Goal: Task Accomplishment & Management: Manage account settings

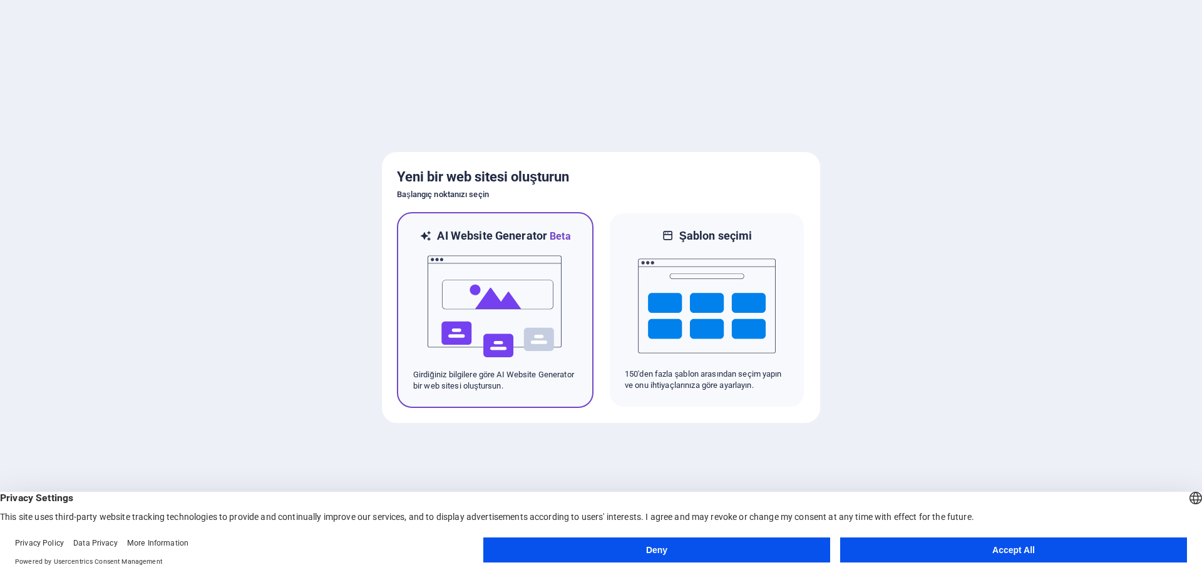
click at [488, 277] on img at bounding box center [495, 306] width 138 height 125
click at [1003, 550] on button "Accept All" at bounding box center [1013, 550] width 347 height 25
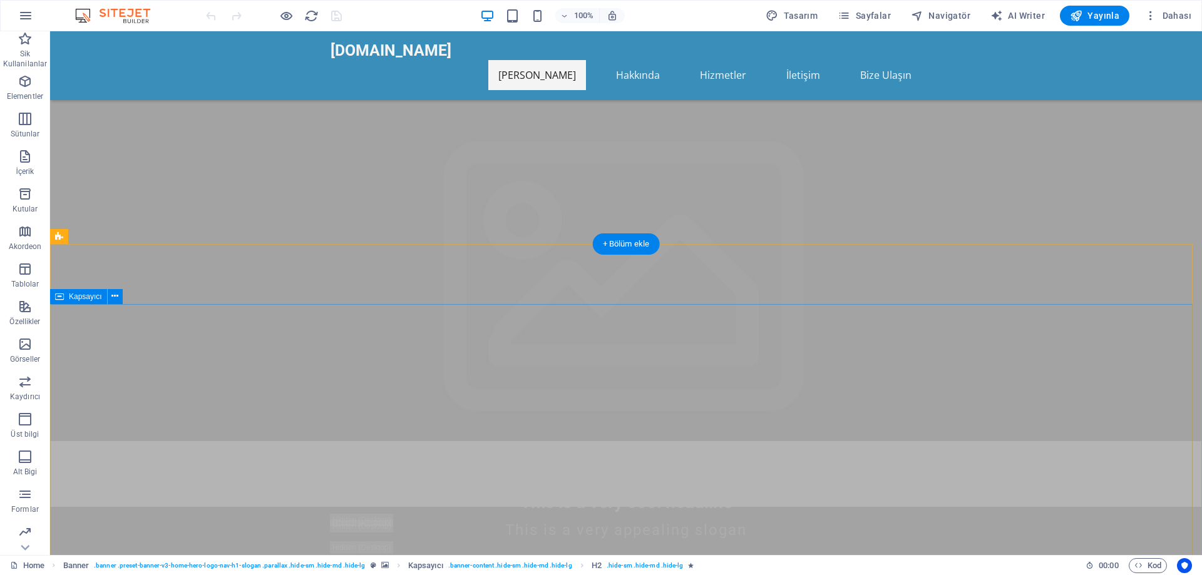
scroll to position [1440, 0]
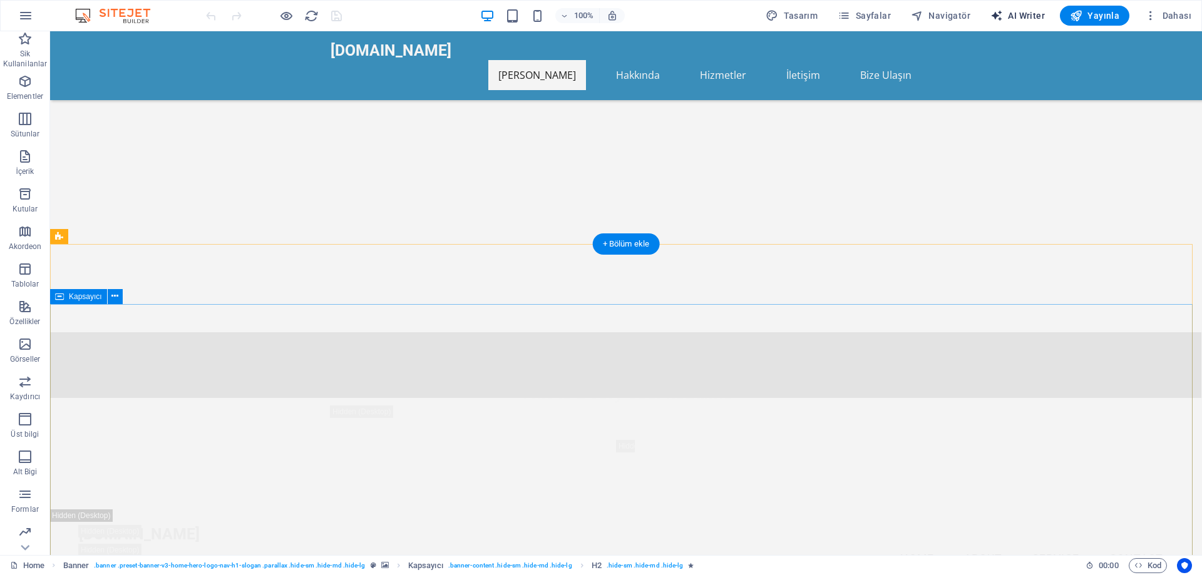
click at [1013, 13] on span "AI Writer" at bounding box center [1017, 15] width 54 height 13
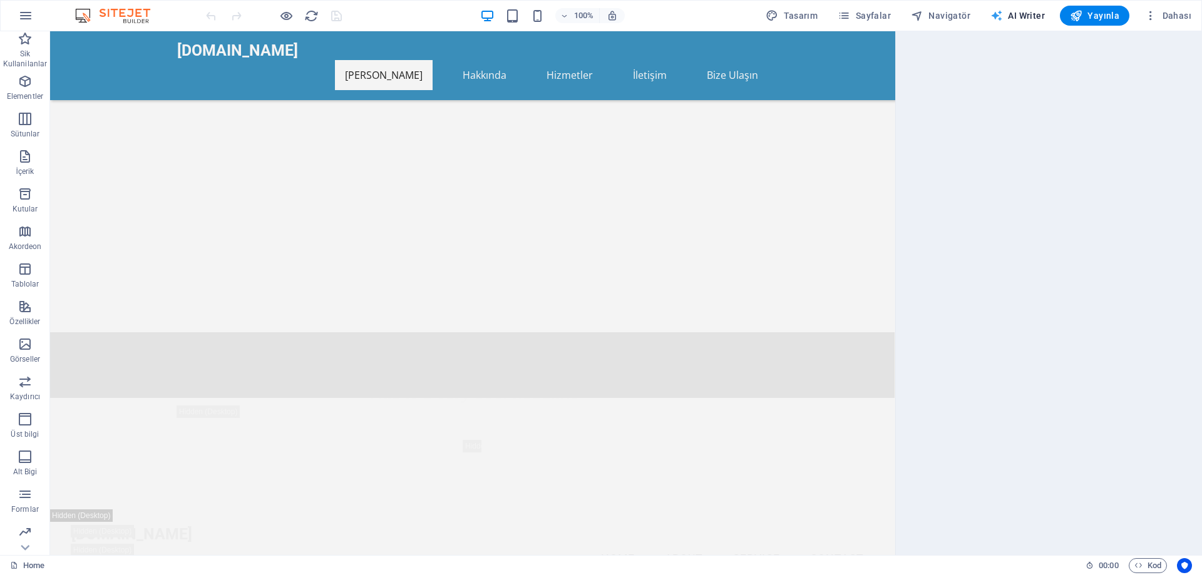
select select "English"
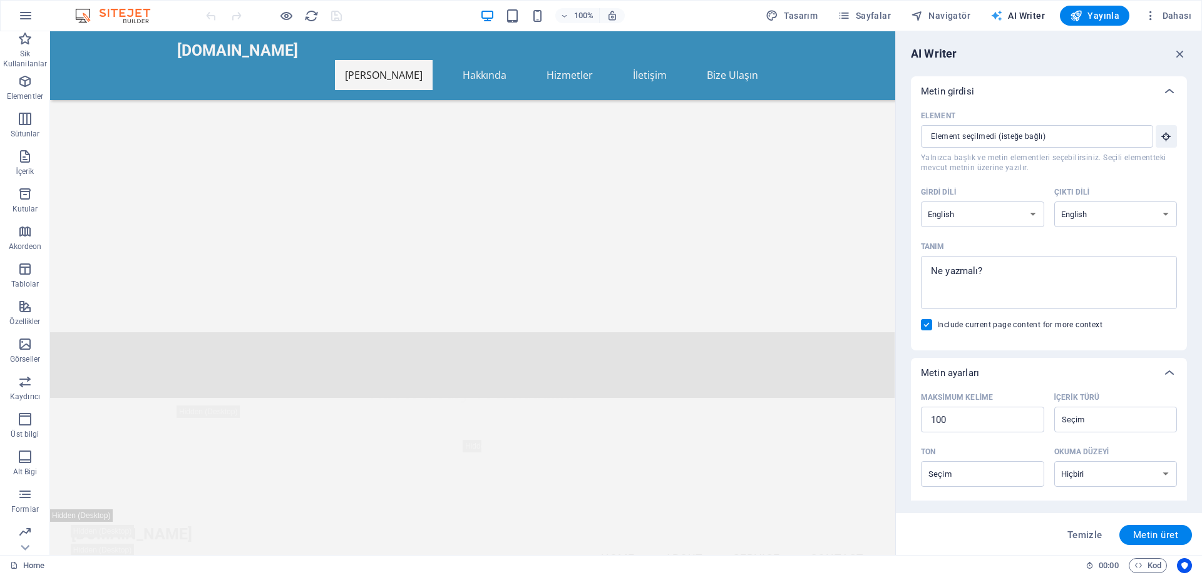
scroll to position [1690, 0]
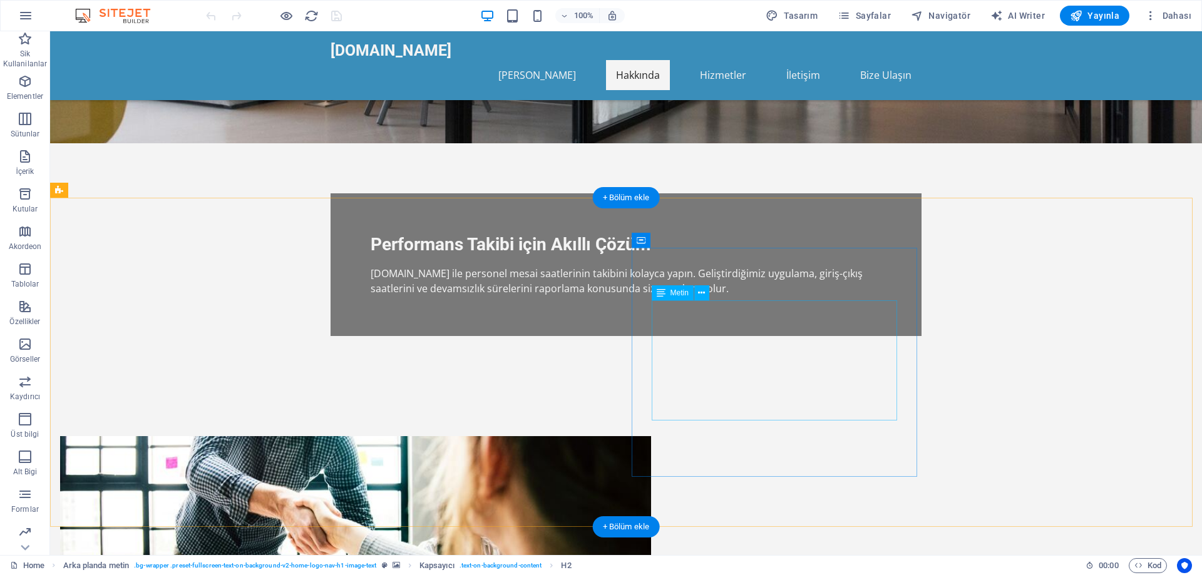
scroll to position [250, 0]
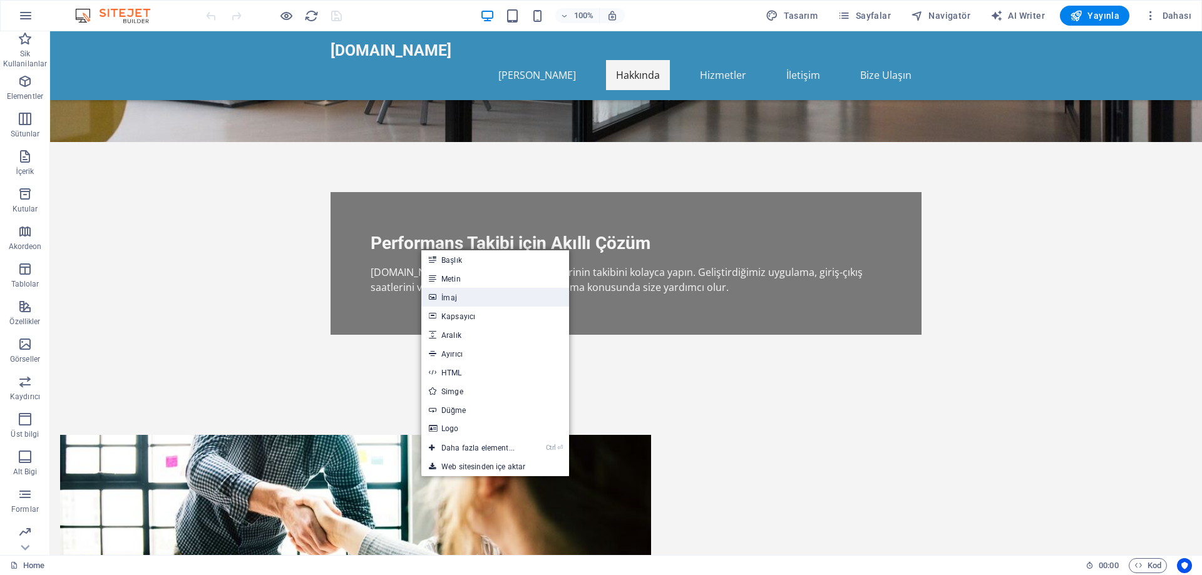
click at [455, 293] on link "İmaj" at bounding box center [495, 297] width 148 height 19
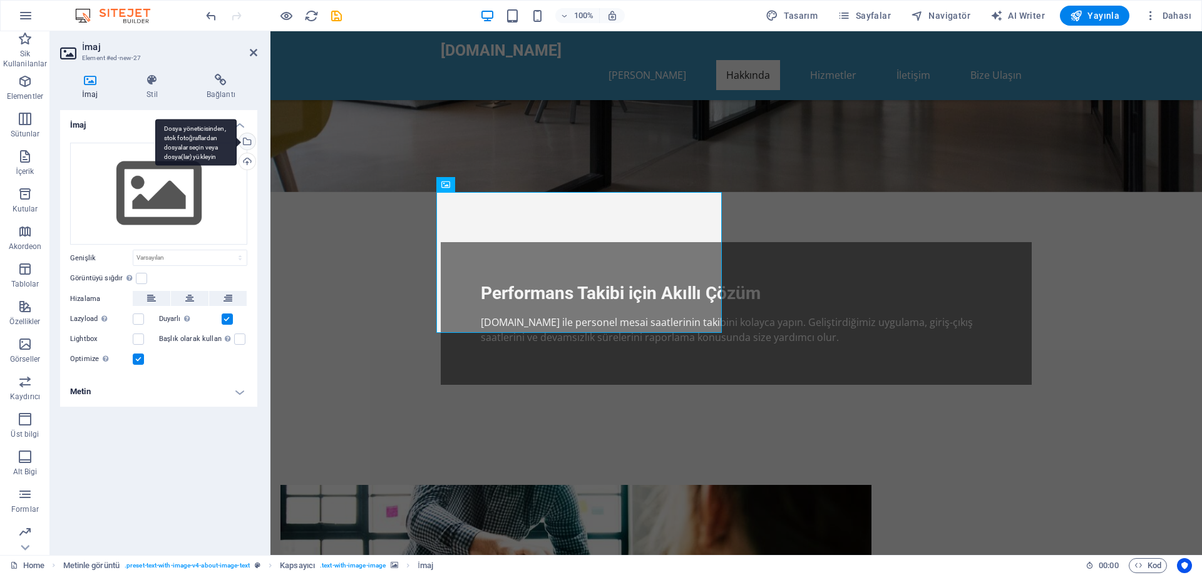
click at [248, 140] on div "Dosya yöneticisinden, stok fotoğraflardan dosyalar seçin veya dosya(lar) yükley…" at bounding box center [246, 142] width 19 height 19
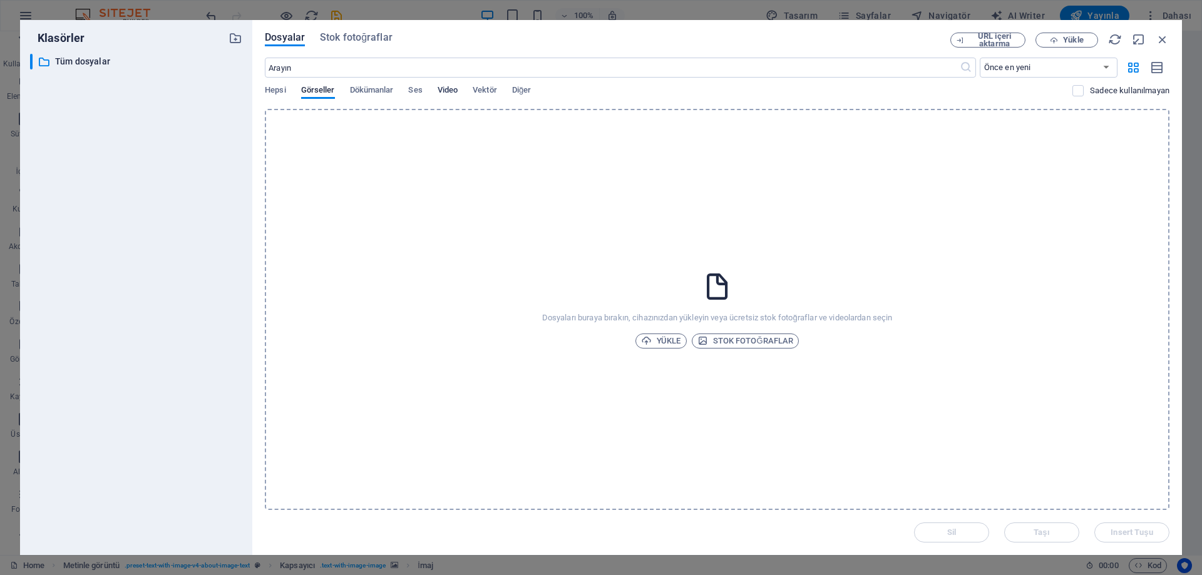
drag, startPoint x: 454, startPoint y: 90, endPoint x: 483, endPoint y: 92, distance: 29.5
click at [454, 91] on span "Video" at bounding box center [448, 92] width 20 height 18
click at [492, 91] on span "Vektör" at bounding box center [485, 92] width 24 height 18
click at [532, 91] on span "Diğer" at bounding box center [521, 92] width 19 height 18
click at [384, 91] on span "Dökümanlar" at bounding box center [372, 92] width 44 height 18
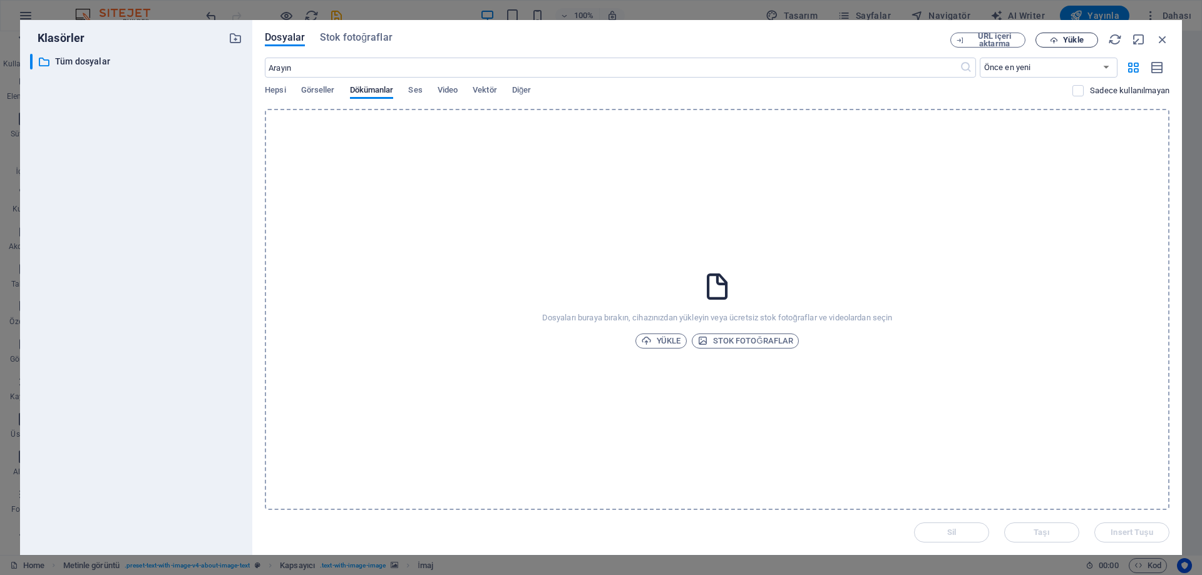
click at [1071, 39] on span "Yükle" at bounding box center [1073, 40] width 20 height 8
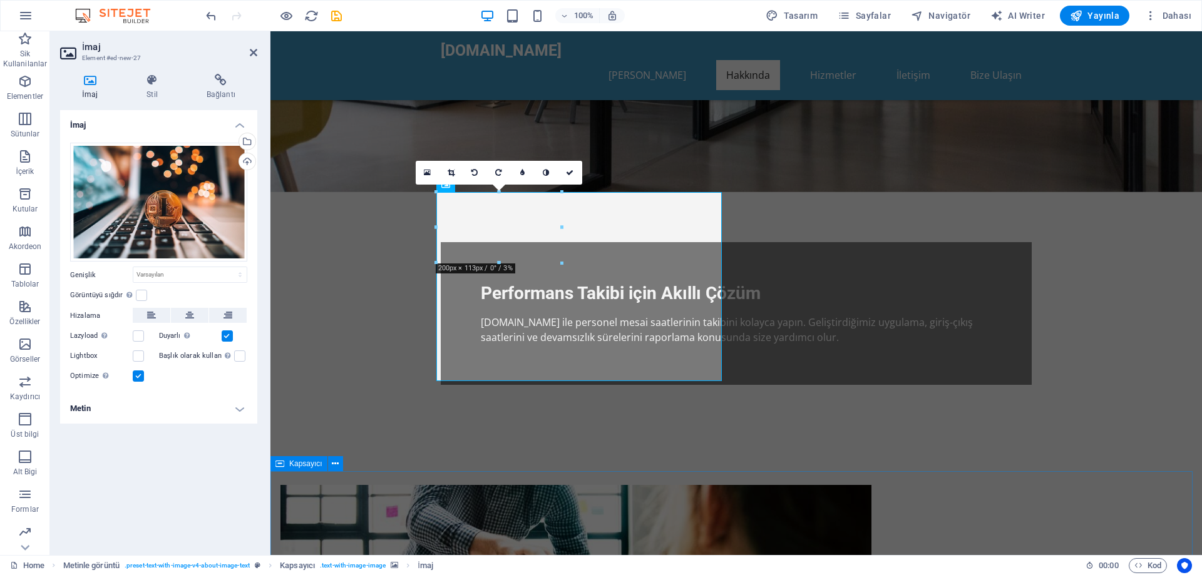
drag, startPoint x: 575, startPoint y: 494, endPoint x: 801, endPoint y: 493, distance: 226.0
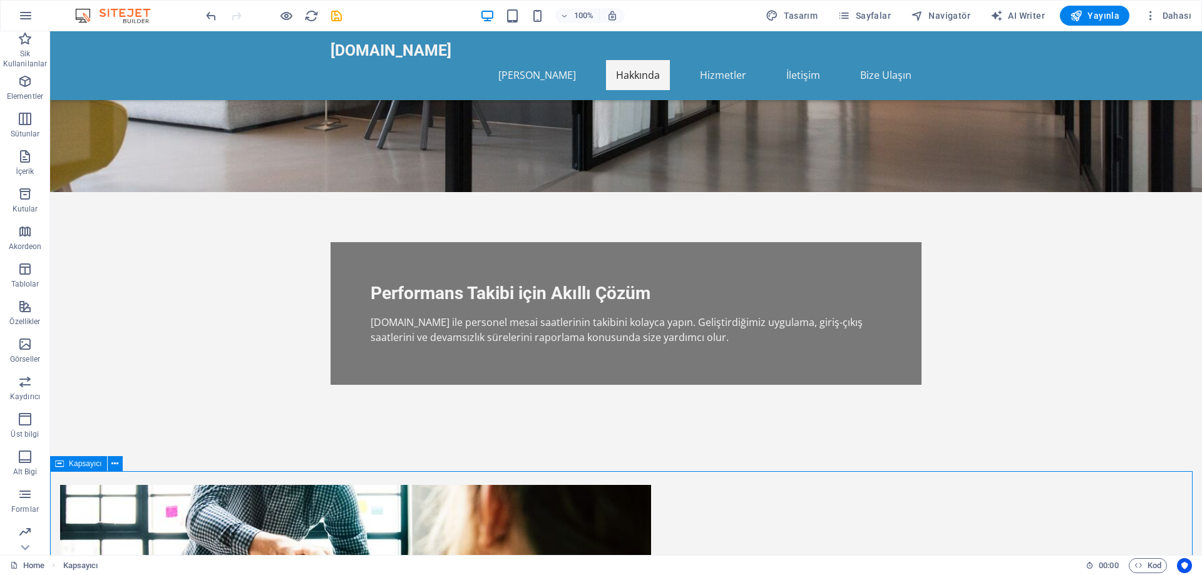
scroll to position [313, 0]
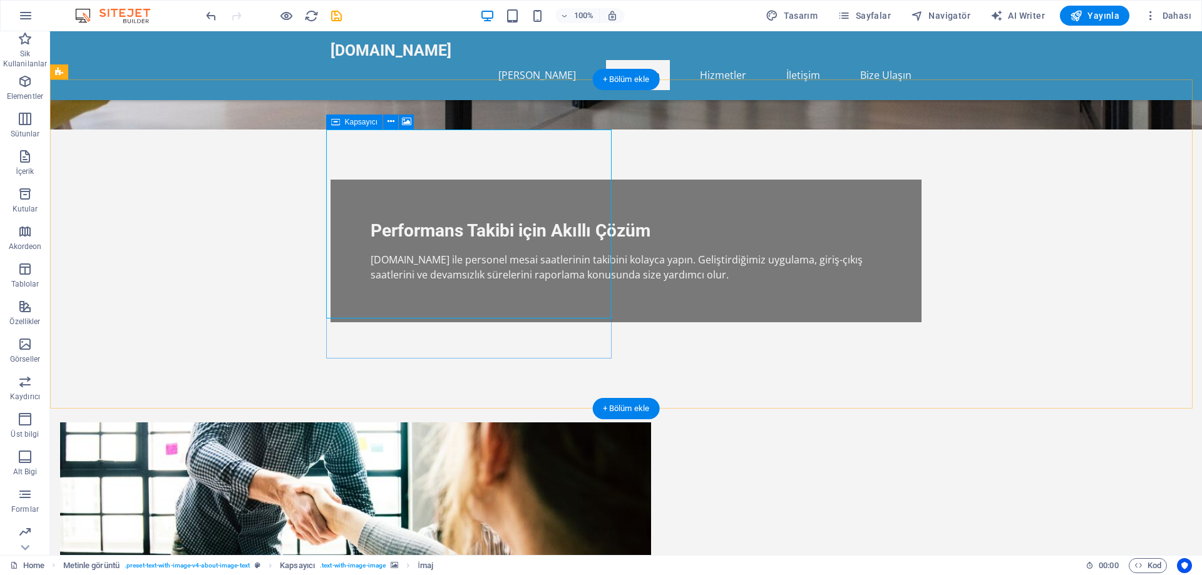
click at [521, 423] on figure at bounding box center [355, 537] width 591 height 229
drag, startPoint x: 590, startPoint y: 349, endPoint x: 583, endPoint y: 335, distance: 15.4
click at [583, 423] on figure at bounding box center [355, 537] width 591 height 229
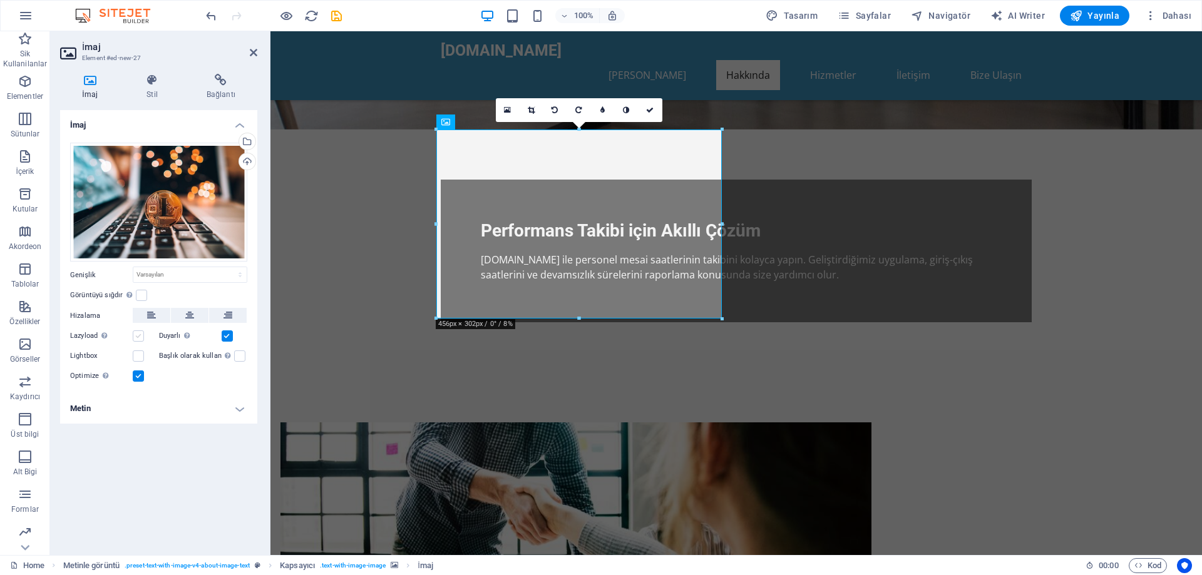
click at [138, 336] on label at bounding box center [138, 336] width 11 height 11
click at [0, 0] on input "Lazyload Sayfa yüklendikten sonra görüntülerin yüklenmesi, sayfa hızını artırır." at bounding box center [0, 0] width 0 height 0
click at [138, 336] on label at bounding box center [138, 336] width 11 height 11
click at [0, 0] on input "Lazyload Sayfa yüklendikten sonra görüntülerin yüklenmesi, sayfa hızını artırır." at bounding box center [0, 0] width 0 height 0
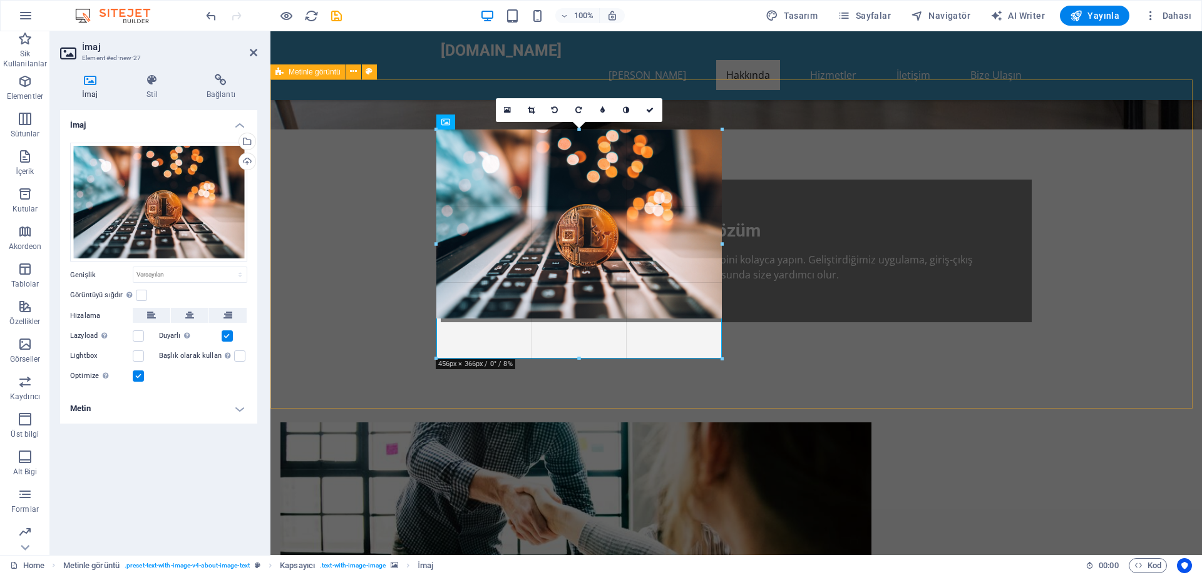
drag, startPoint x: 577, startPoint y: 317, endPoint x: 573, endPoint y: 356, distance: 39.6
click at [573, 357] on div at bounding box center [578, 359] width 285 height 4
drag, startPoint x: 579, startPoint y: 317, endPoint x: 309, endPoint y: 327, distance: 270.6
click at [579, 358] on div at bounding box center [578, 359] width 285 height 4
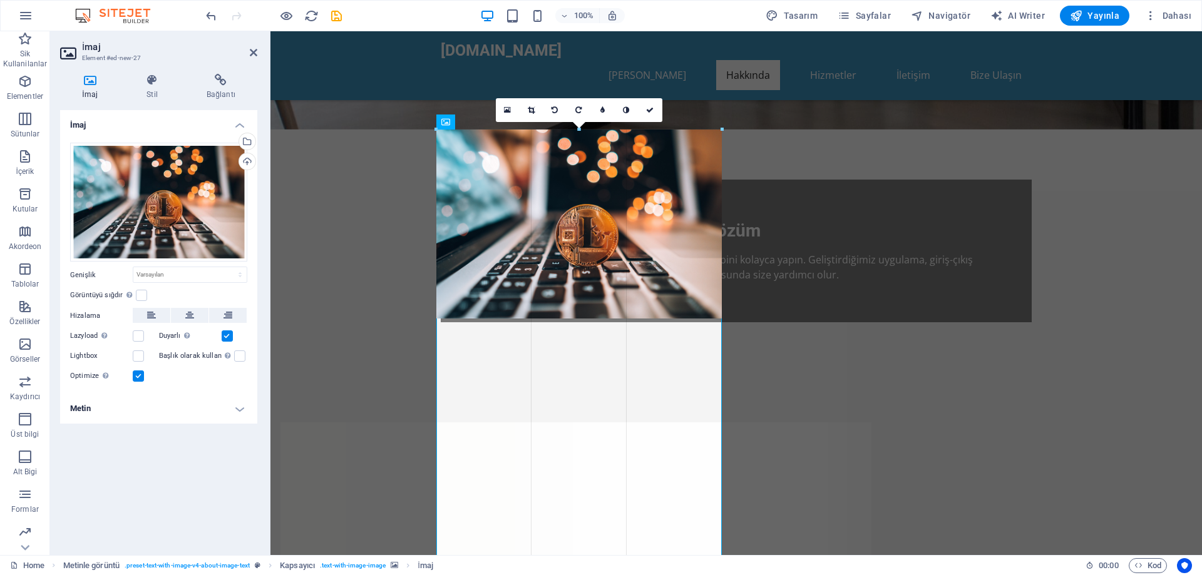
drag, startPoint x: 435, startPoint y: 223, endPoint x: 392, endPoint y: 239, distance: 46.2
click at [392, 239] on div "Mevcut içeriği değiştirmek için buraya sürükleyin. Yeni bir element oluşturmak …" at bounding box center [736, 136] width 932 height 837
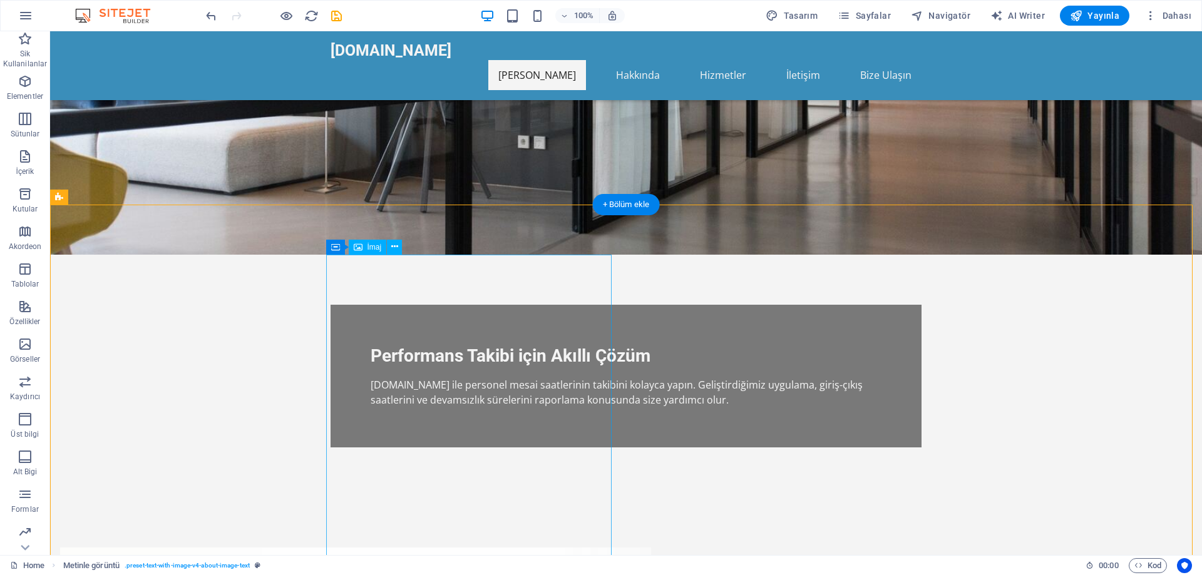
scroll to position [0, 0]
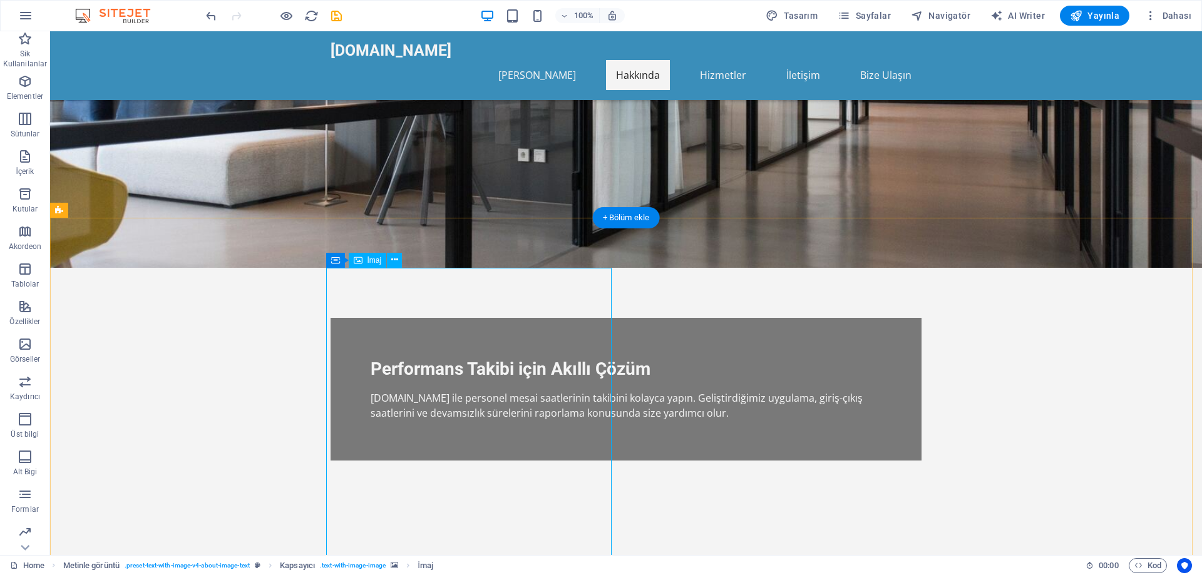
scroll to position [250, 0]
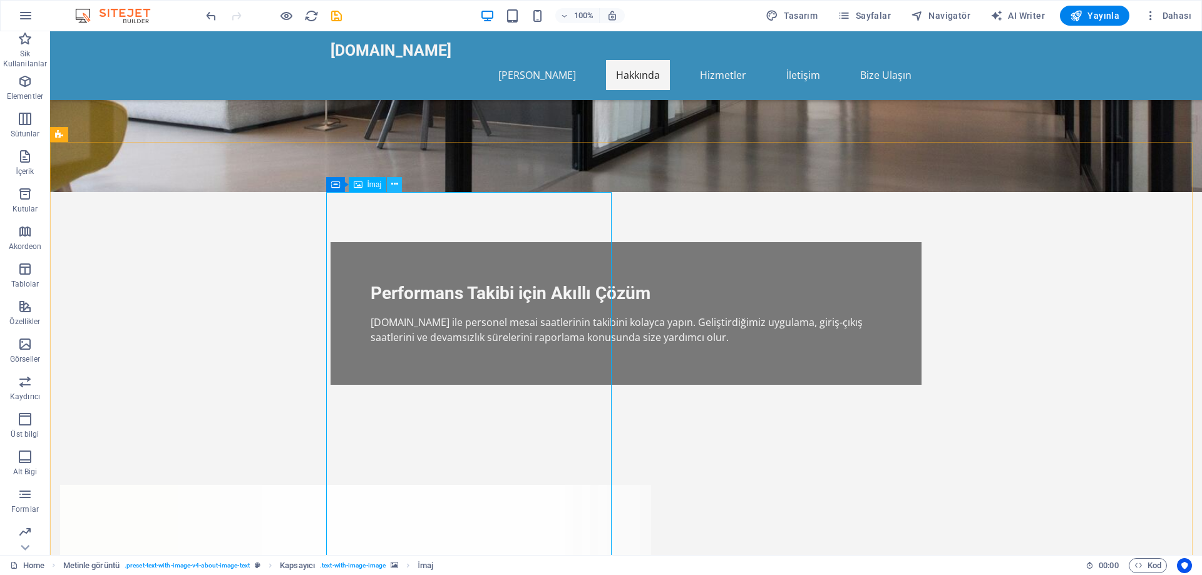
click at [391, 180] on icon at bounding box center [394, 184] width 7 height 13
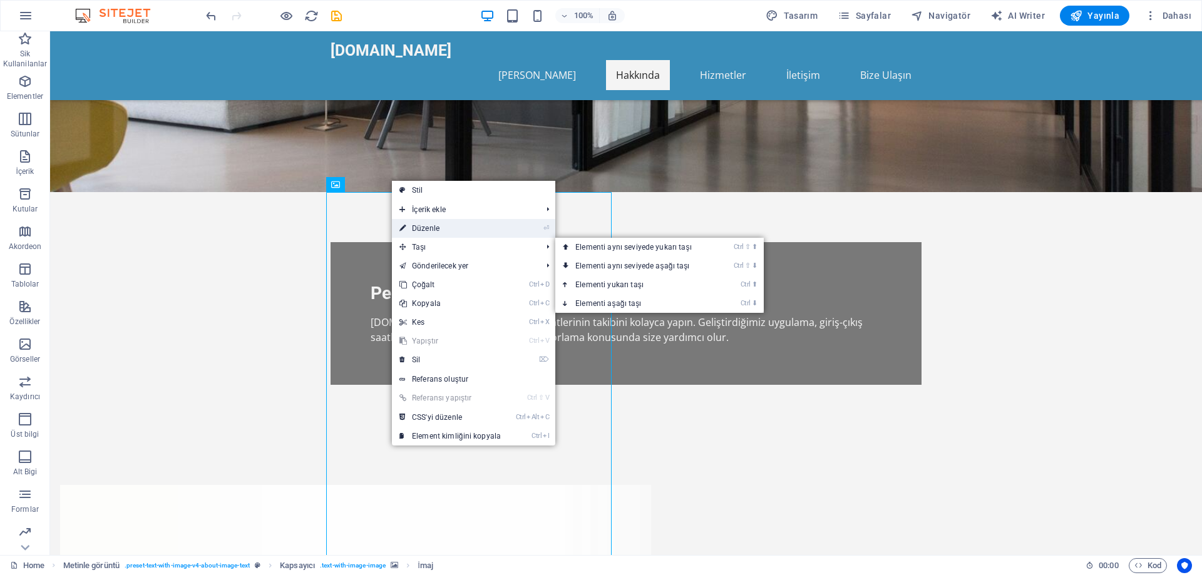
click at [436, 231] on link "⏎ Düzenle" at bounding box center [450, 228] width 116 height 19
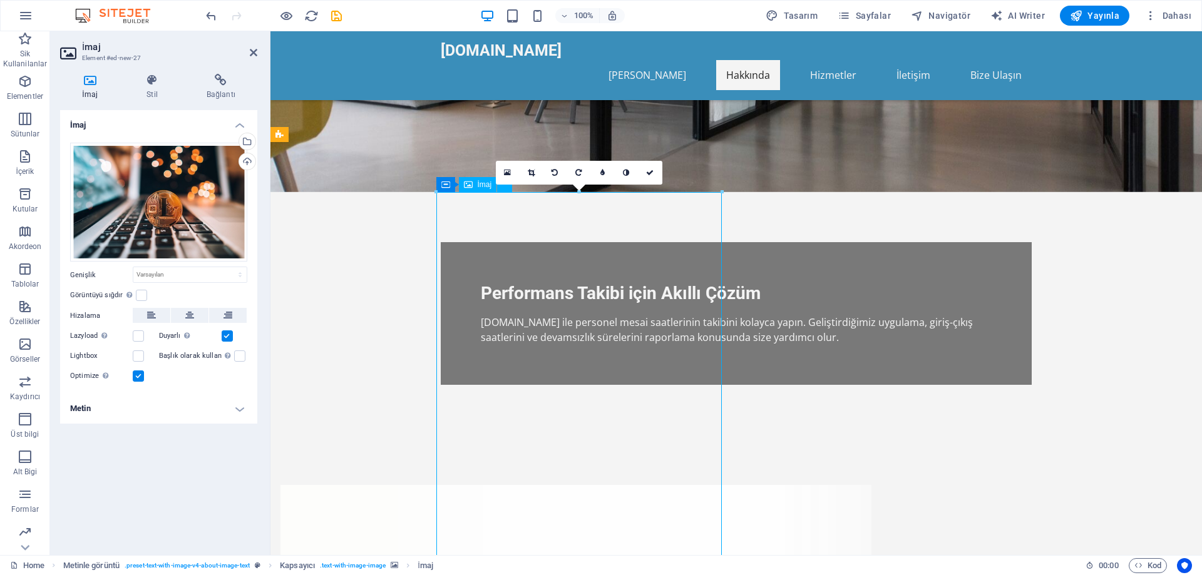
drag, startPoint x: 587, startPoint y: 251, endPoint x: 583, endPoint y: 283, distance: 32.1
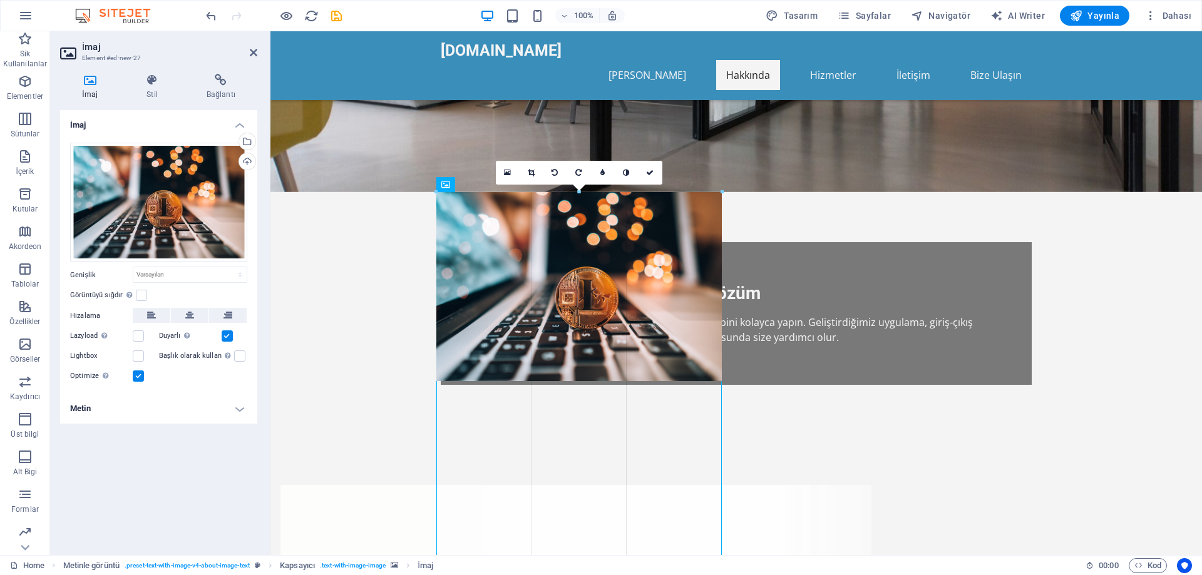
drag, startPoint x: 720, startPoint y: 189, endPoint x: 684, endPoint y: 219, distance: 46.7
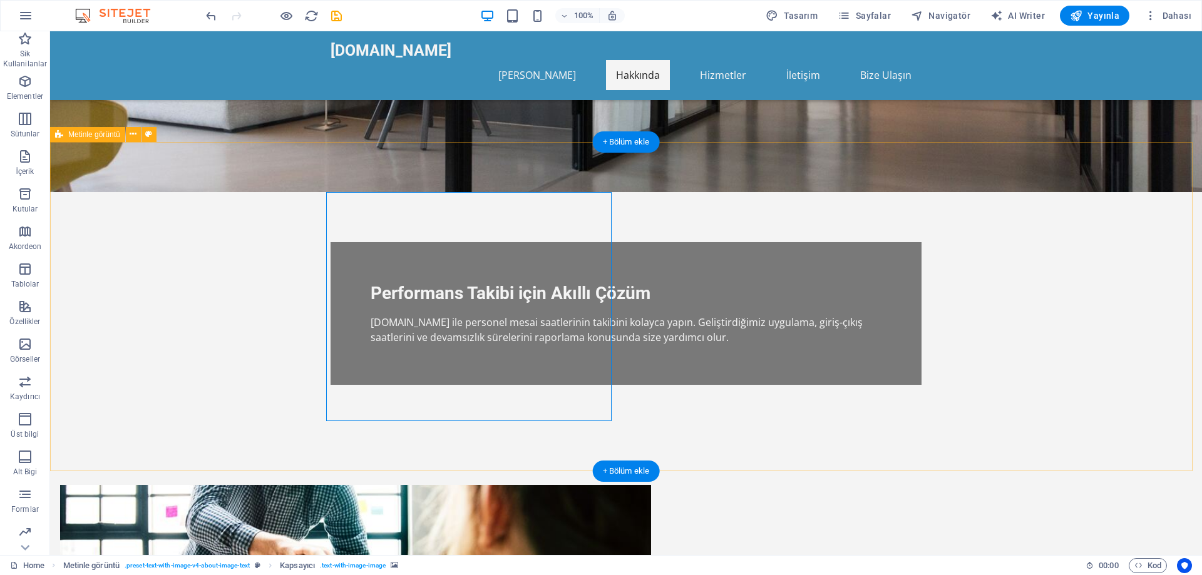
drag, startPoint x: 587, startPoint y: 407, endPoint x: 559, endPoint y: 381, distance: 38.1
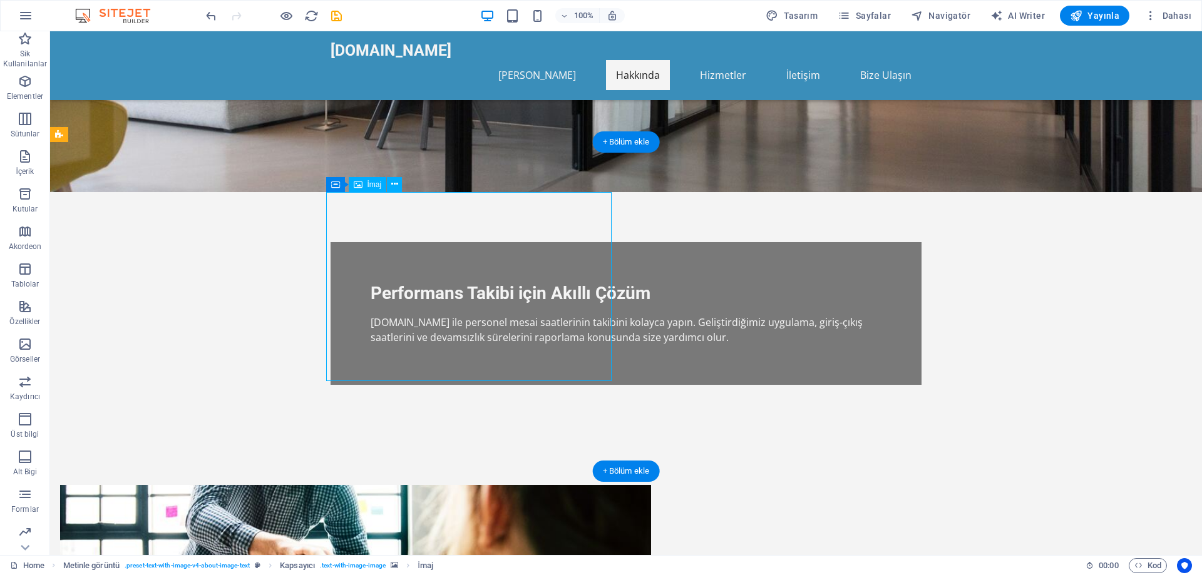
drag, startPoint x: 521, startPoint y: 285, endPoint x: 521, endPoint y: 322, distance: 37.6
click at [363, 185] on span "Kapsayıcı" at bounding box center [361, 185] width 33 height 8
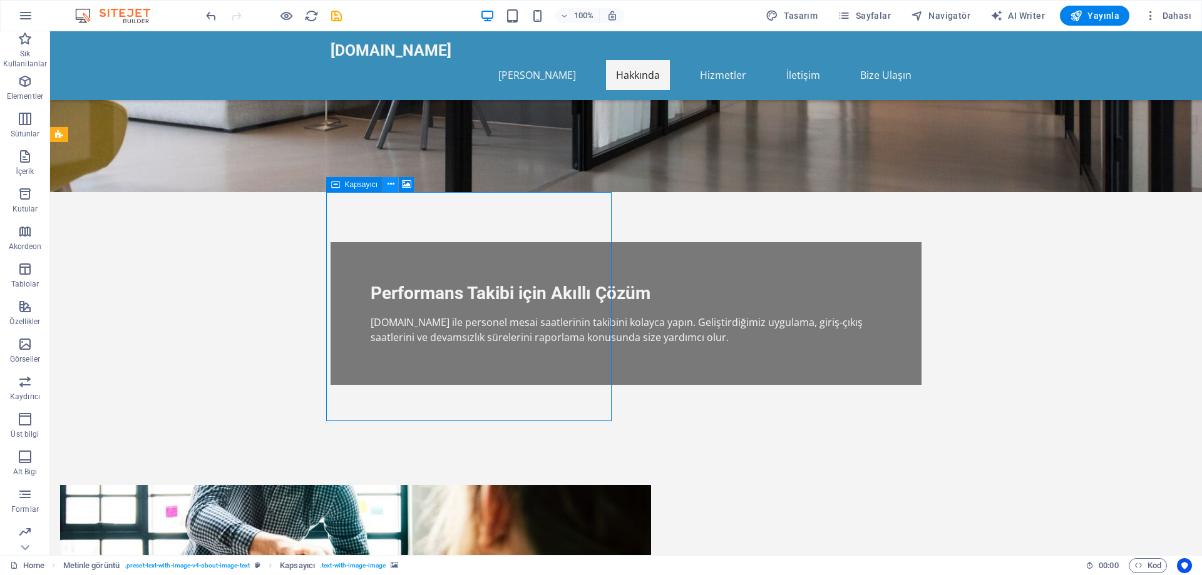
click at [389, 184] on icon at bounding box center [391, 184] width 7 height 13
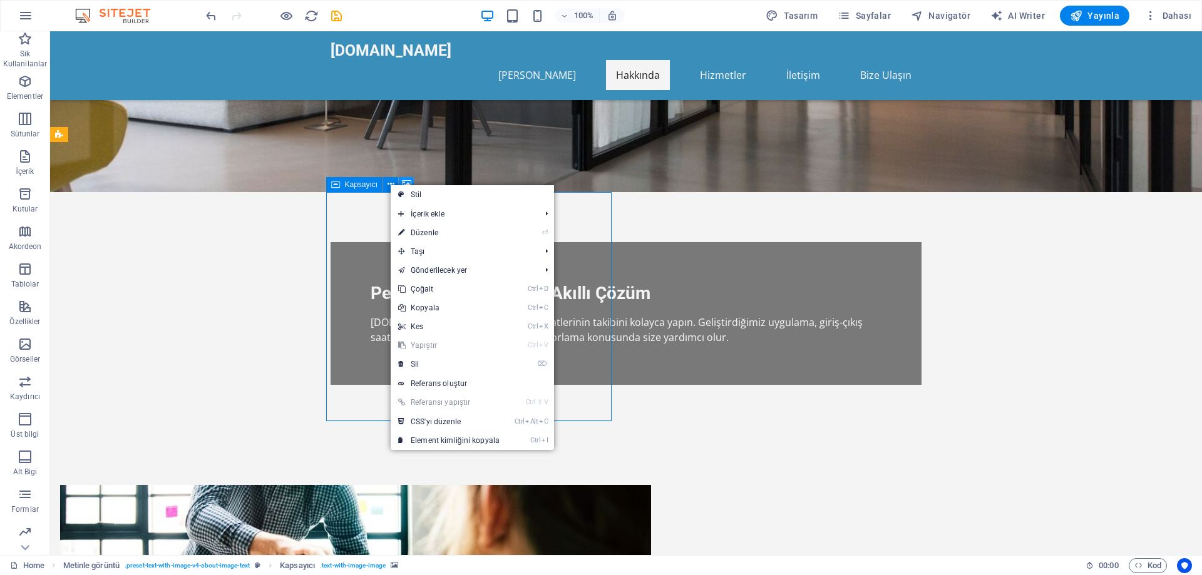
click at [405, 184] on icon at bounding box center [406, 184] width 9 height 13
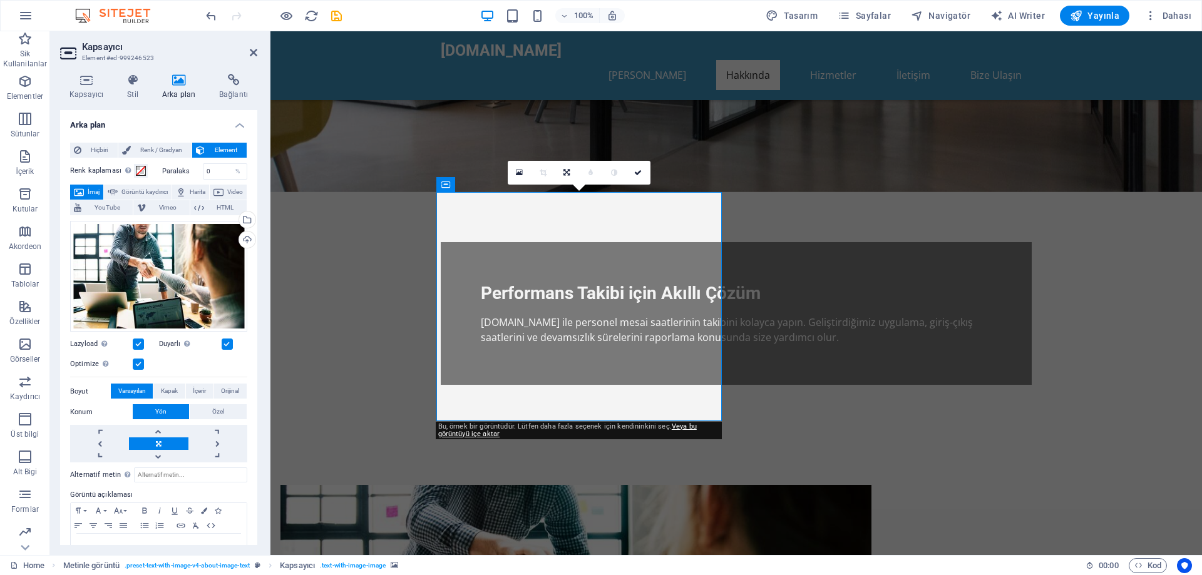
click at [138, 345] on label at bounding box center [138, 344] width 11 height 11
click at [0, 0] on input "Lazyload Sayfa yüklendikten sonra görüntülerin yüklenmesi, sayfa hızını artırır." at bounding box center [0, 0] width 0 height 0
click at [162, 453] on link at bounding box center [158, 456] width 59 height 13
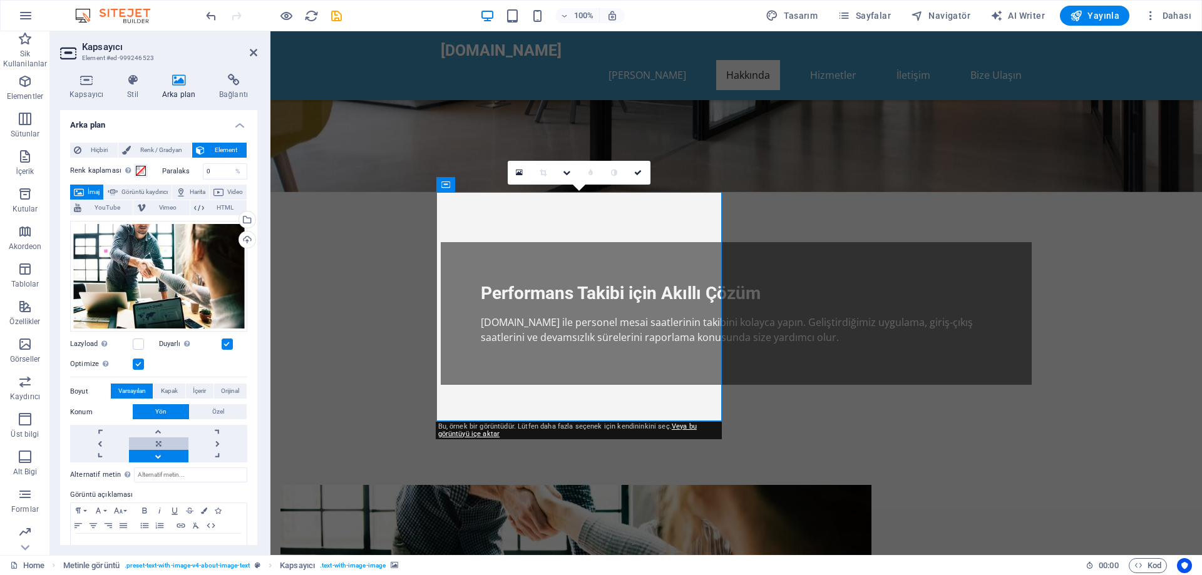
click at [159, 444] on link at bounding box center [158, 444] width 59 height 13
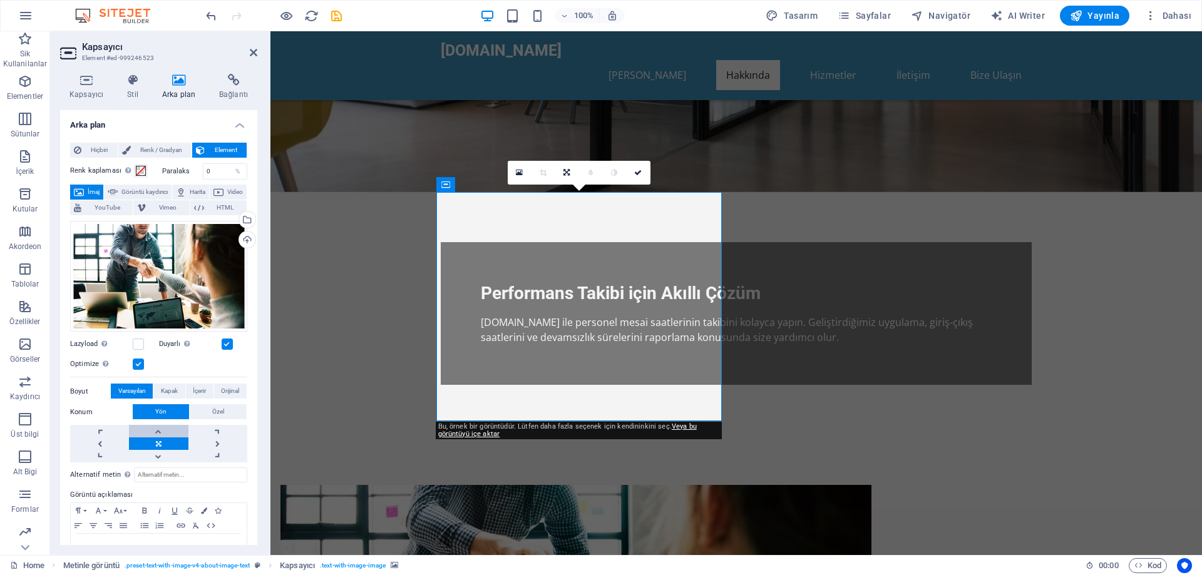
click at [158, 430] on link at bounding box center [158, 431] width 59 height 13
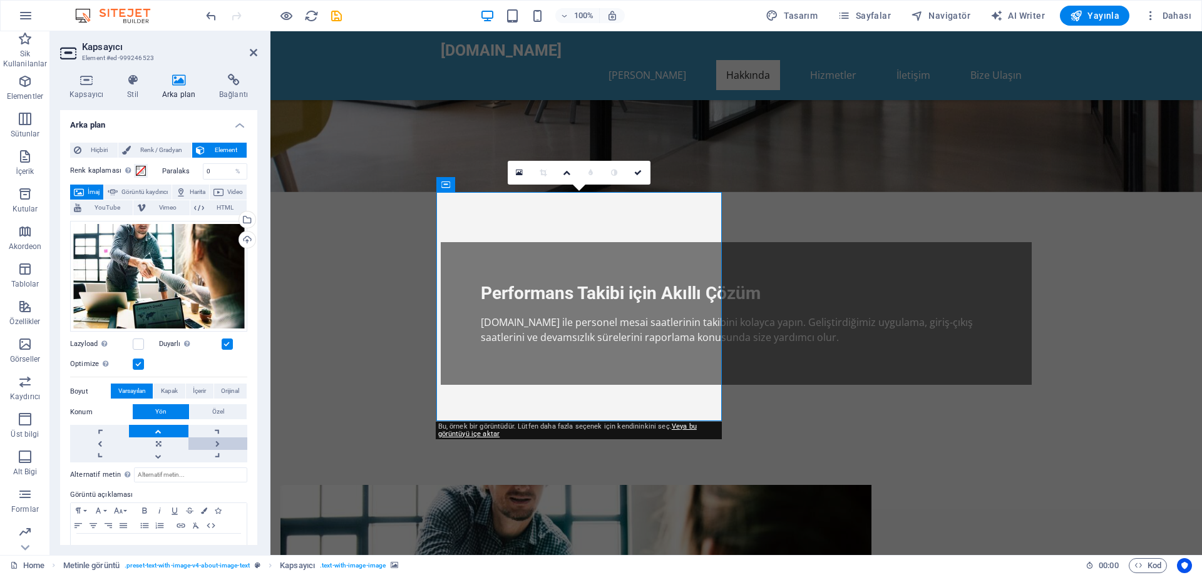
click at [213, 439] on link at bounding box center [217, 444] width 59 height 13
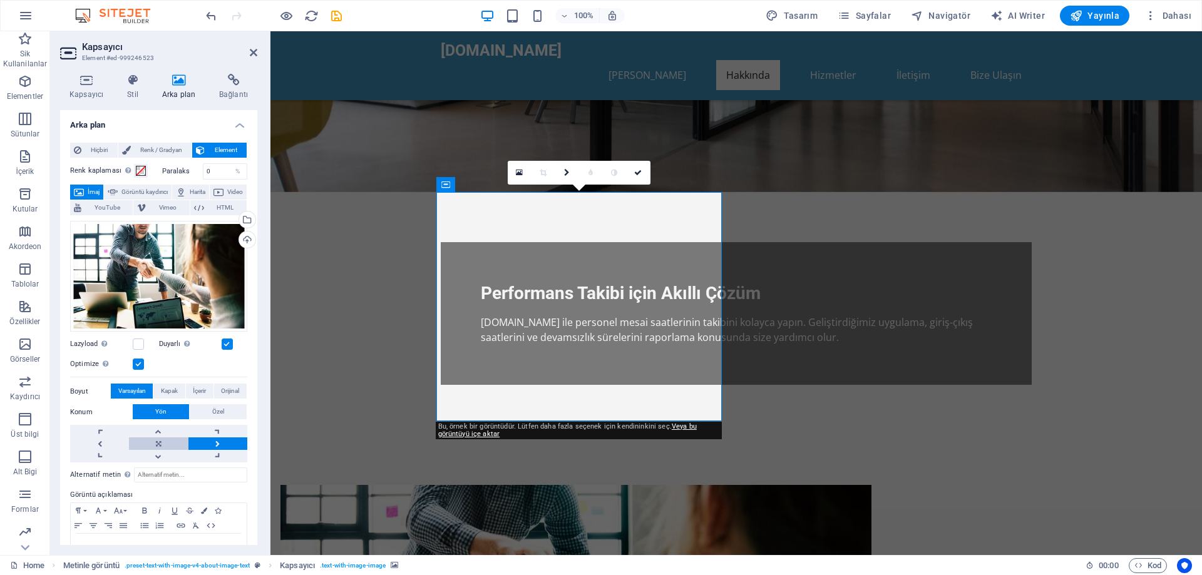
click at [177, 439] on link at bounding box center [158, 444] width 59 height 13
click at [98, 441] on link at bounding box center [99, 444] width 59 height 13
click at [158, 291] on div "Dosyaları buraya sürükleyin, dosyaları seçmek için tıklayın veya Dosyalardan ya…" at bounding box center [158, 276] width 177 height 111
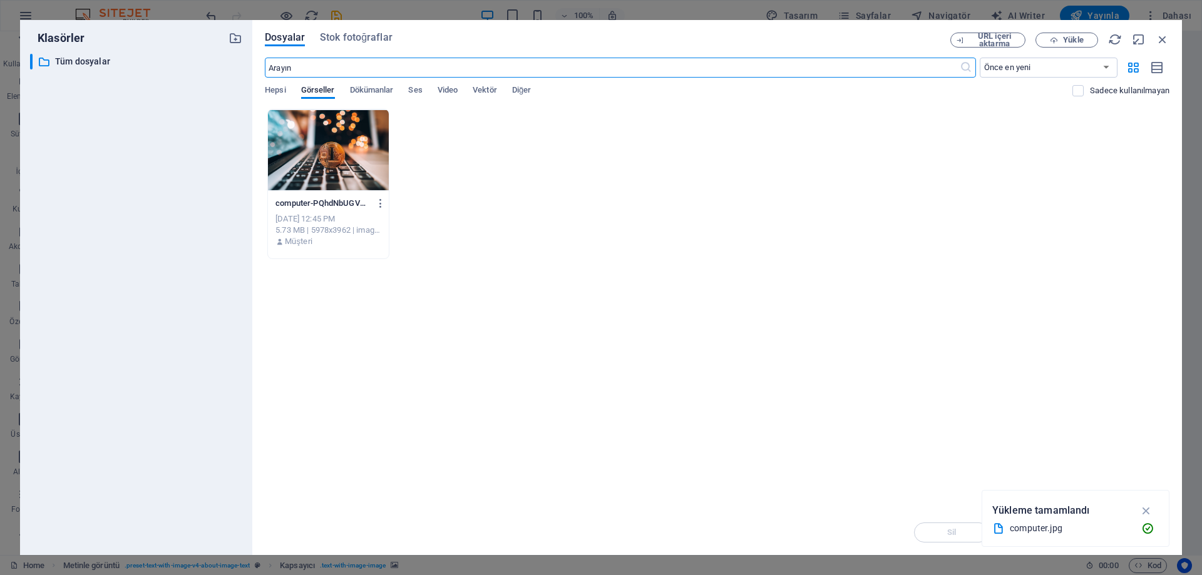
click at [336, 155] on div at bounding box center [328, 150] width 121 height 81
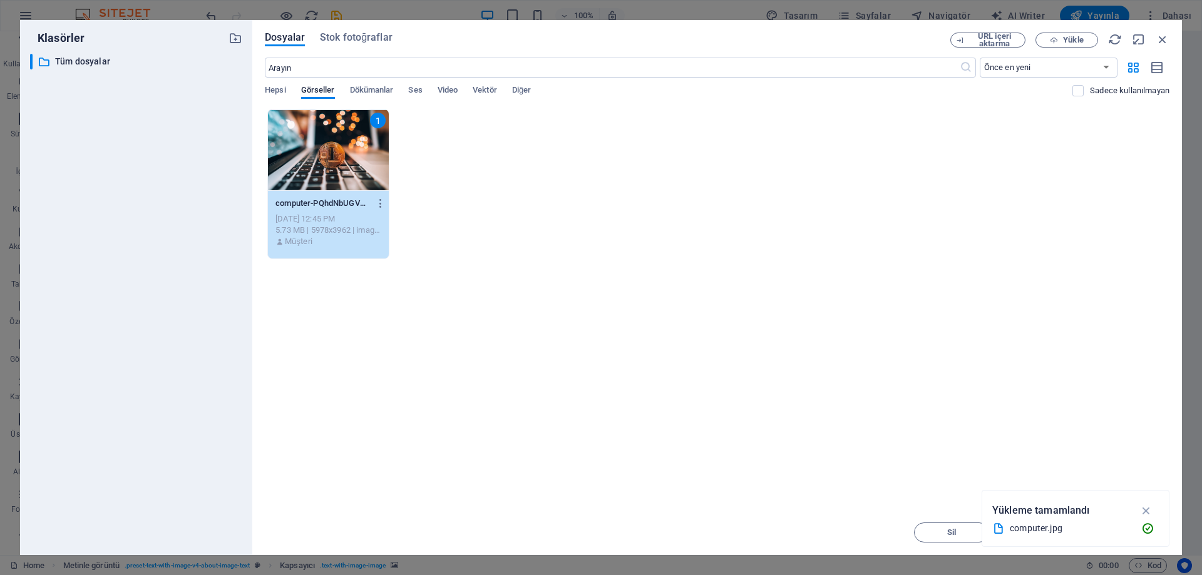
click at [264, 77] on div "Dosyalar Stok fotoğraflar URL içeri aktarma Yükle ​ Önce en yeni Önce en eski A…" at bounding box center [717, 287] width 930 height 535
click at [275, 89] on span "Hepsi" at bounding box center [275, 92] width 21 height 18
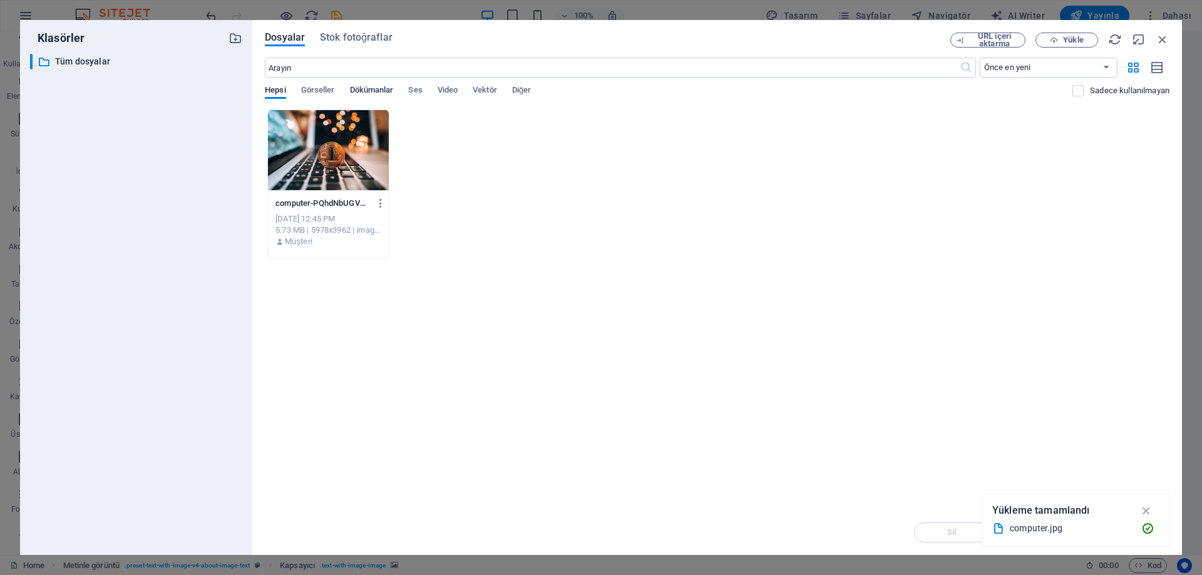
drag, startPoint x: 329, startPoint y: 88, endPoint x: 352, endPoint y: 88, distance: 23.8
click at [329, 88] on span "Görseller" at bounding box center [318, 92] width 34 height 18
click at [366, 88] on span "Dökümanlar" at bounding box center [372, 92] width 44 height 18
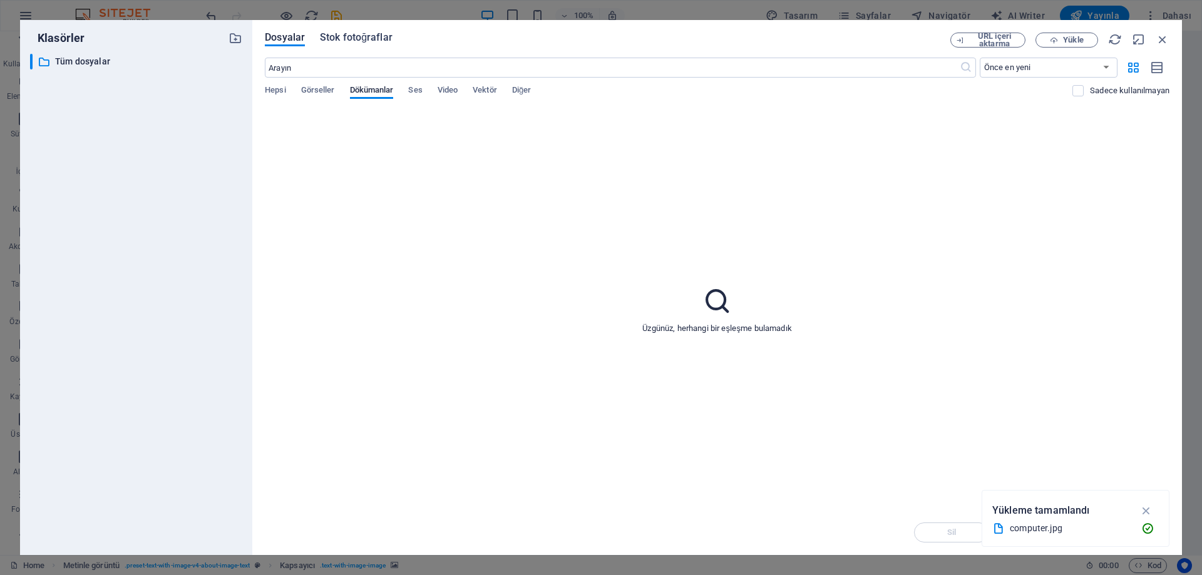
click at [339, 38] on span "Stok fotoğraflar" at bounding box center [356, 37] width 73 height 15
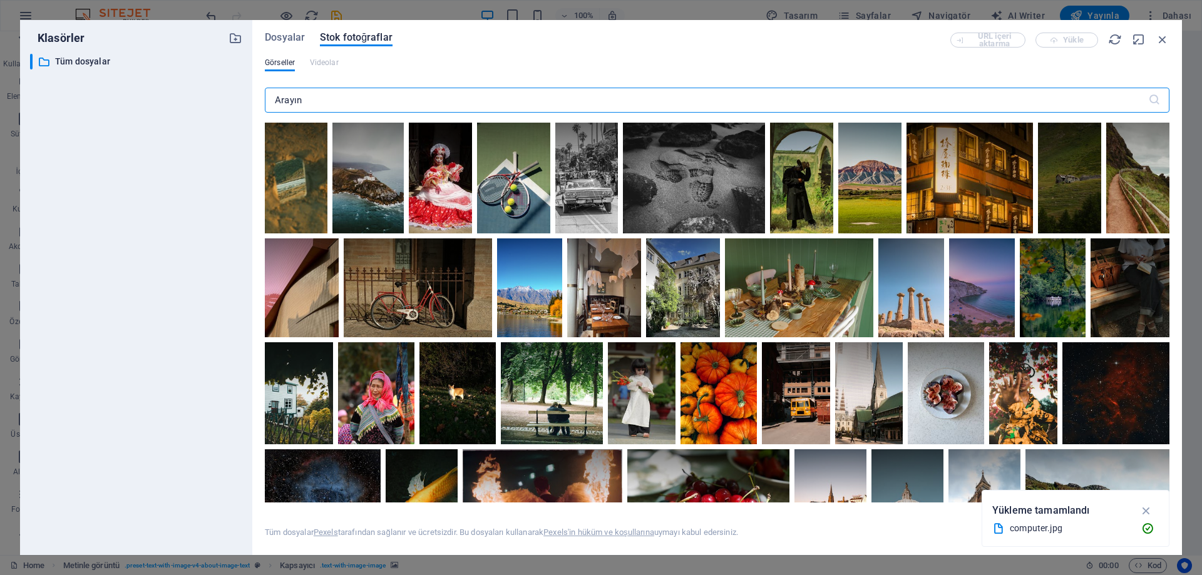
click at [426, 105] on input "text" at bounding box center [706, 100] width 883 height 25
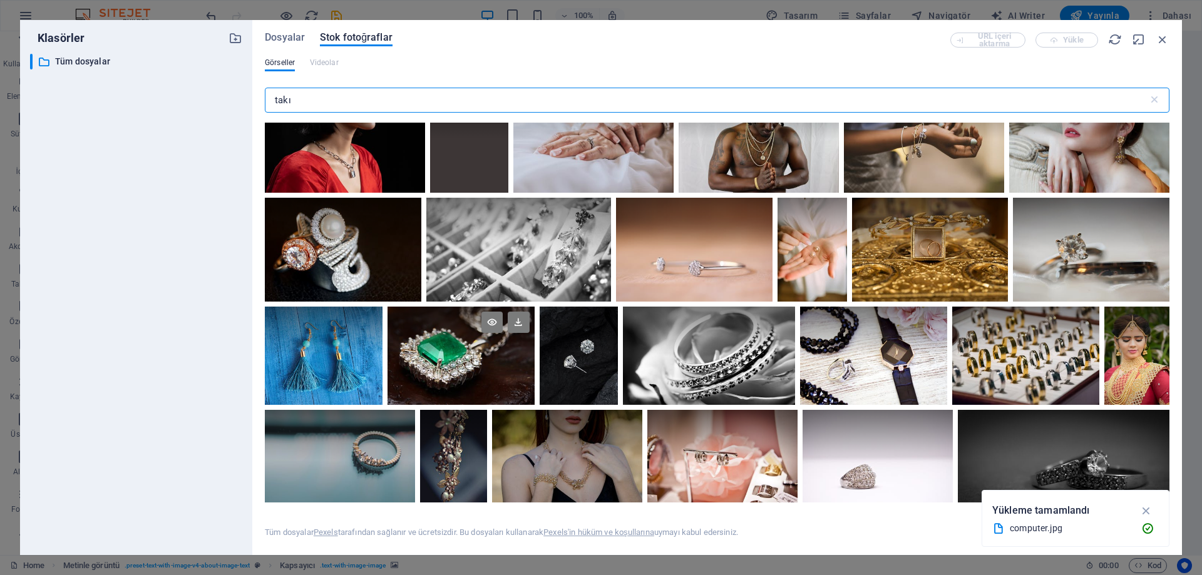
scroll to position [63, 0]
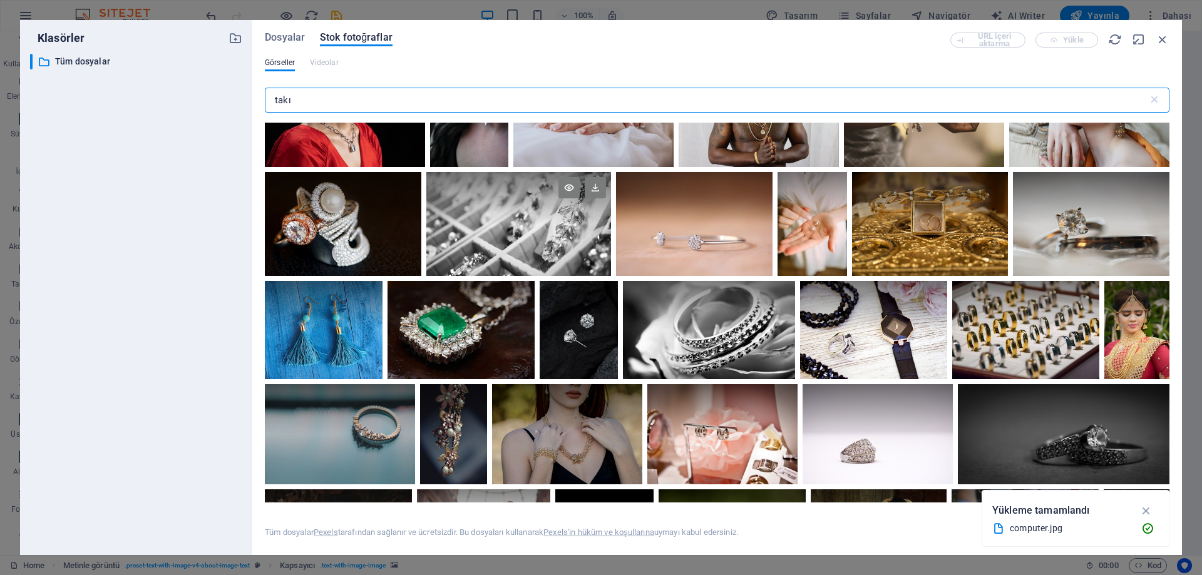
type input "takı"
click at [493, 225] on div at bounding box center [518, 224] width 185 height 104
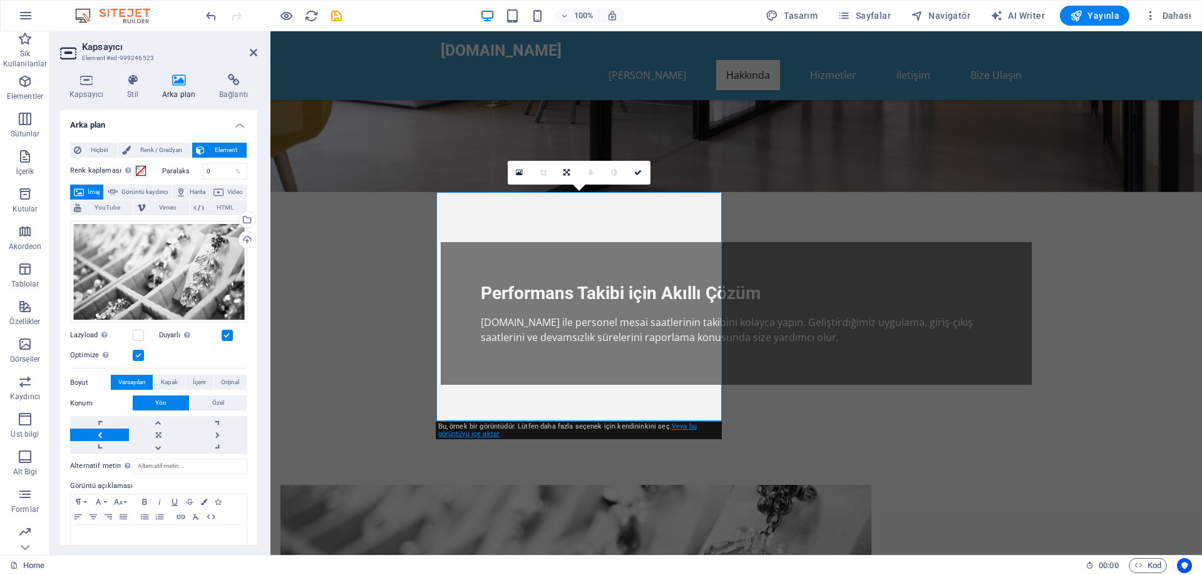
click at [482, 432] on link "Veya bu görüntüyü içe aktar" at bounding box center [567, 431] width 259 height 16
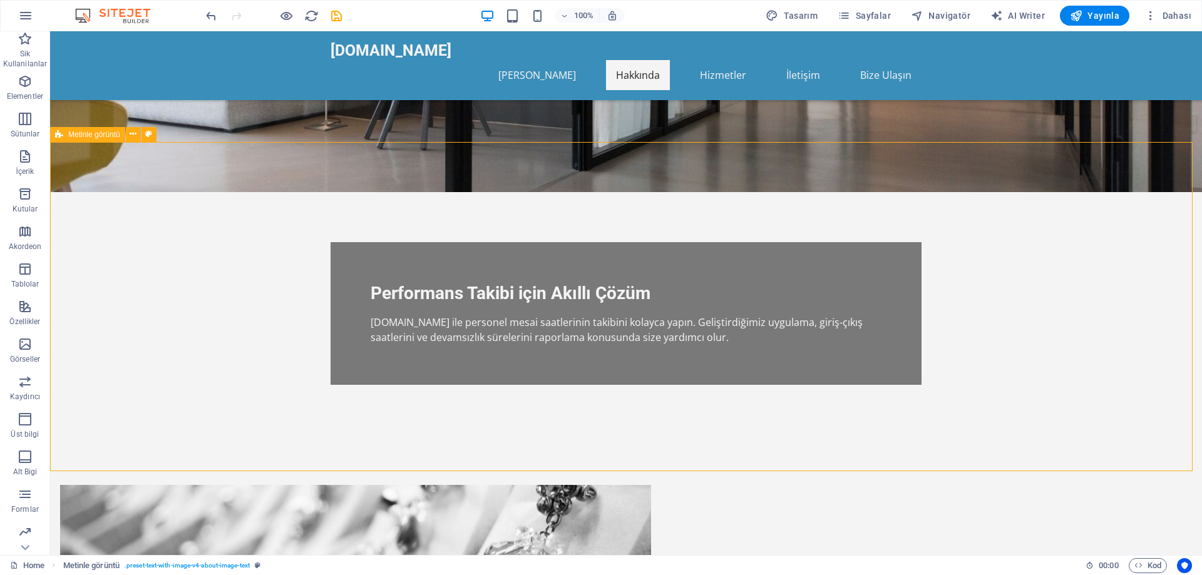
scroll to position [313, 0]
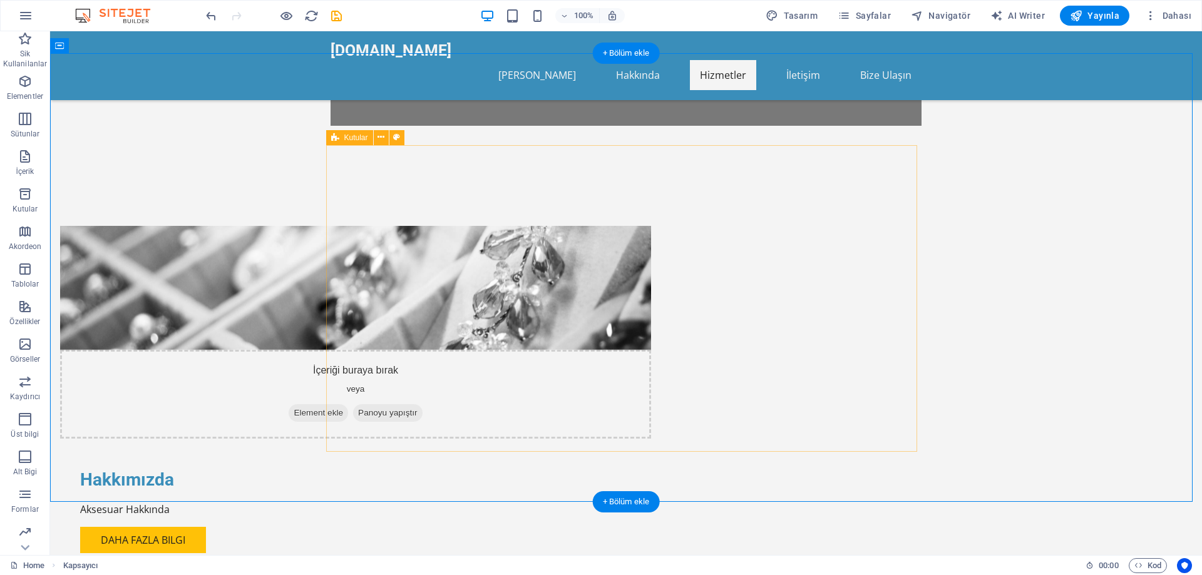
scroll to position [563, 0]
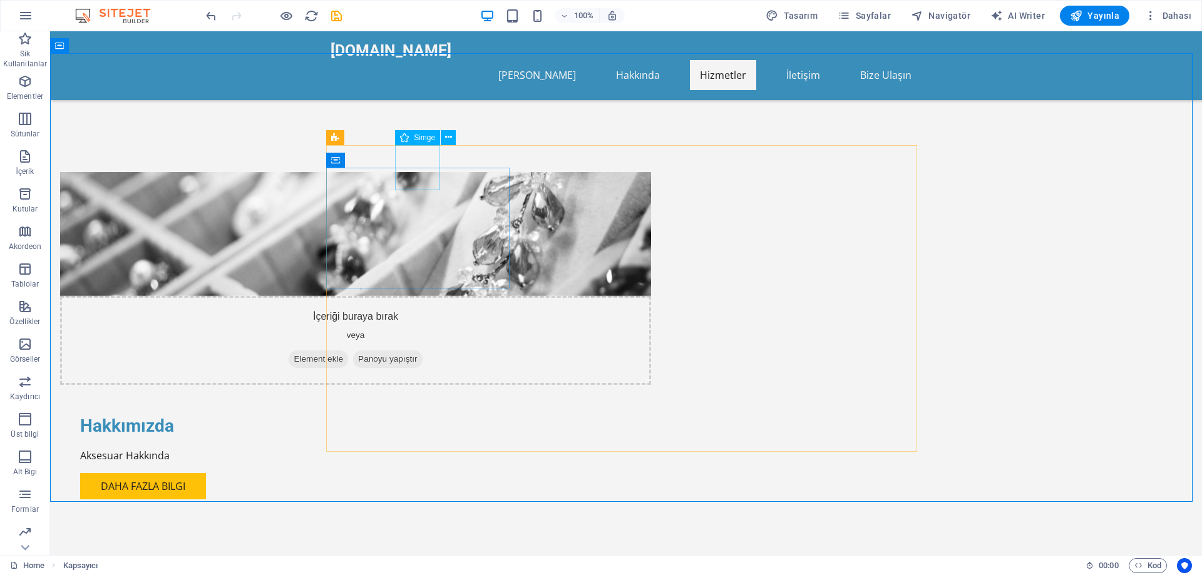
click at [419, 136] on span "Simge" at bounding box center [424, 138] width 21 height 8
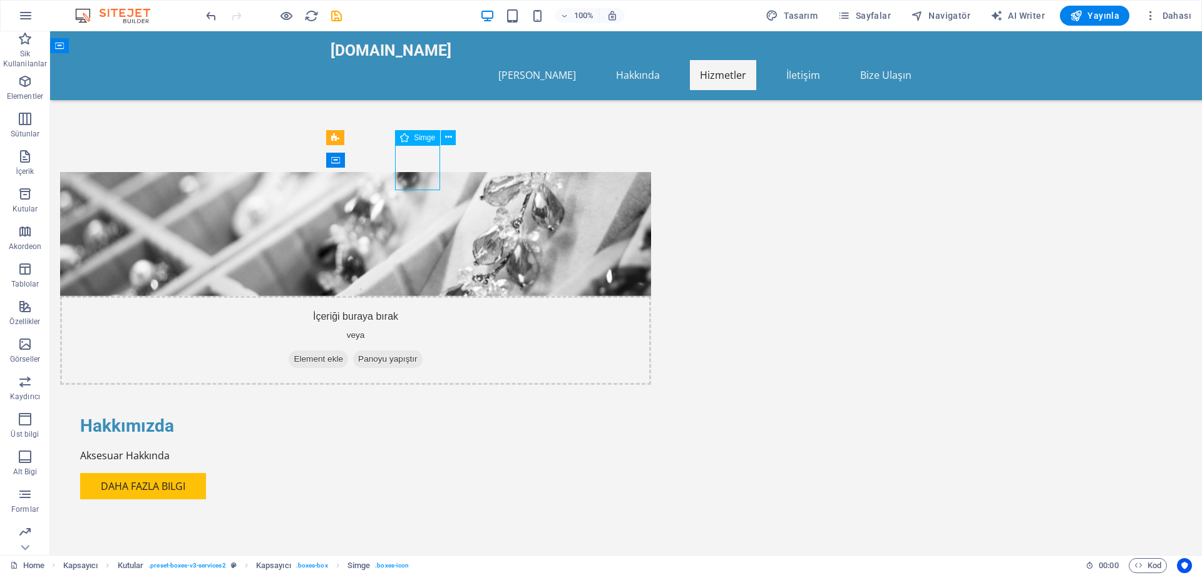
click at [457, 138] on div "Simge" at bounding box center [429, 138] width 69 height 16
click at [451, 138] on button at bounding box center [448, 137] width 15 height 15
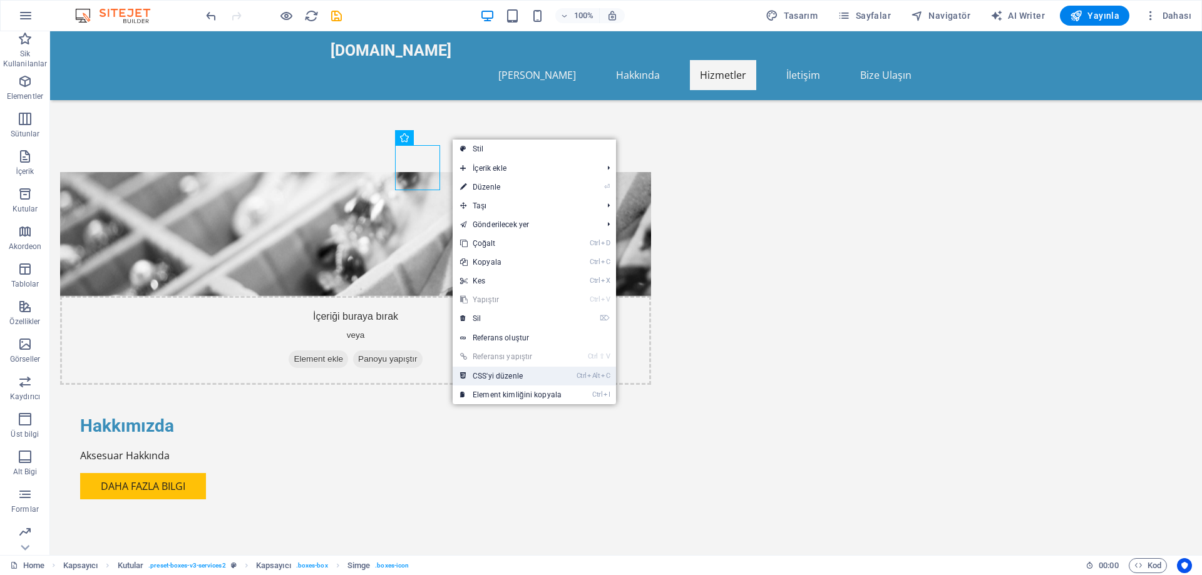
click at [544, 380] on link "Ctrl Alt C CSS'yi düzenle" at bounding box center [511, 376] width 116 height 19
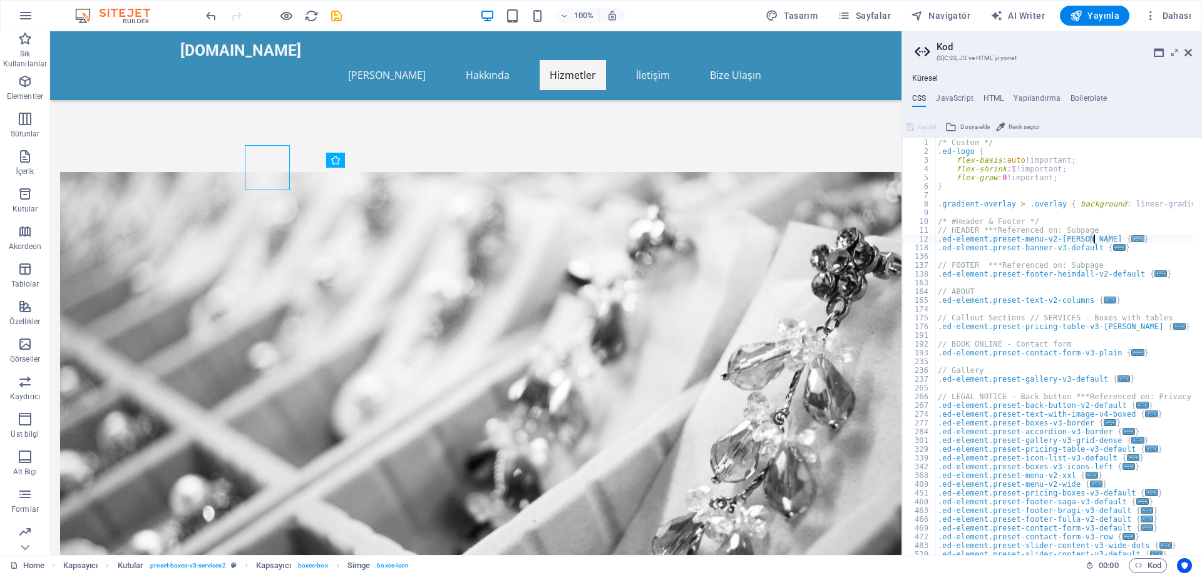
click at [1132, 239] on span "..." at bounding box center [1138, 238] width 13 height 7
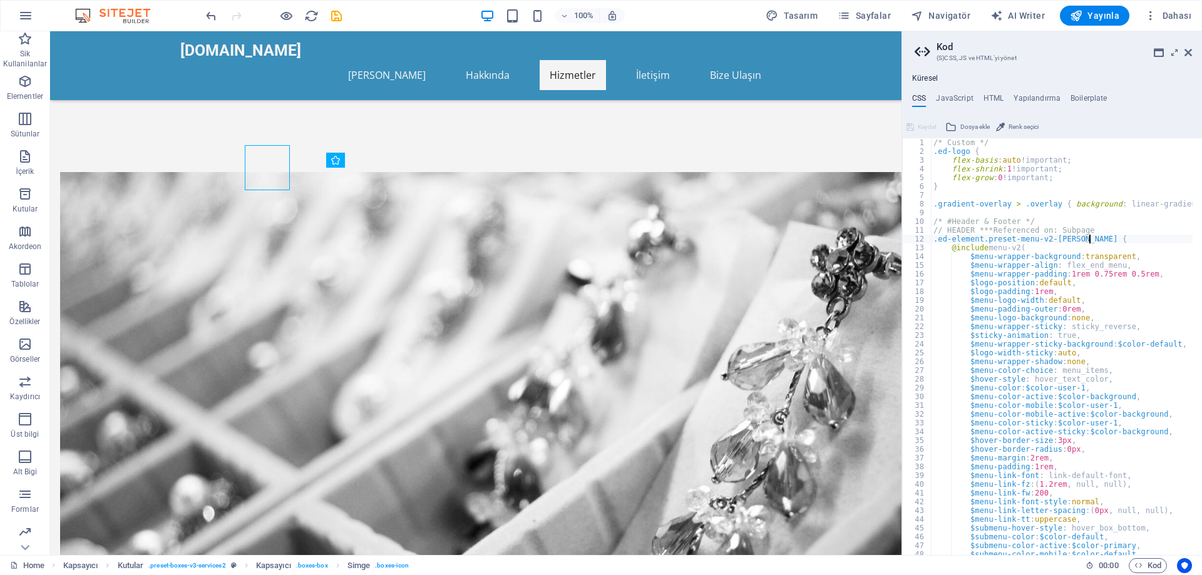
click at [1088, 241] on div "/* Custom */ .ed-logo { flex-basis : auto !important; flex-shrink : 1 !importan…" at bounding box center [1188, 350] width 515 height 425
type textarea ".ed-element.preset-menu-v2-williams { @include menu-v2("
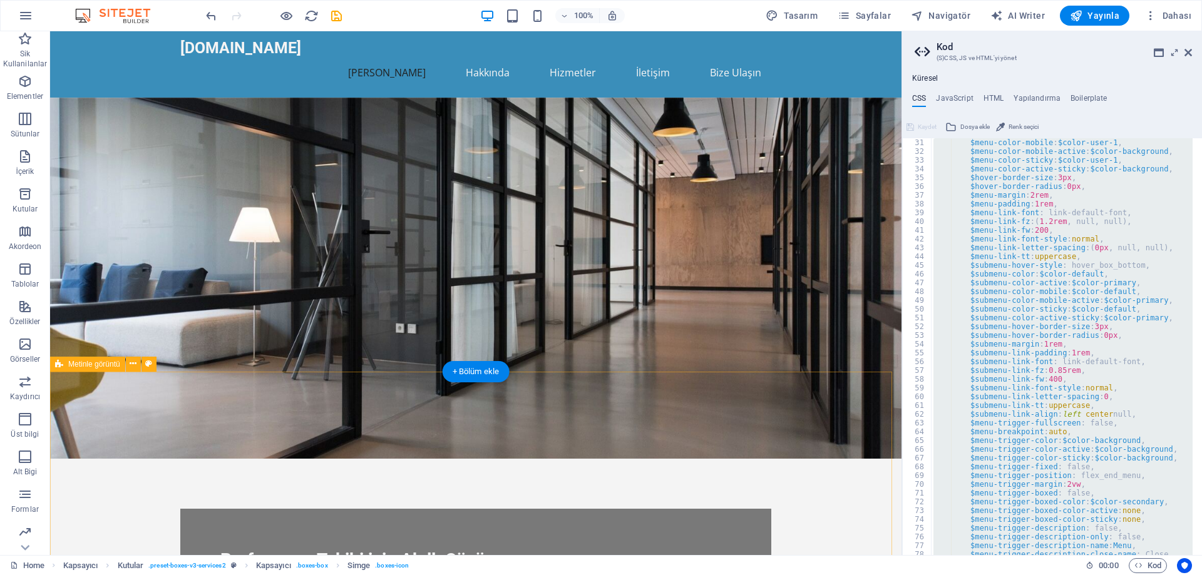
scroll to position [0, 0]
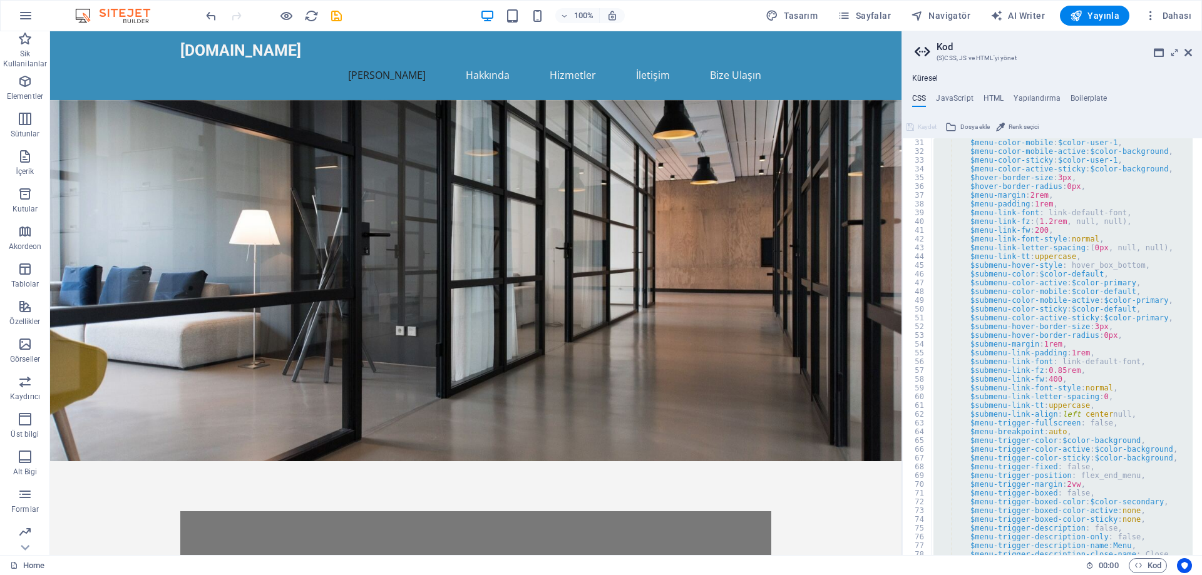
click at [648, 251] on figure at bounding box center [475, 280] width 851 height 361
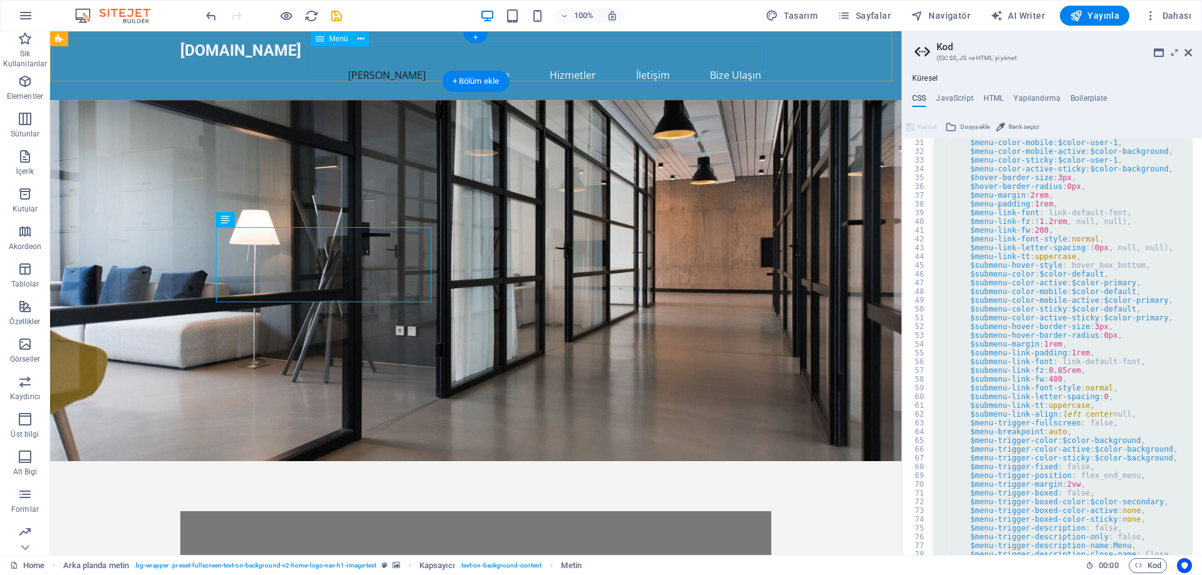
click at [581, 60] on nav "Ana Sayfa Hakkında Hizmetler İletişim Bize Ulaşın" at bounding box center [475, 75] width 591 height 30
drag, startPoint x: 645, startPoint y: 60, endPoint x: 676, endPoint y: 59, distance: 31.3
click at [645, 60] on nav "Ana Sayfa Hakkında Hizmetler İletişim Bize Ulaşın" at bounding box center [475, 75] width 591 height 30
click at [724, 60] on nav "Ana Sayfa Hakkında Hizmetler İletişim Bize Ulaşın" at bounding box center [475, 75] width 591 height 30
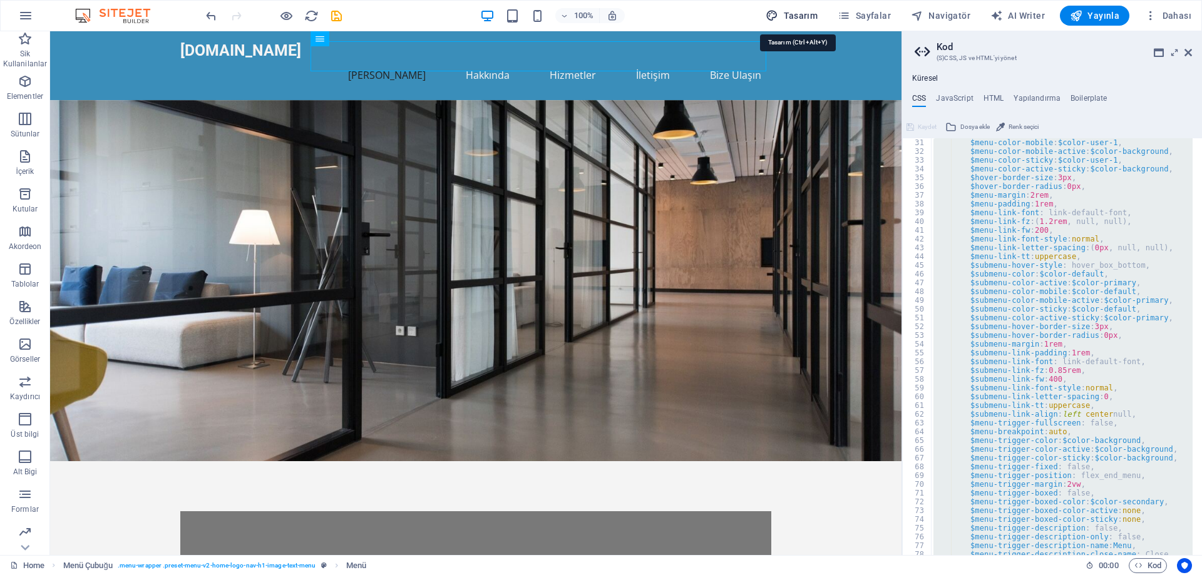
click at [810, 14] on span "Tasarım" at bounding box center [792, 15] width 52 height 13
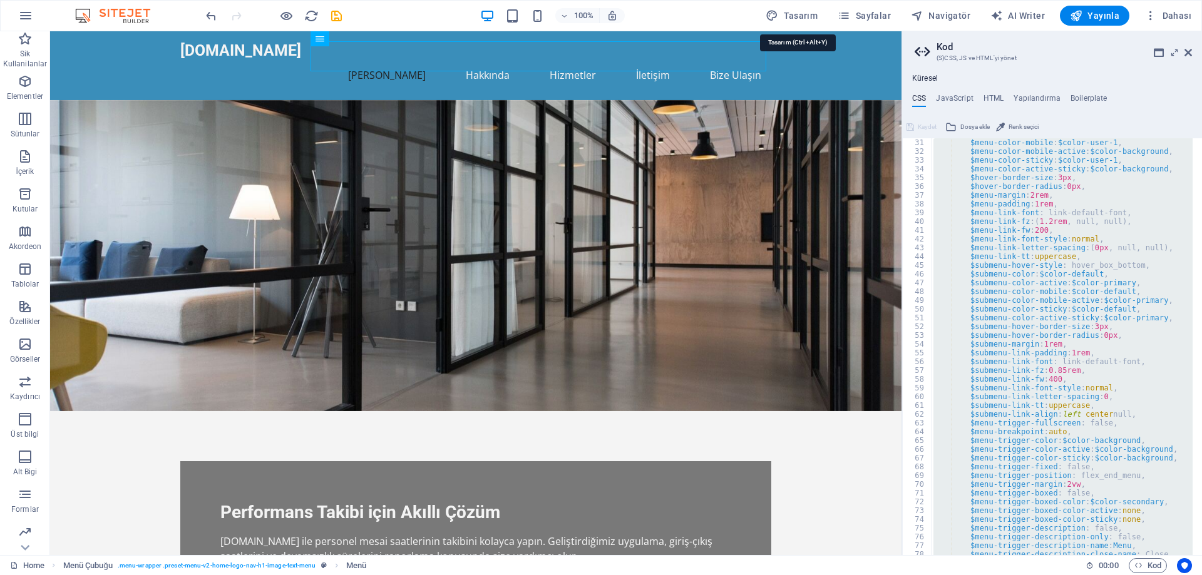
select select "px"
select select "200"
select select "px"
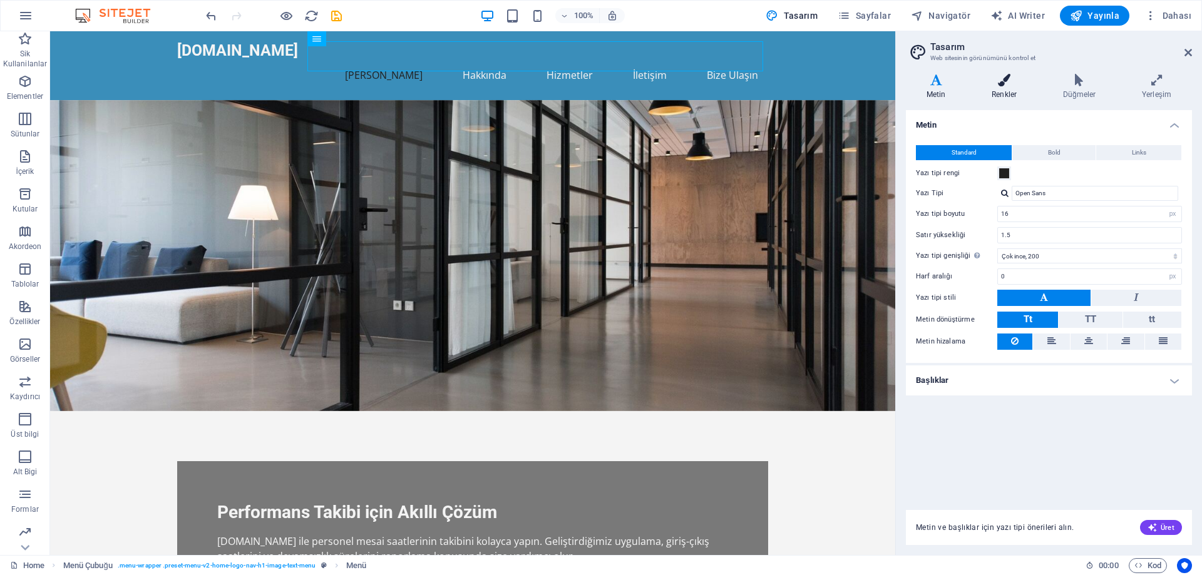
click at [1001, 89] on h4 "Renkler" at bounding box center [1006, 87] width 71 height 26
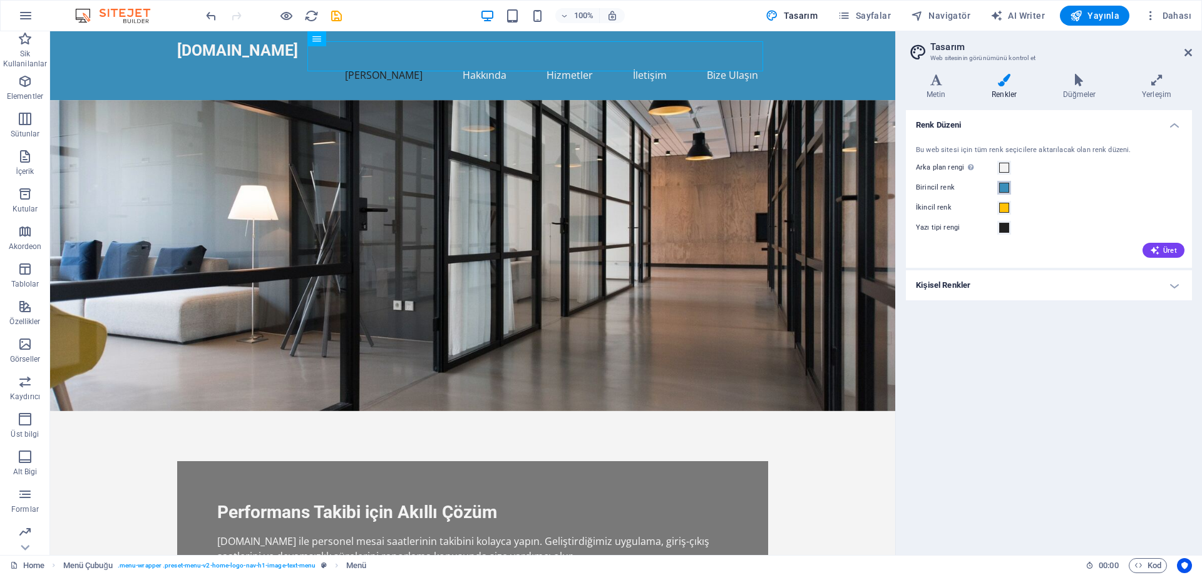
click at [1001, 186] on span at bounding box center [1004, 188] width 10 height 10
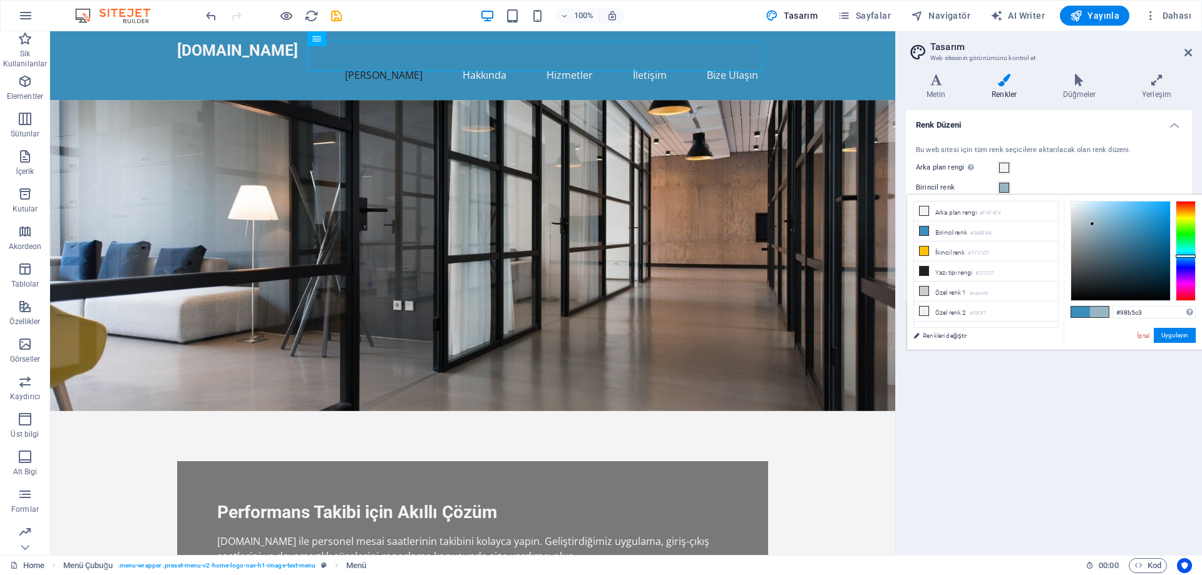
drag, startPoint x: 1108, startPoint y: 232, endPoint x: 1092, endPoint y: 224, distance: 17.4
click at [1092, 224] on div at bounding box center [1120, 251] width 99 height 99
drag, startPoint x: 1184, startPoint y: 259, endPoint x: 1125, endPoint y: 242, distance: 61.8
click at [1183, 270] on div at bounding box center [1186, 251] width 20 height 100
click at [1091, 215] on div at bounding box center [1120, 251] width 99 height 99
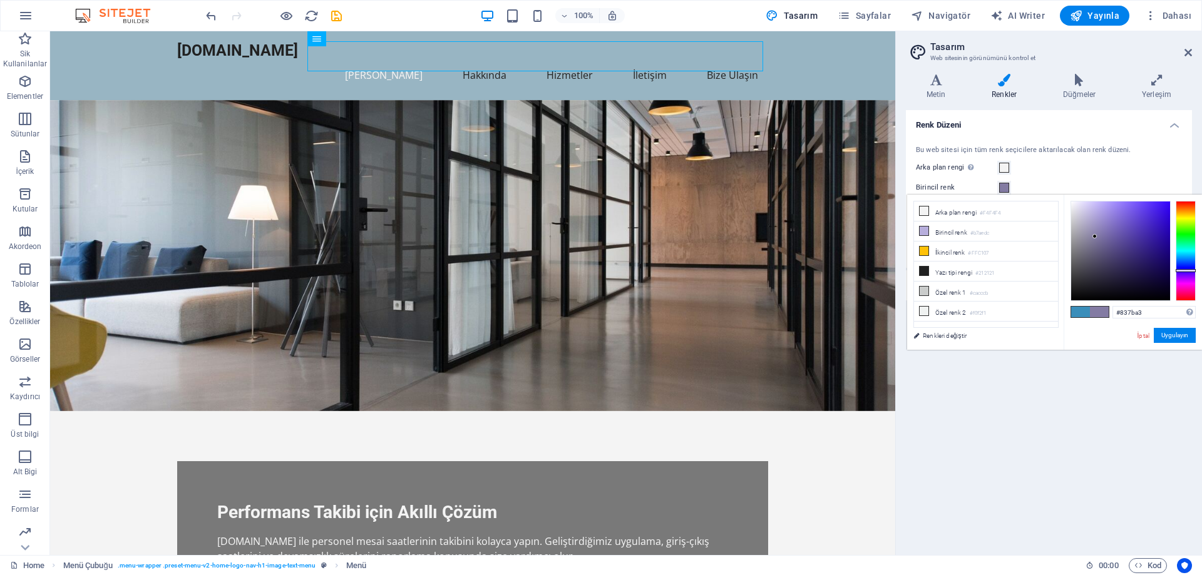
drag, startPoint x: 1097, startPoint y: 245, endPoint x: 1095, endPoint y: 237, distance: 8.4
click at [1095, 237] on div at bounding box center [1120, 251] width 99 height 99
click at [1104, 230] on div at bounding box center [1120, 251] width 99 height 99
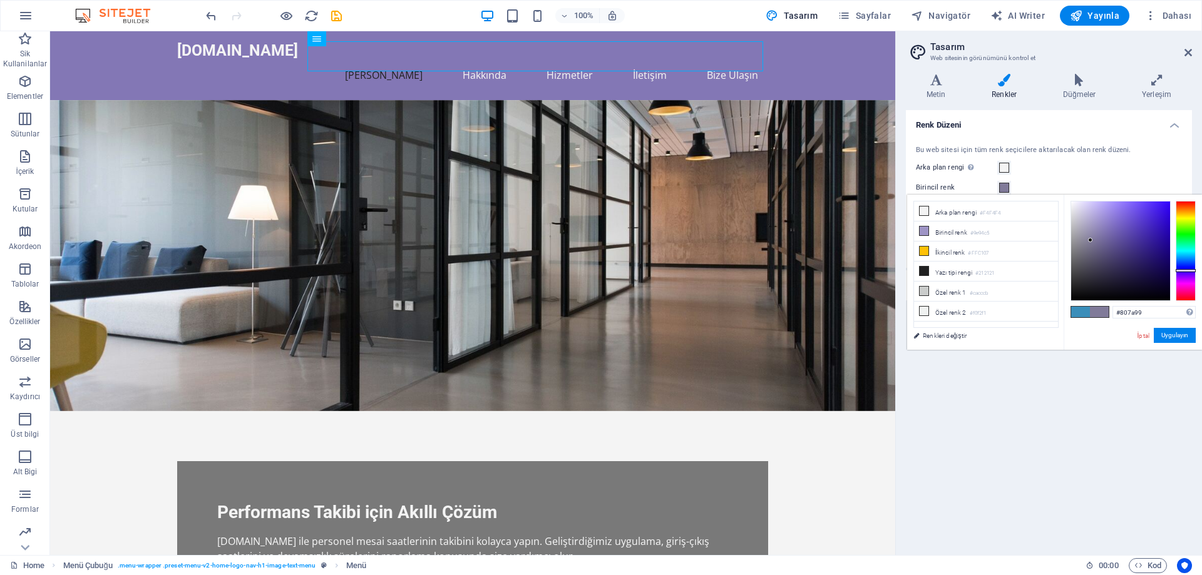
drag, startPoint x: 1113, startPoint y: 220, endPoint x: 1091, endPoint y: 240, distance: 30.2
click at [1091, 240] on div at bounding box center [1090, 240] width 4 height 4
click at [1089, 227] on div at bounding box center [1120, 251] width 99 height 99
click at [1087, 228] on div at bounding box center [1088, 230] width 4 height 4
click at [1082, 222] on div at bounding box center [1120, 251] width 99 height 99
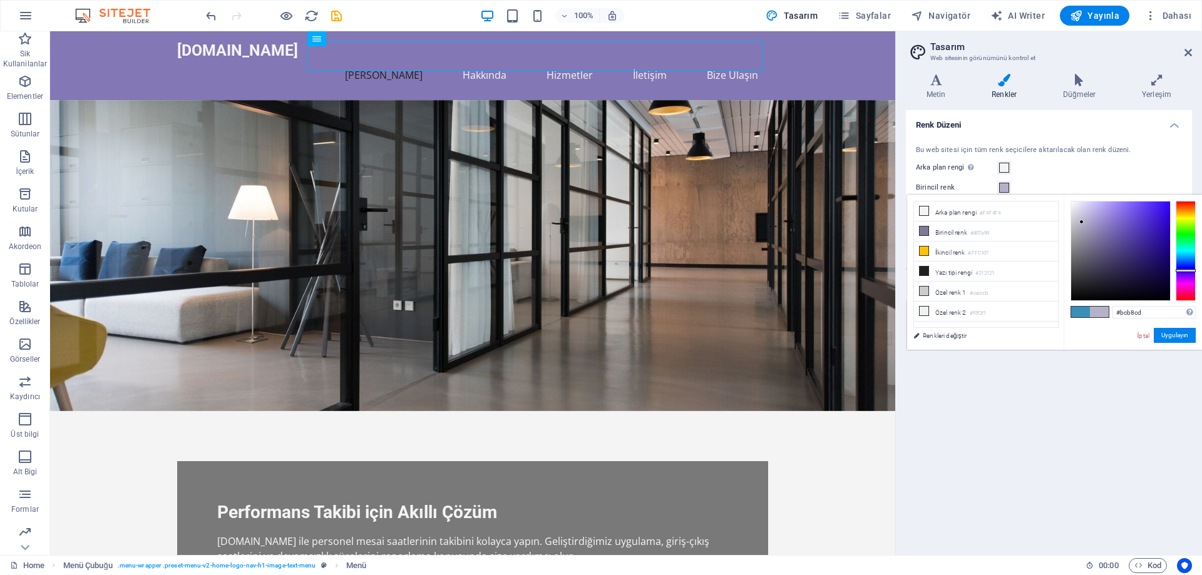
click at [1081, 220] on div at bounding box center [1081, 222] width 4 height 4
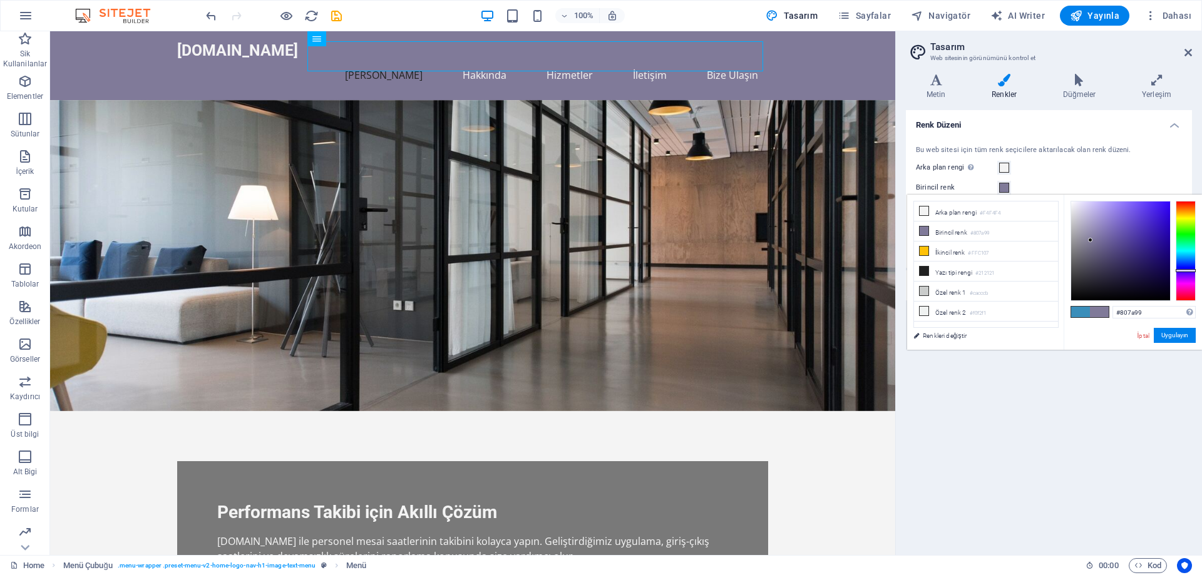
type input "#bcb8cd"
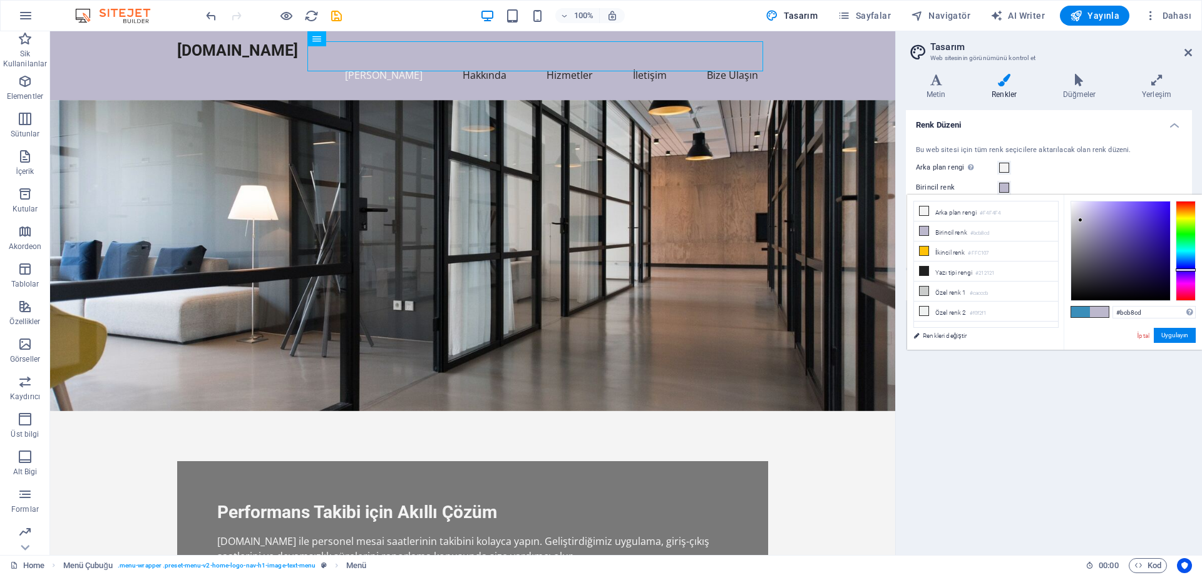
click at [1035, 178] on div "Bu web sitesi için tüm renk seçicilere aktarılacak olan renk düzeni. Arka plan …" at bounding box center [1048, 201] width 291 height 136
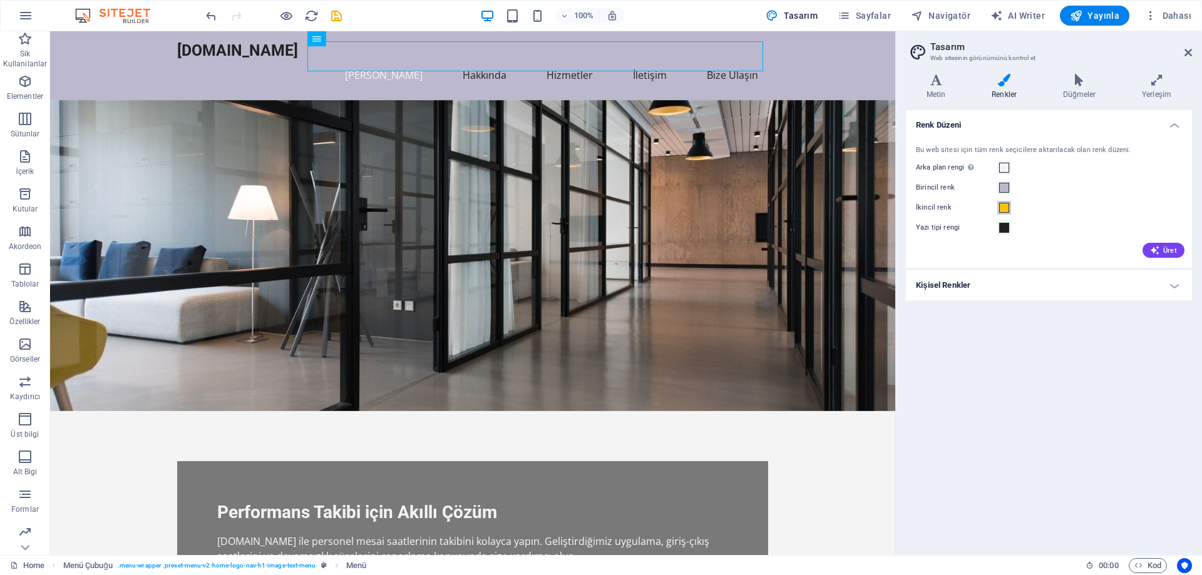
click at [1000, 207] on span at bounding box center [1004, 208] width 10 height 10
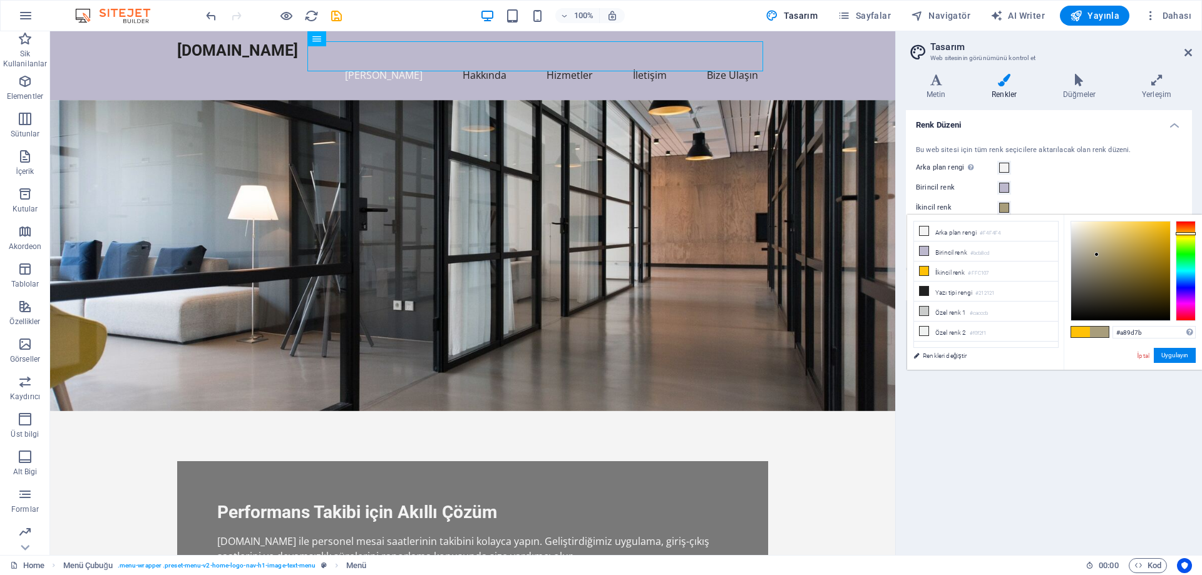
click at [1097, 255] on div at bounding box center [1120, 271] width 99 height 99
type input "#1a1404"
drag, startPoint x: 1096, startPoint y: 262, endPoint x: 1154, endPoint y: 310, distance: 75.7
click at [1154, 310] on div at bounding box center [1120, 271] width 99 height 99
click at [1068, 183] on div "Birincil renk" at bounding box center [1049, 187] width 266 height 15
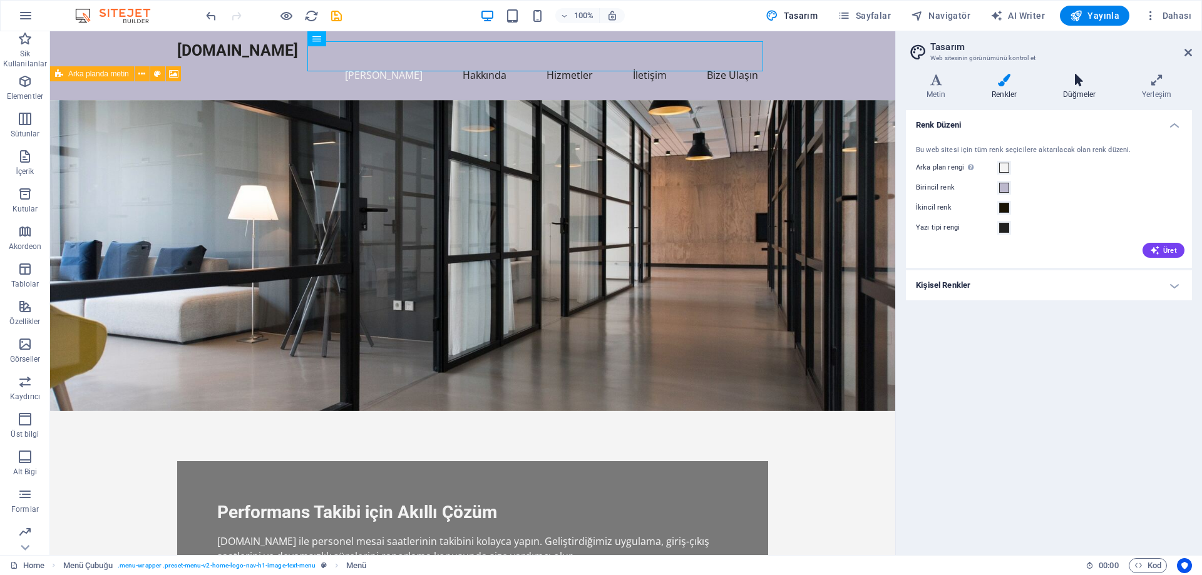
click at [1076, 87] on h4 "Düğmeler" at bounding box center [1081, 87] width 79 height 26
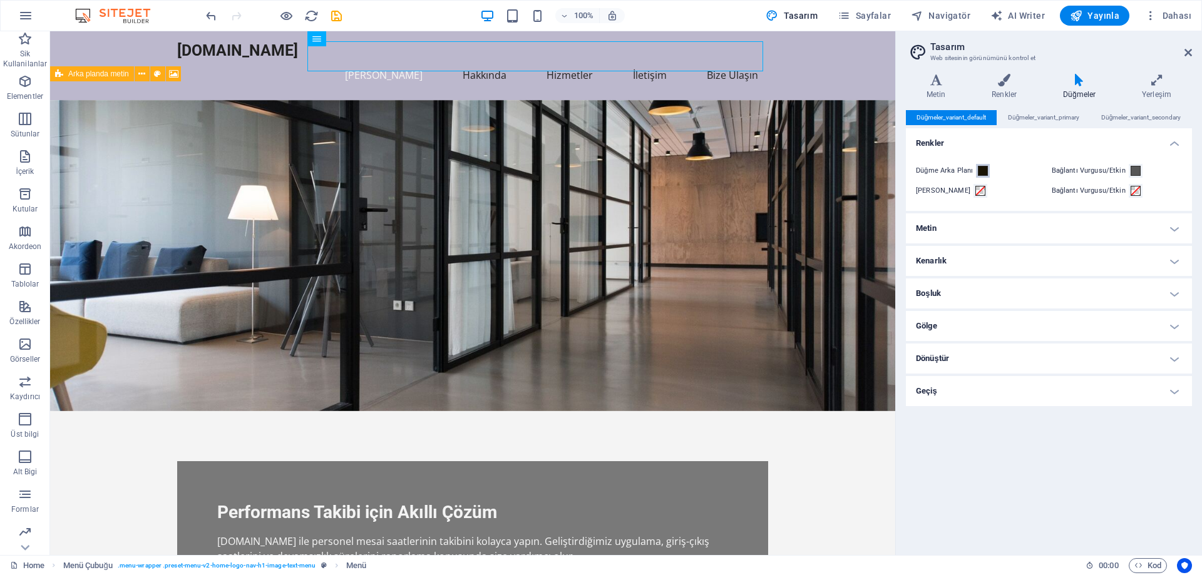
click at [981, 170] on span at bounding box center [983, 171] width 10 height 10
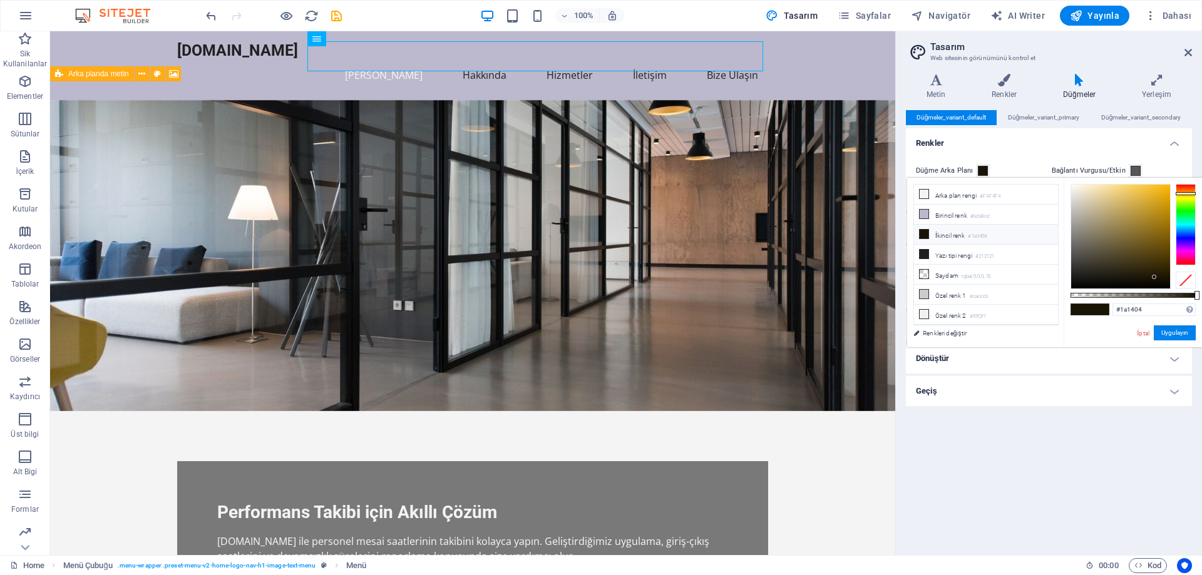
click at [1064, 409] on div "Düğmeler_variant_default Düğmeler_variant_primary Düğmeler_variant_secondary Re…" at bounding box center [1049, 327] width 286 height 435
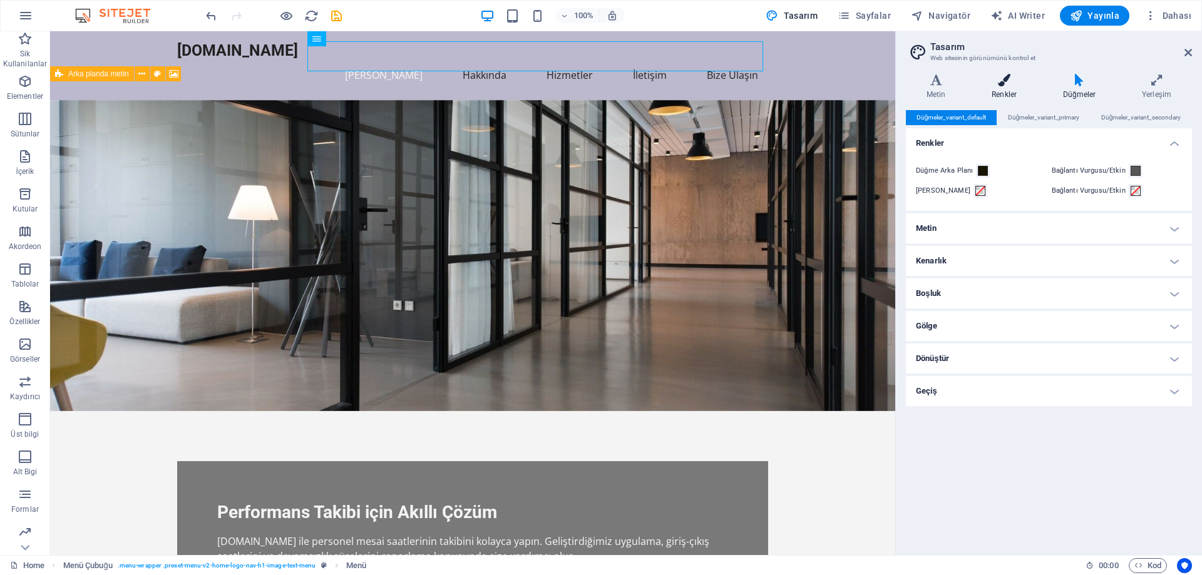
click at [1000, 86] on icon at bounding box center [1004, 80] width 66 height 13
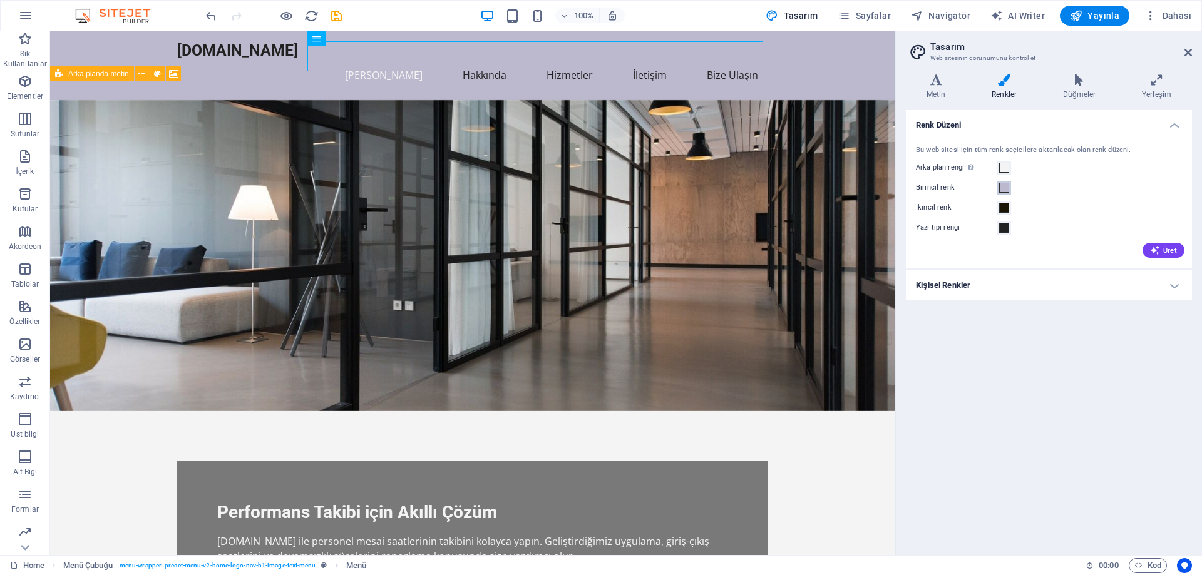
click at [1003, 186] on span at bounding box center [1004, 188] width 10 height 10
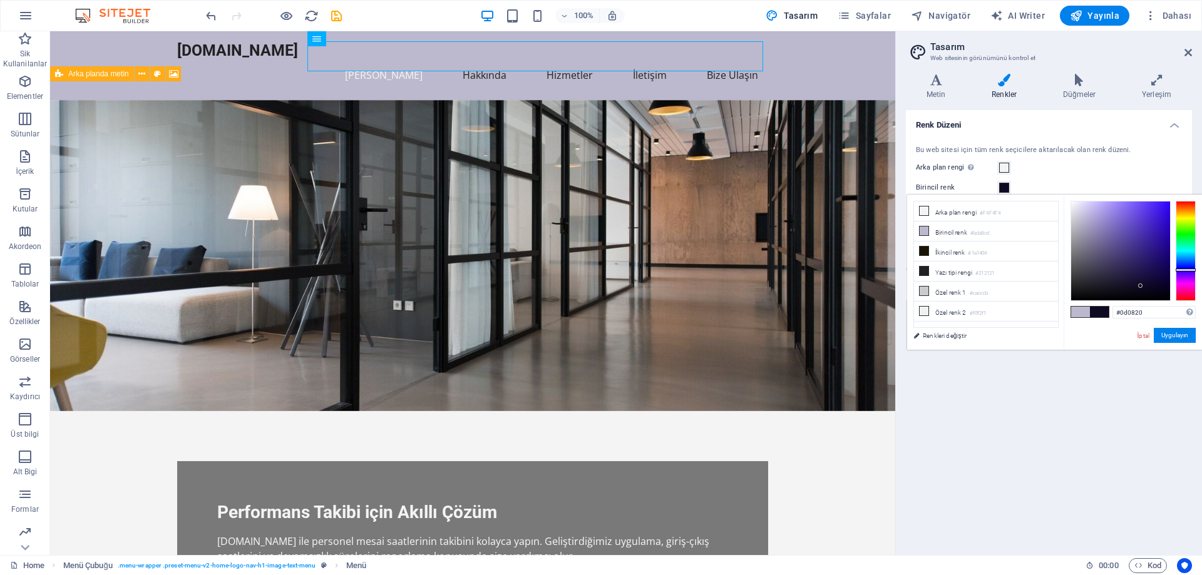
drag, startPoint x: 1089, startPoint y: 225, endPoint x: 1143, endPoint y: 286, distance: 81.2
click at [1144, 287] on div at bounding box center [1120, 251] width 99 height 99
type input "#0d0724"
drag, startPoint x: 1139, startPoint y: 287, endPoint x: 1149, endPoint y: 286, distance: 10.7
click at [1149, 286] on div at bounding box center [1120, 251] width 99 height 99
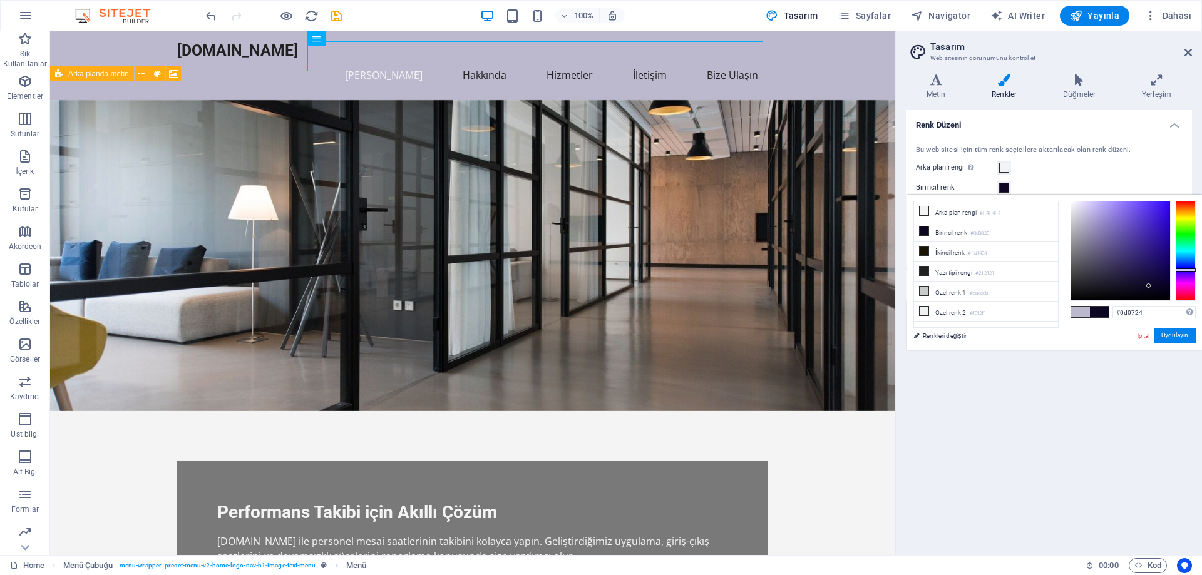
click at [1050, 173] on div "Arka plan [PERSON_NAME] başka arka planlar tarafından kapsanmıyorsa görünür." at bounding box center [1049, 167] width 266 height 15
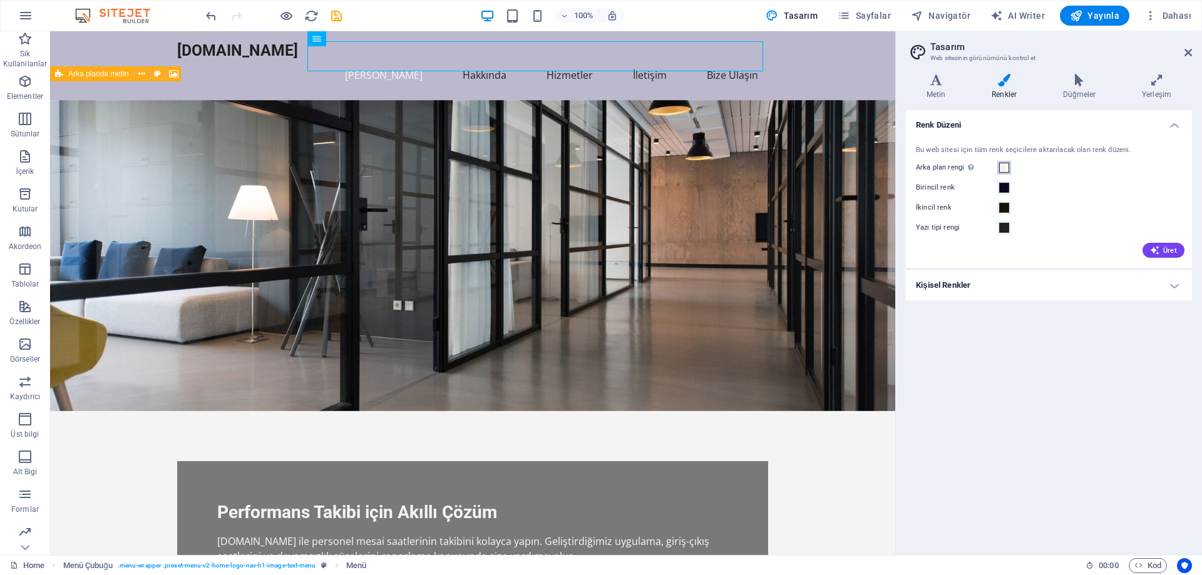
click at [1005, 166] on span at bounding box center [1004, 168] width 10 height 10
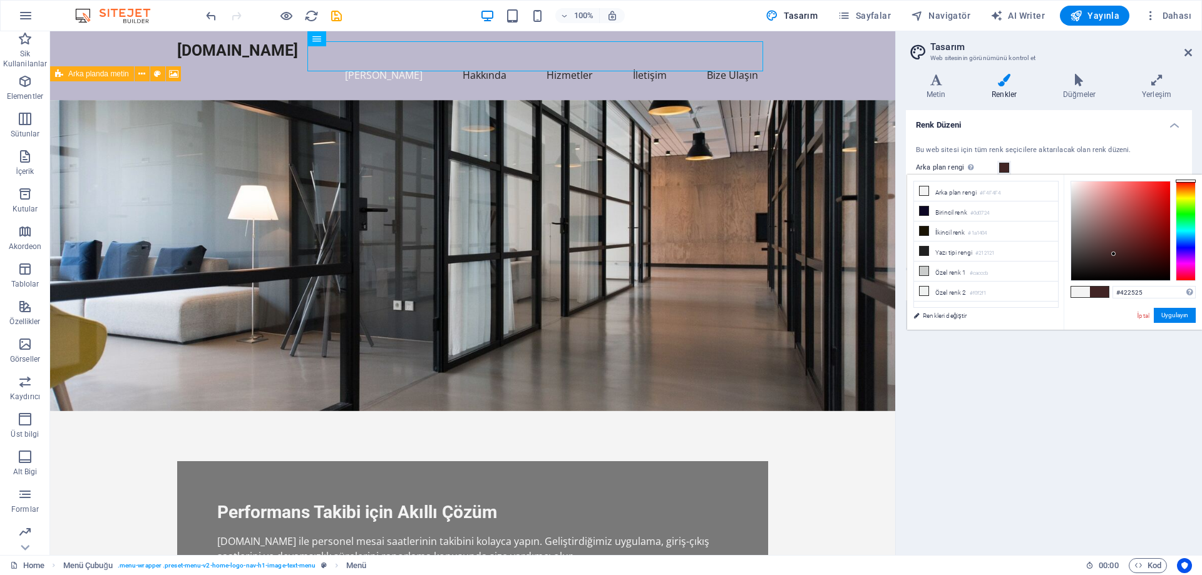
type input "#412424"
drag, startPoint x: 1096, startPoint y: 222, endPoint x: 1114, endPoint y: 255, distance: 37.3
click at [1114, 255] on div at bounding box center [1120, 231] width 99 height 99
click at [1047, 385] on div "Renk Düzeni Bu web sitesi için tüm renk seçicilere aktarılacak olan renk düzeni…" at bounding box center [1049, 327] width 286 height 435
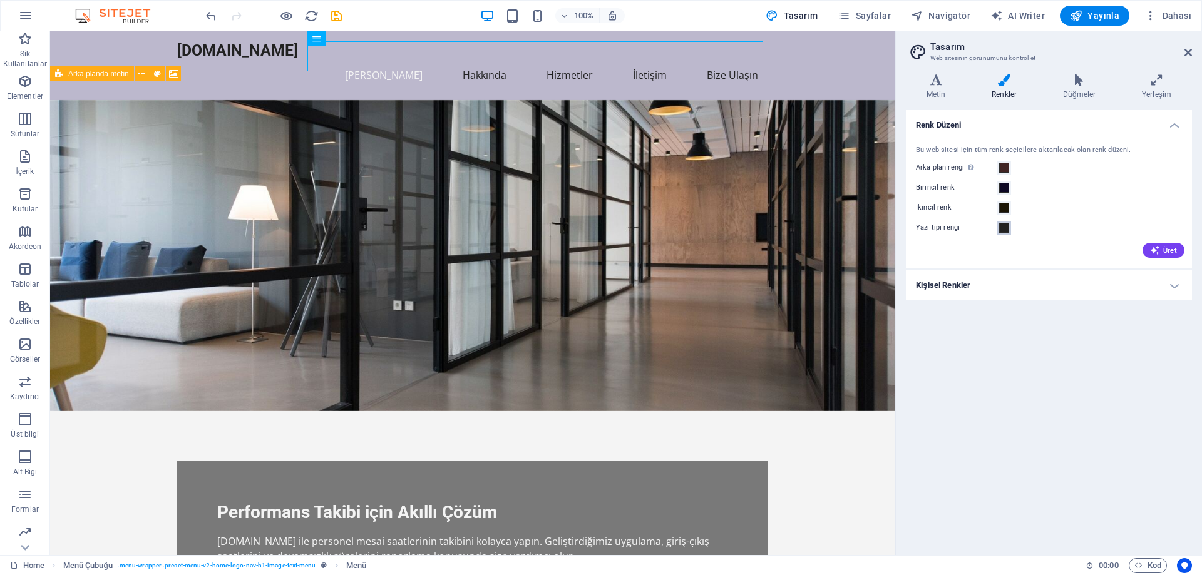
click at [1005, 229] on span at bounding box center [1004, 228] width 10 height 10
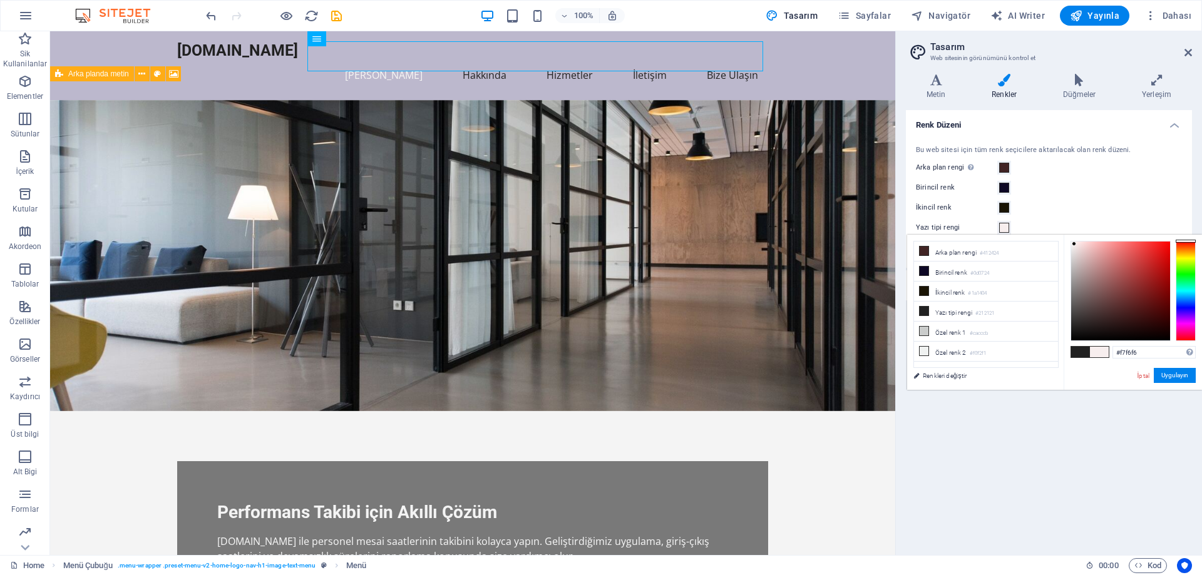
type input "#f7f7f7"
drag, startPoint x: 1080, startPoint y: 254, endPoint x: 1070, endPoint y: 244, distance: 13.7
click at [1071, 244] on div at bounding box center [1120, 291] width 99 height 99
click at [1062, 168] on div "Arka plan [PERSON_NAME] başka arka planlar tarafından kapsanmıyorsa görünür." at bounding box center [1049, 167] width 266 height 15
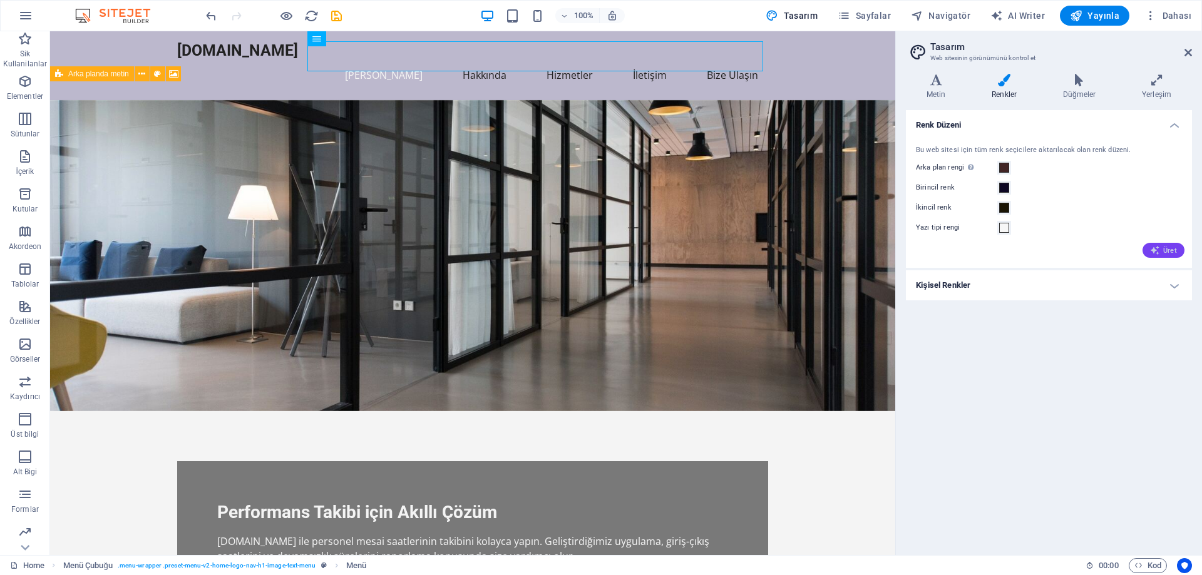
click at [1167, 251] on span "Üret" at bounding box center [1163, 250] width 27 height 10
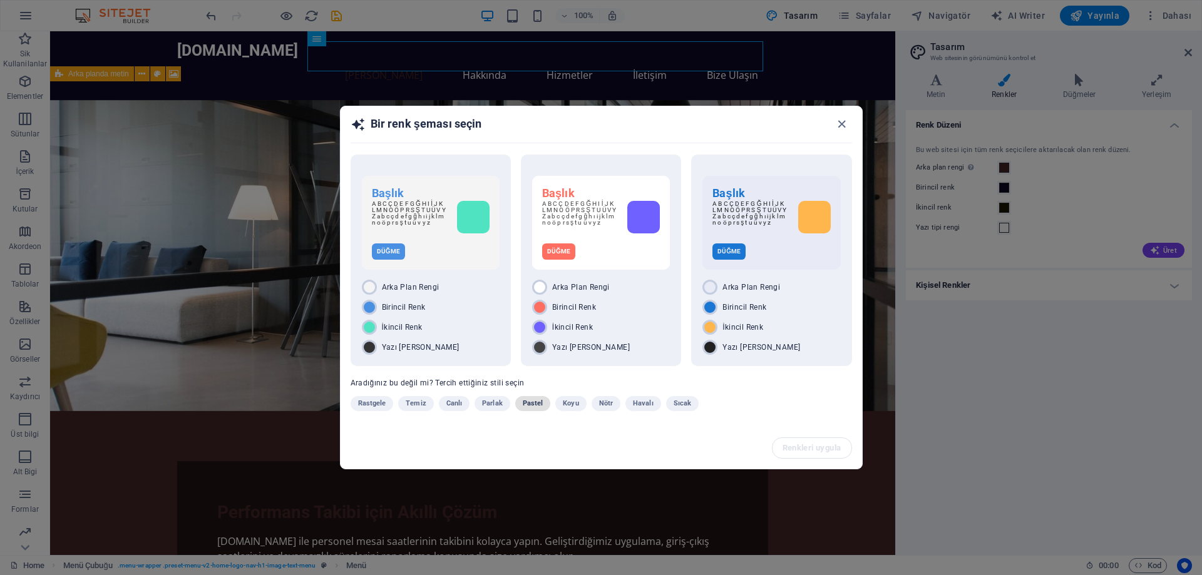
click at [533, 406] on span "Pastel" at bounding box center [533, 403] width 21 height 15
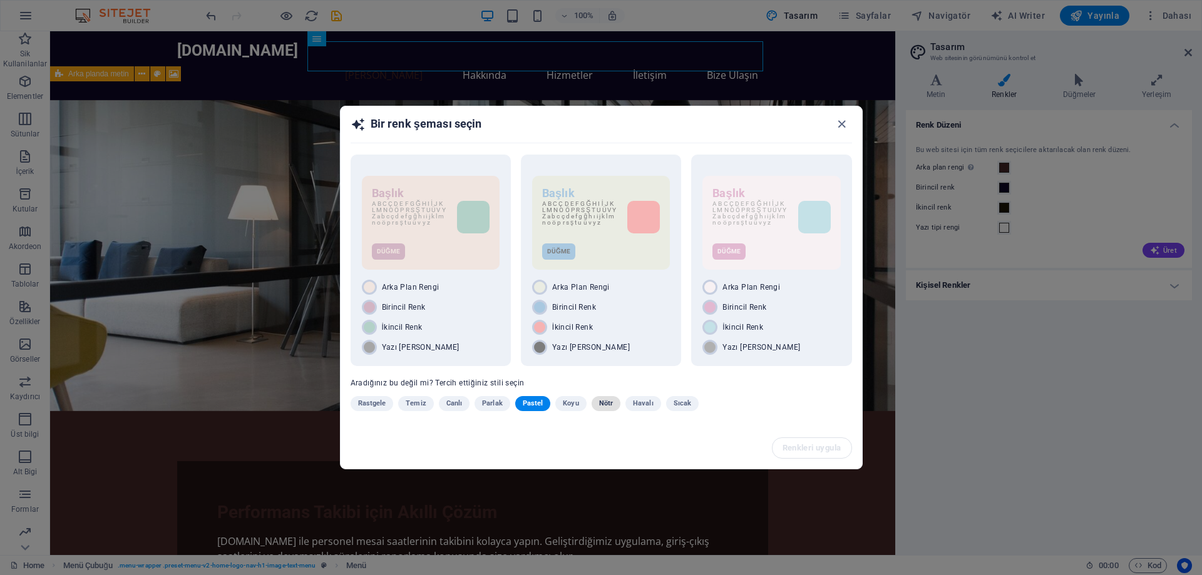
click at [606, 403] on span "Nötr" at bounding box center [606, 403] width 14 height 15
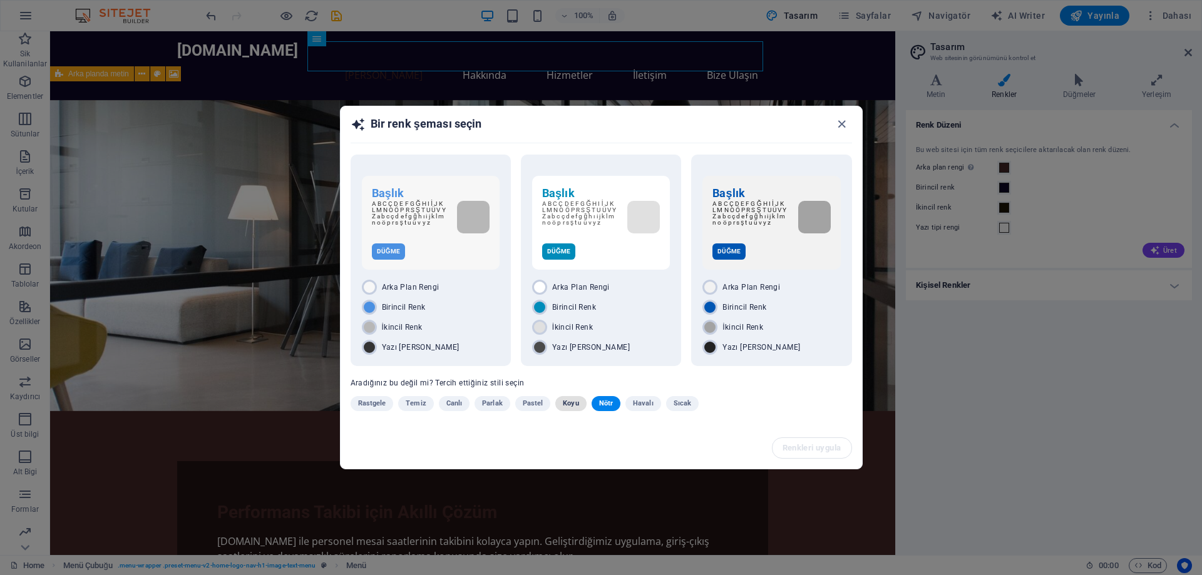
click at [570, 403] on span "Koyu" at bounding box center [571, 403] width 16 height 15
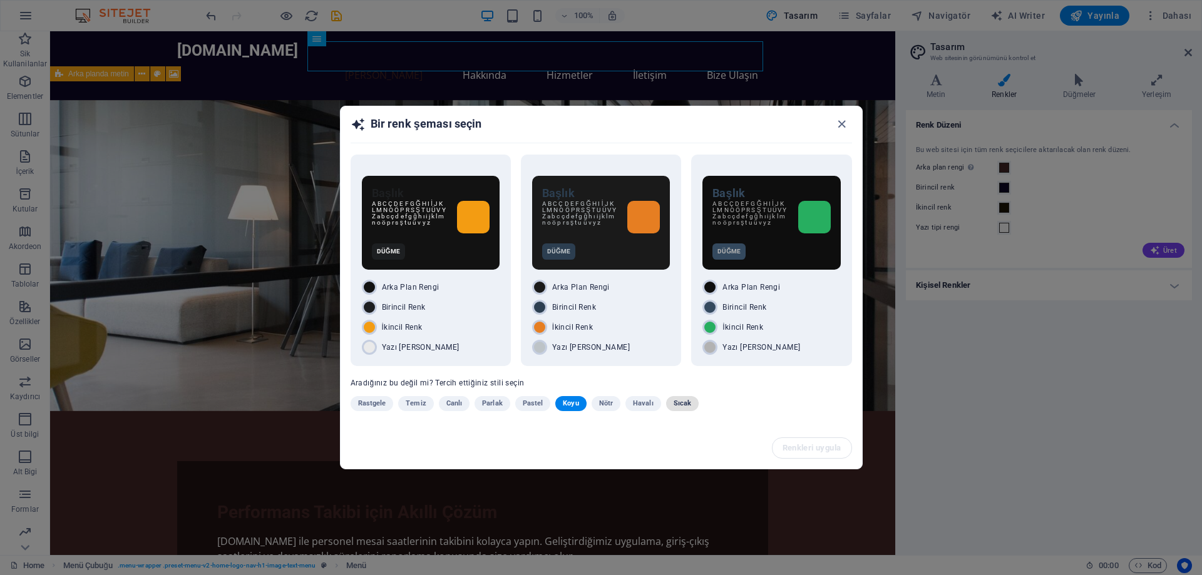
click at [688, 403] on button "Sıcak" at bounding box center [682, 403] width 33 height 15
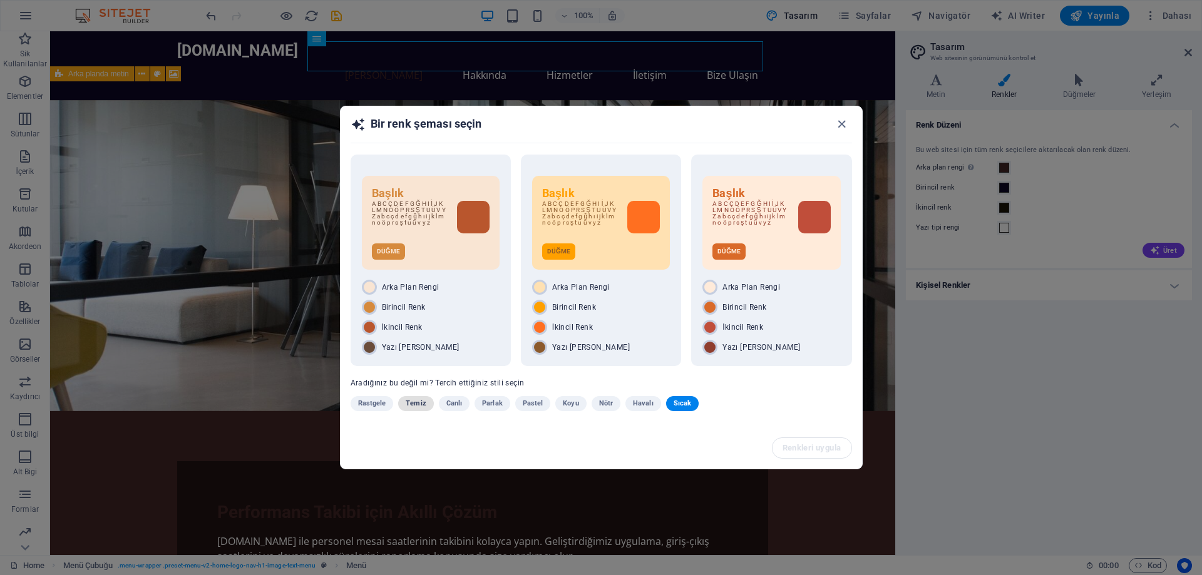
click at [419, 404] on span "Temiz" at bounding box center [416, 403] width 20 height 15
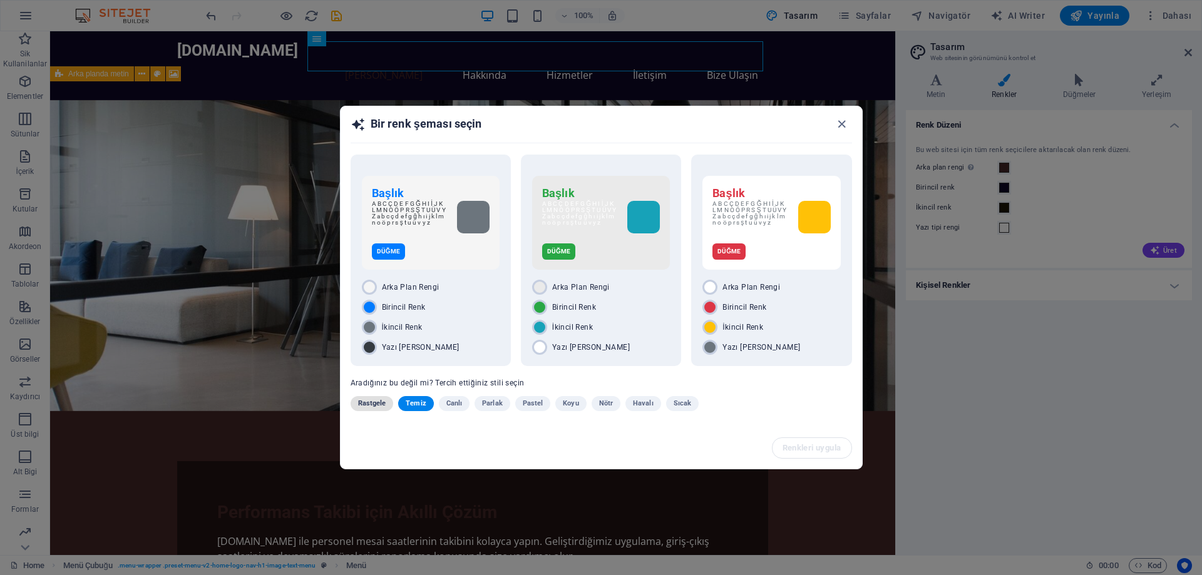
click at [372, 402] on span "Rastgele" at bounding box center [372, 403] width 28 height 15
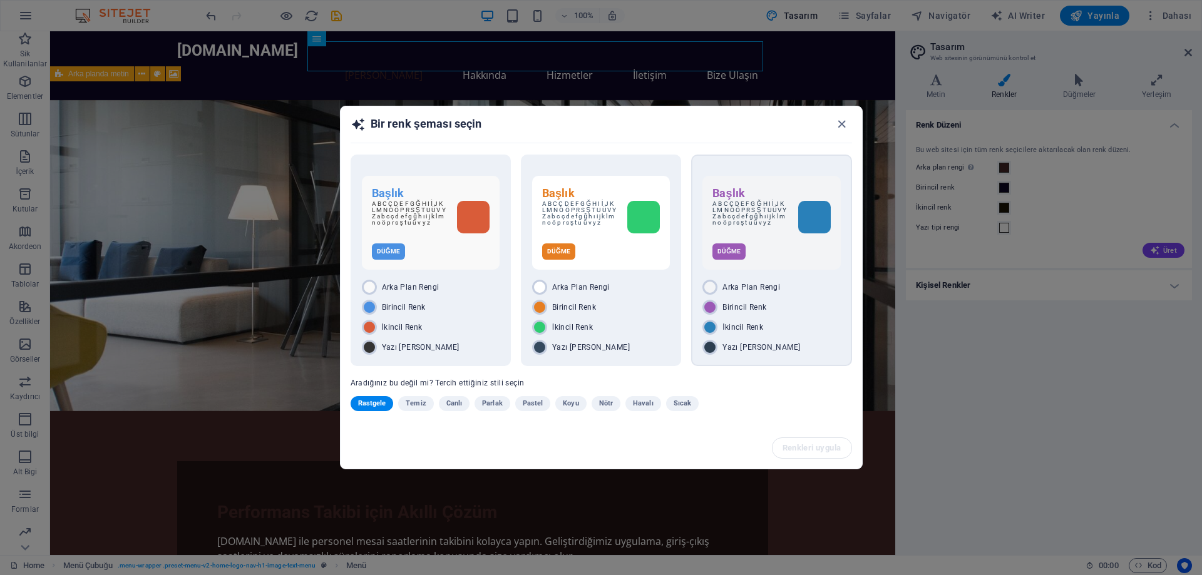
click at [818, 286] on div "Arka Plan Rengi" at bounding box center [771, 287] width 138 height 15
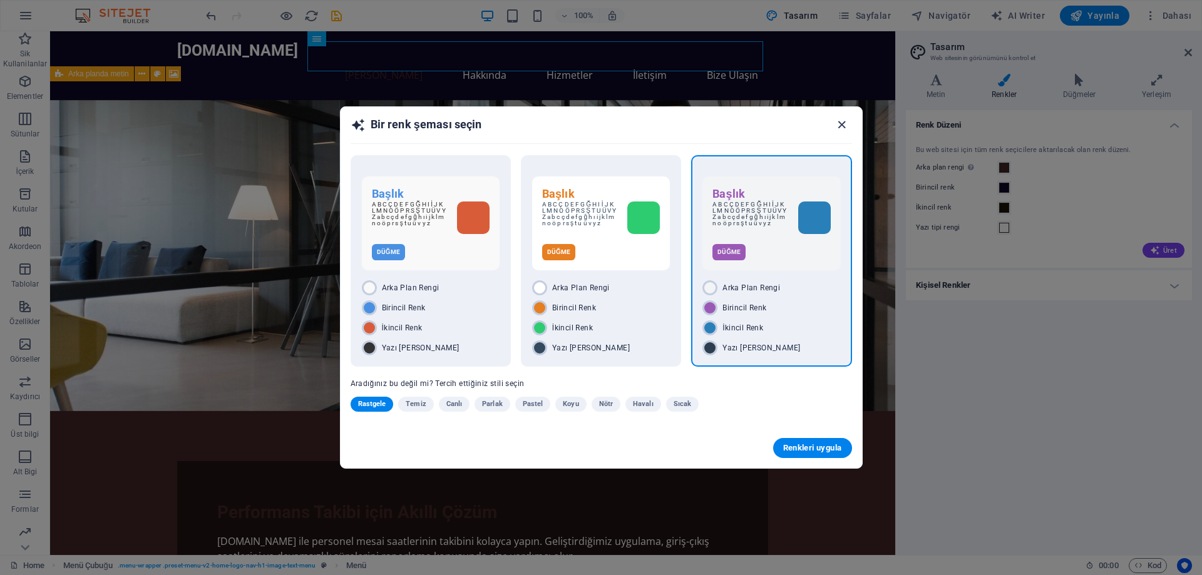
click at [843, 126] on icon "button" at bounding box center [842, 125] width 14 height 14
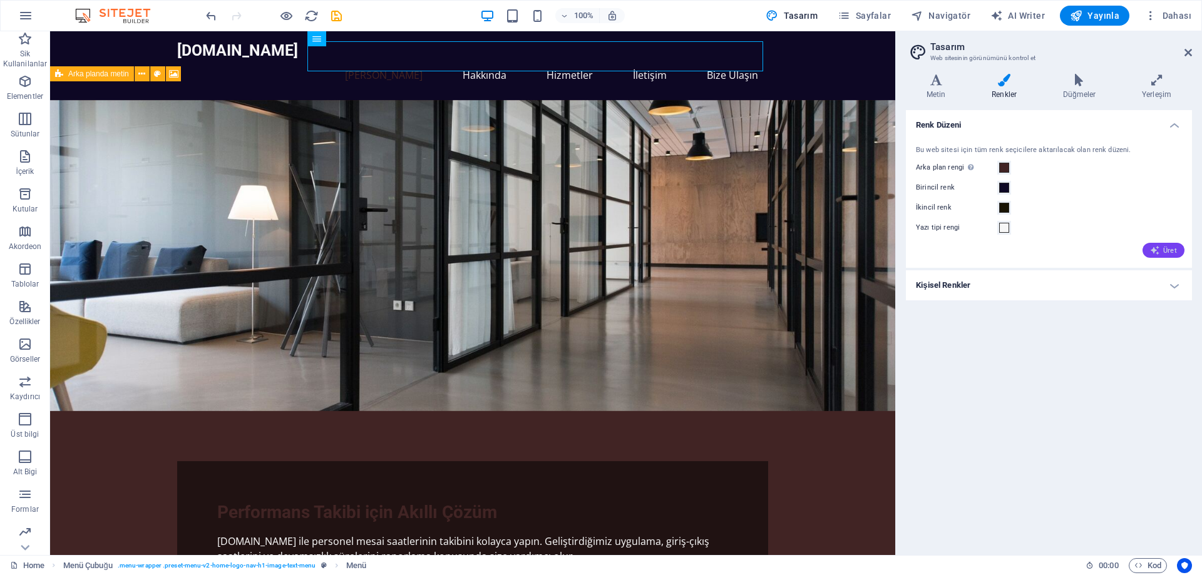
click at [1156, 250] on icon "button" at bounding box center [1155, 250] width 10 height 10
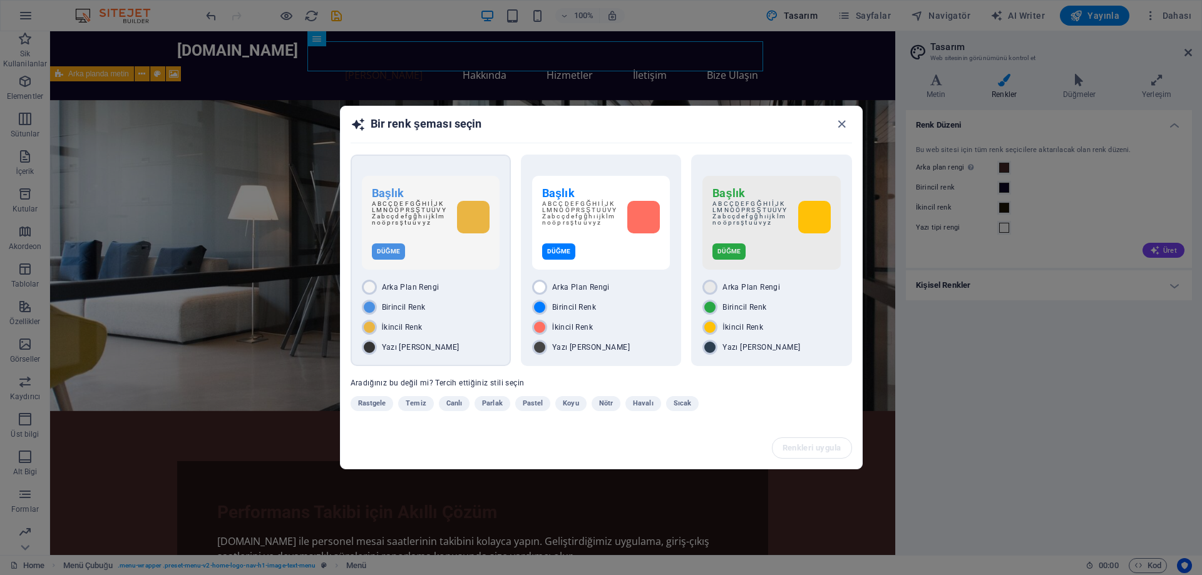
click at [447, 242] on div "Başlık A B C Ç D E F G Ğ H I İ J K L M N O Ö P R S Ş T U Ü V Y Z a b c ç d e f …" at bounding box center [431, 223] width 138 height 94
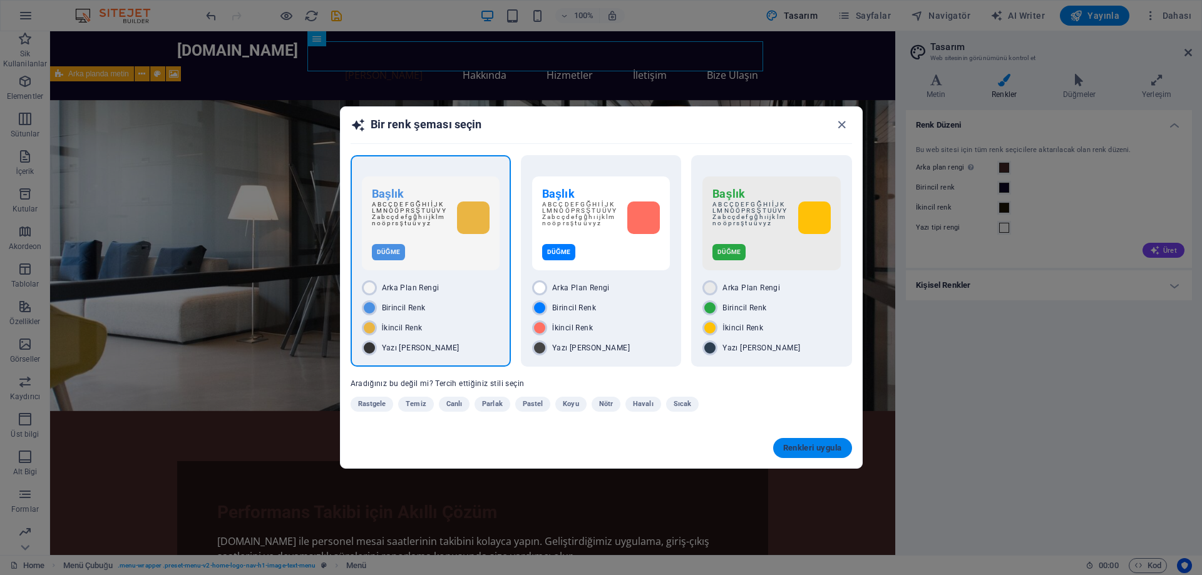
click at [821, 451] on span "Renkleri uygula" at bounding box center [812, 448] width 59 height 10
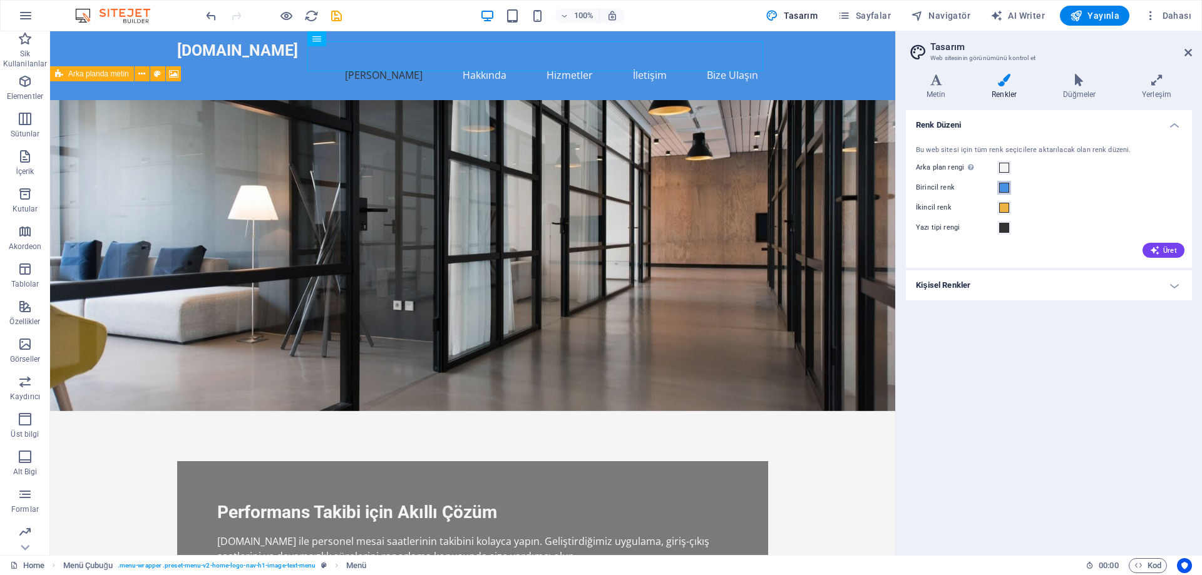
click at [1005, 187] on span at bounding box center [1004, 188] width 10 height 10
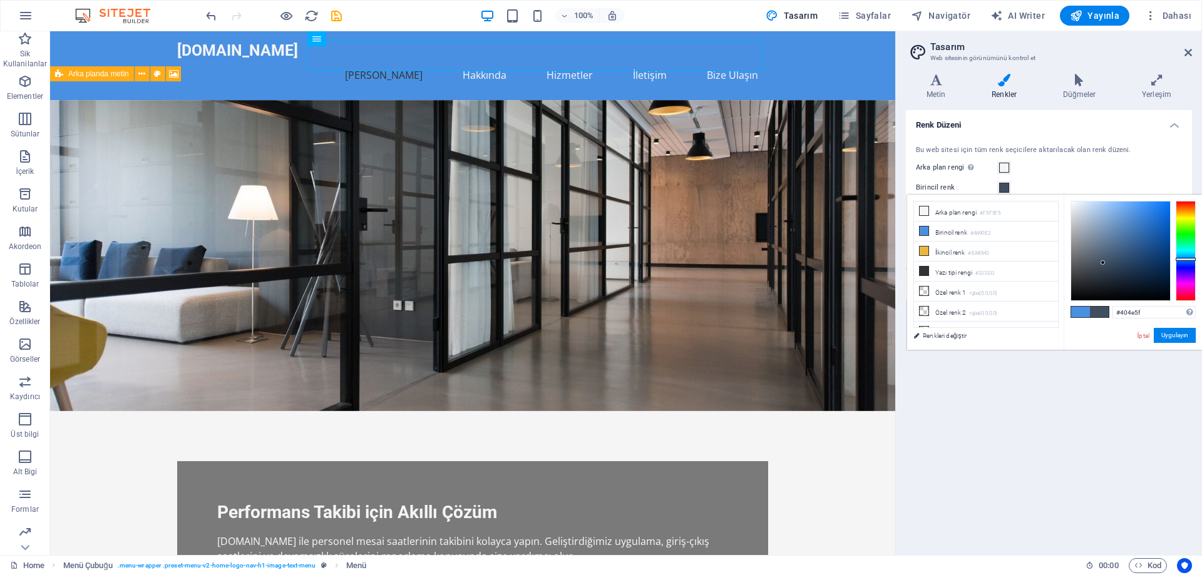
type input "#3e4c5c"
drag, startPoint x: 1111, startPoint y: 257, endPoint x: 1102, endPoint y: 264, distance: 11.1
click at [1102, 264] on div at bounding box center [1120, 251] width 99 height 99
click at [1170, 336] on button "Uygulayın" at bounding box center [1175, 335] width 42 height 15
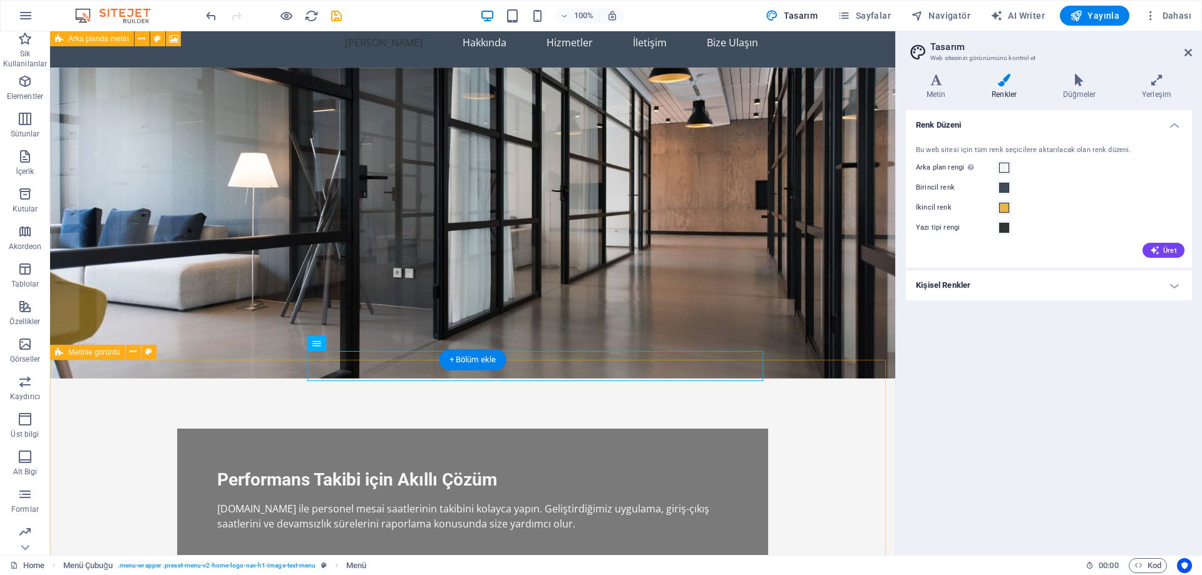
scroll to position [29, 0]
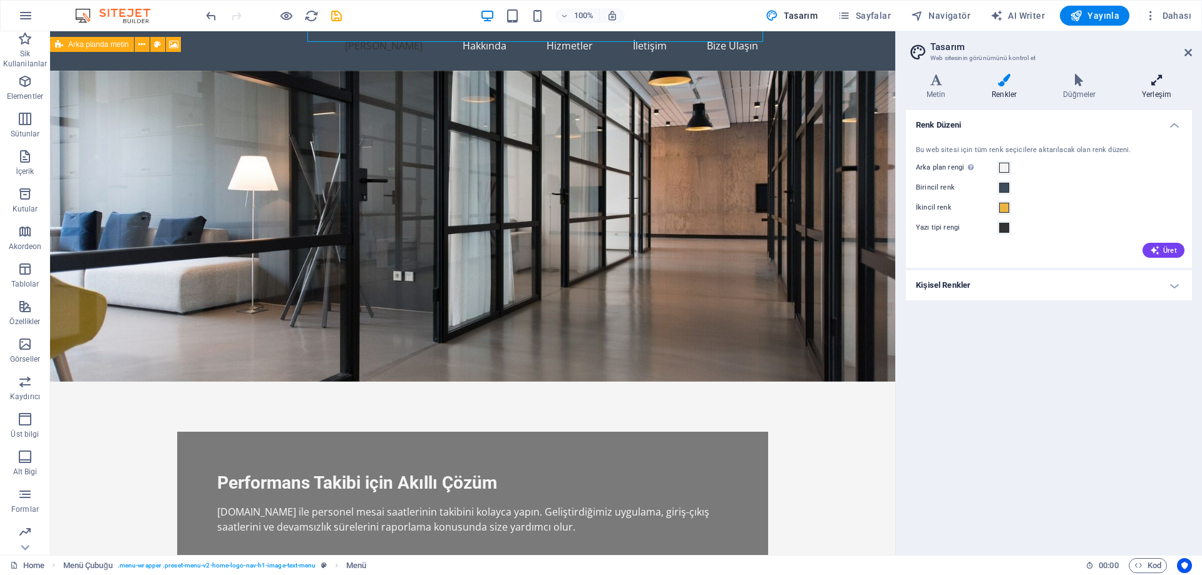
click at [1160, 80] on icon at bounding box center [1156, 80] width 71 height 13
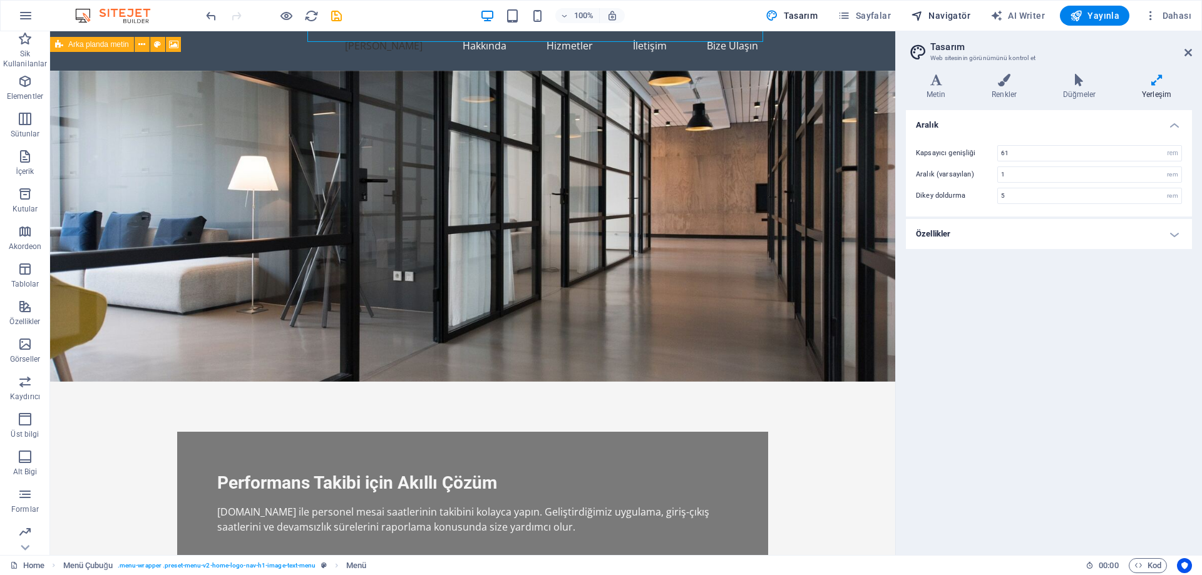
click at [950, 14] on span "Navigatör" at bounding box center [940, 15] width 59 height 13
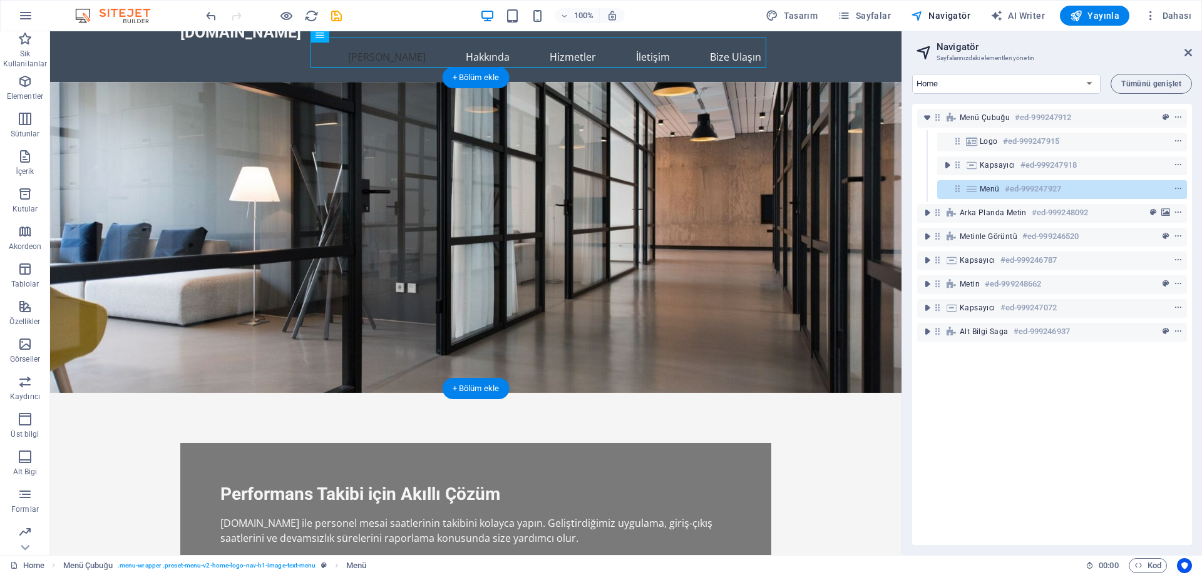
scroll to position [0, 0]
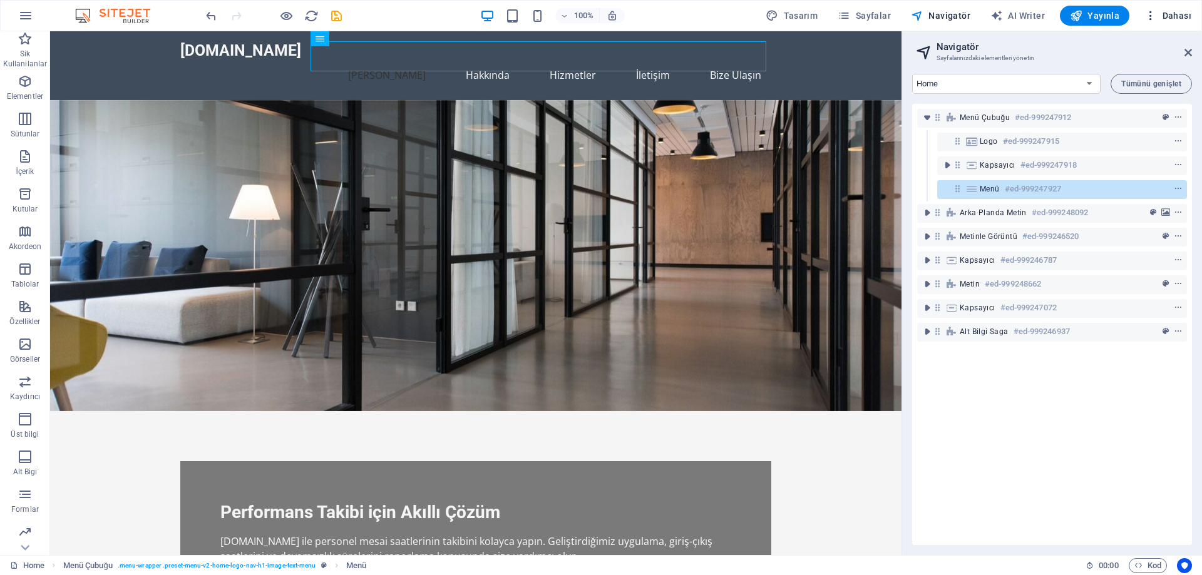
click at [1164, 11] on span "Dahası" at bounding box center [1167, 15] width 47 height 13
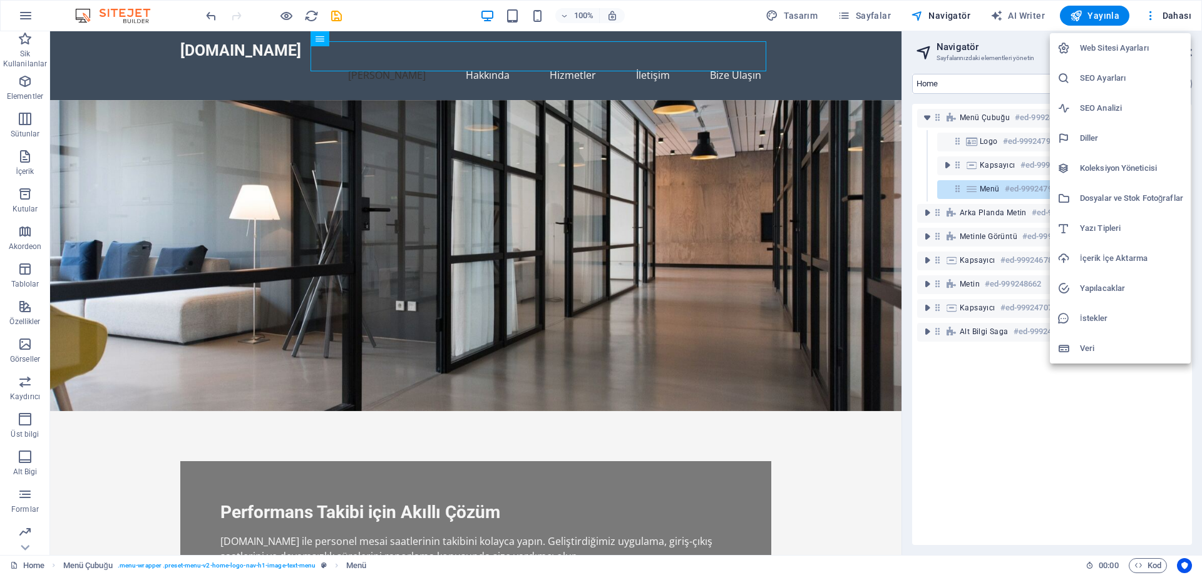
click at [1118, 228] on h6 "Yazı Tipleri" at bounding box center [1131, 228] width 103 height 15
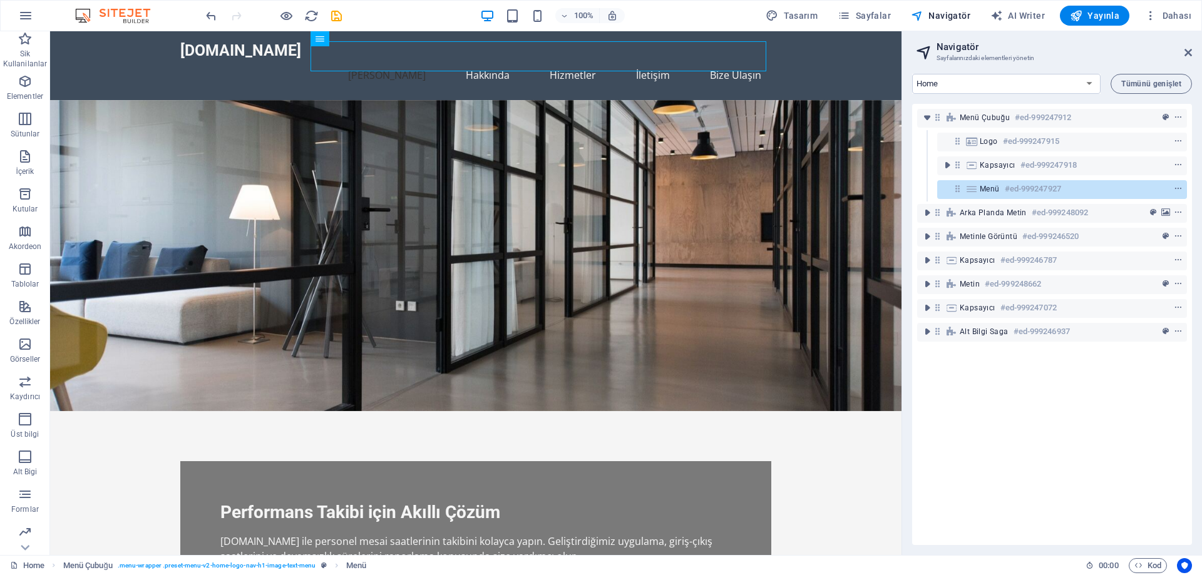
select select "popularity"
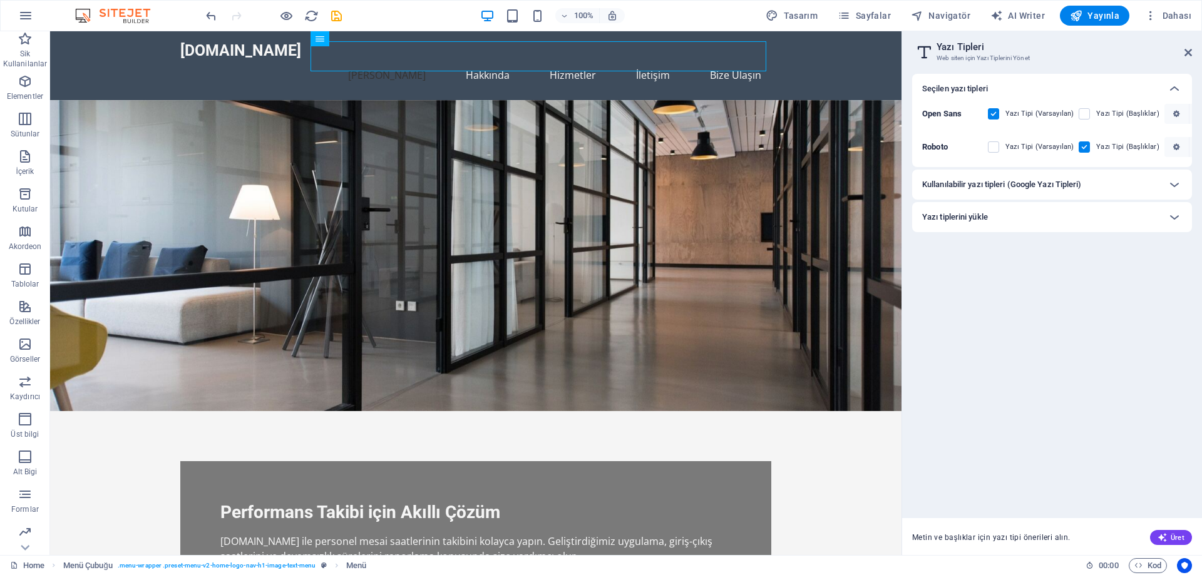
click at [1124, 183] on div "Kullanılabilir yazı tipleri (Google Yazı Tipleri)" at bounding box center [1040, 184] width 237 height 15
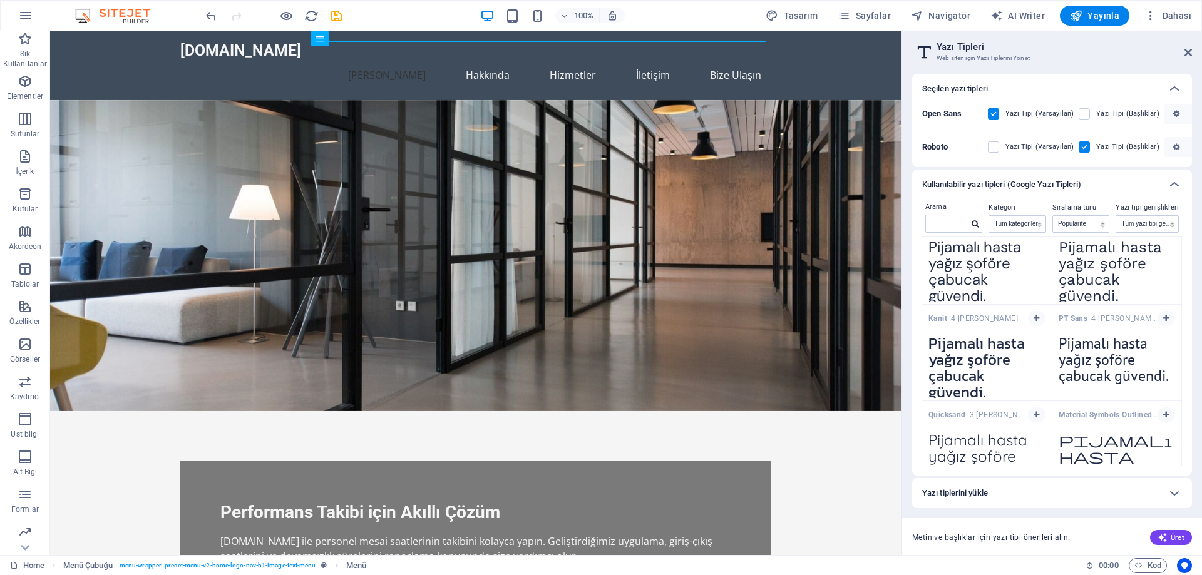
scroll to position [1048, 0]
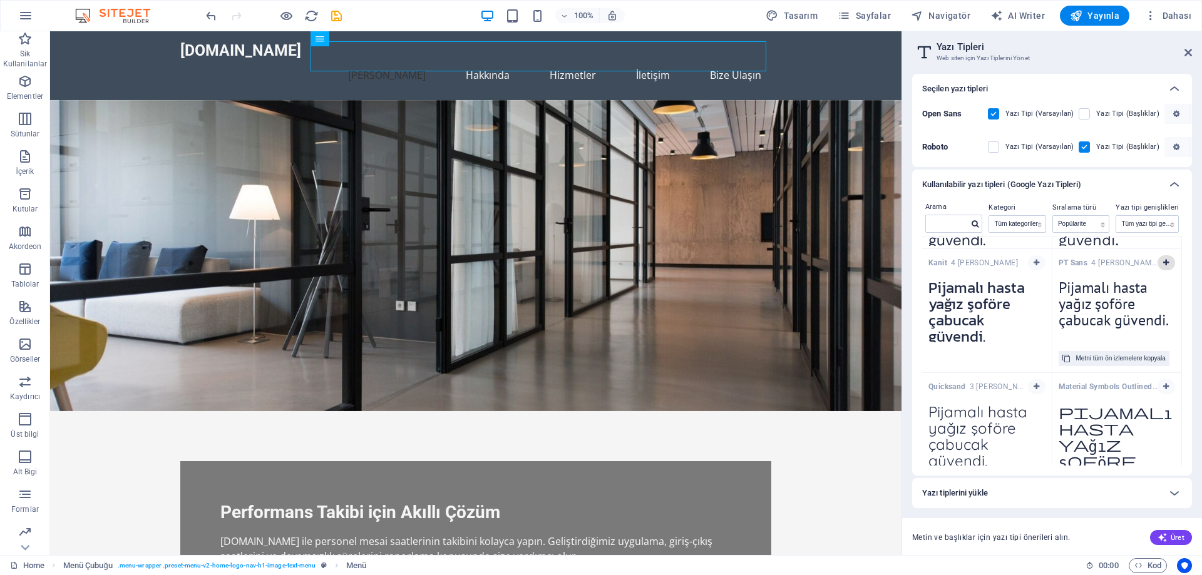
click at [1163, 262] on icon "button" at bounding box center [1166, 263] width 6 height 8
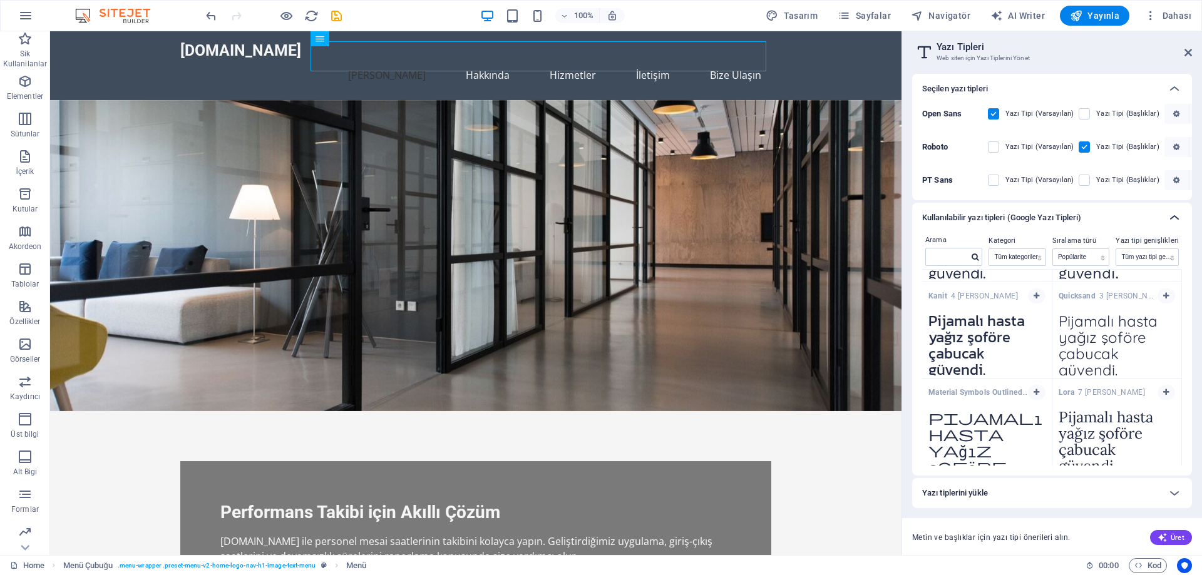
click at [1176, 217] on icon at bounding box center [1174, 217] width 15 height 15
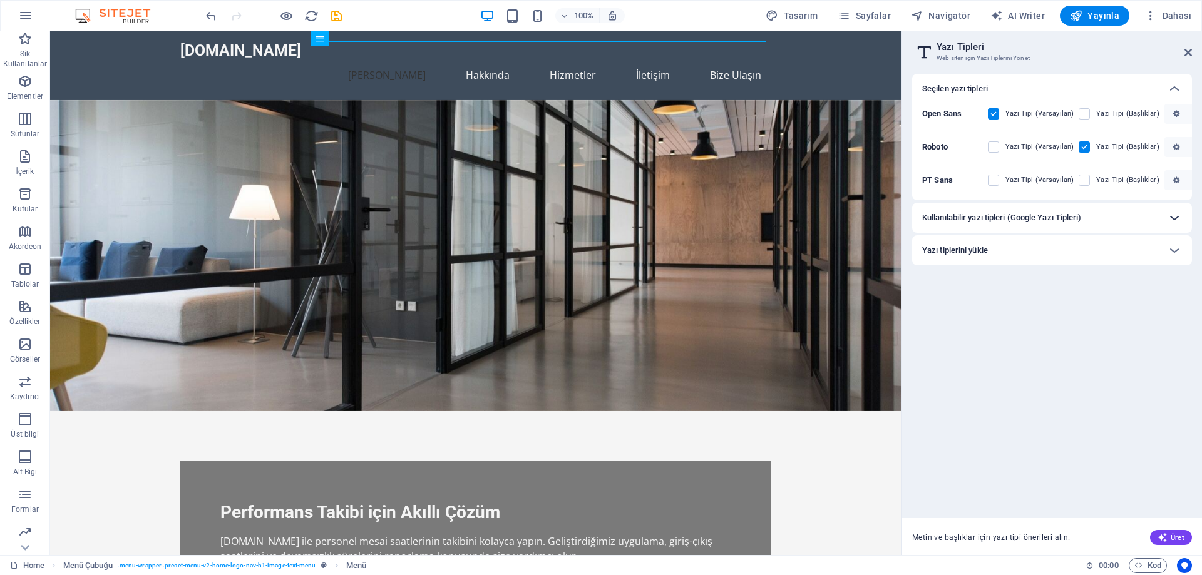
scroll to position [0, 0]
click at [995, 180] on label at bounding box center [993, 180] width 11 height 11
click at [0, 0] on Sans "checkbox" at bounding box center [0, 0] width 0 height 0
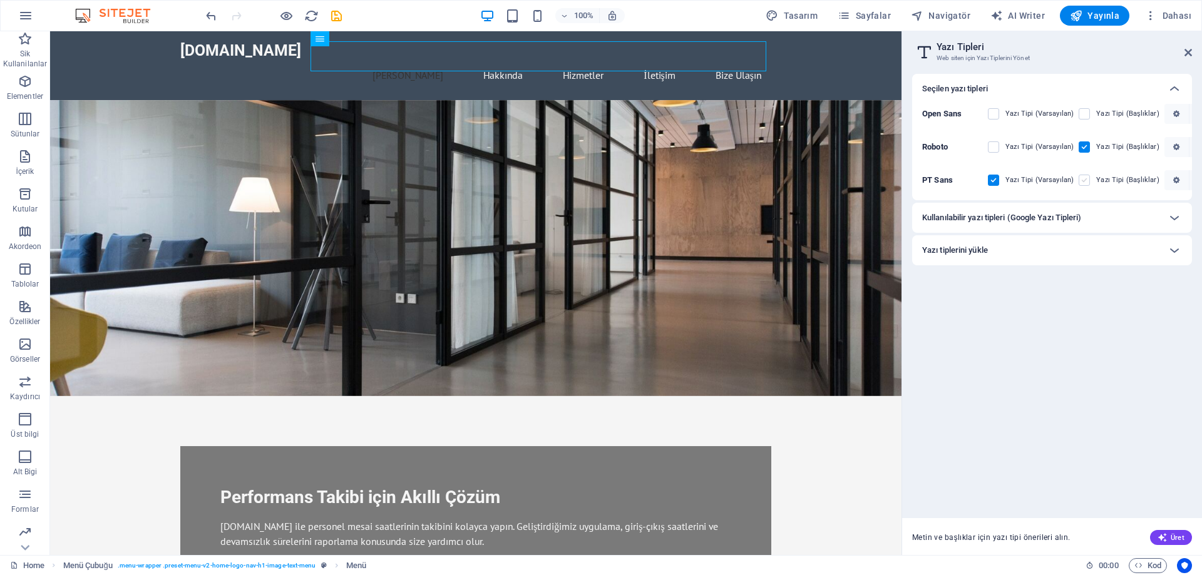
click at [1082, 177] on label at bounding box center [1084, 180] width 11 height 11
click at [0, 0] on Sans "checkbox" at bounding box center [0, 0] width 0 height 0
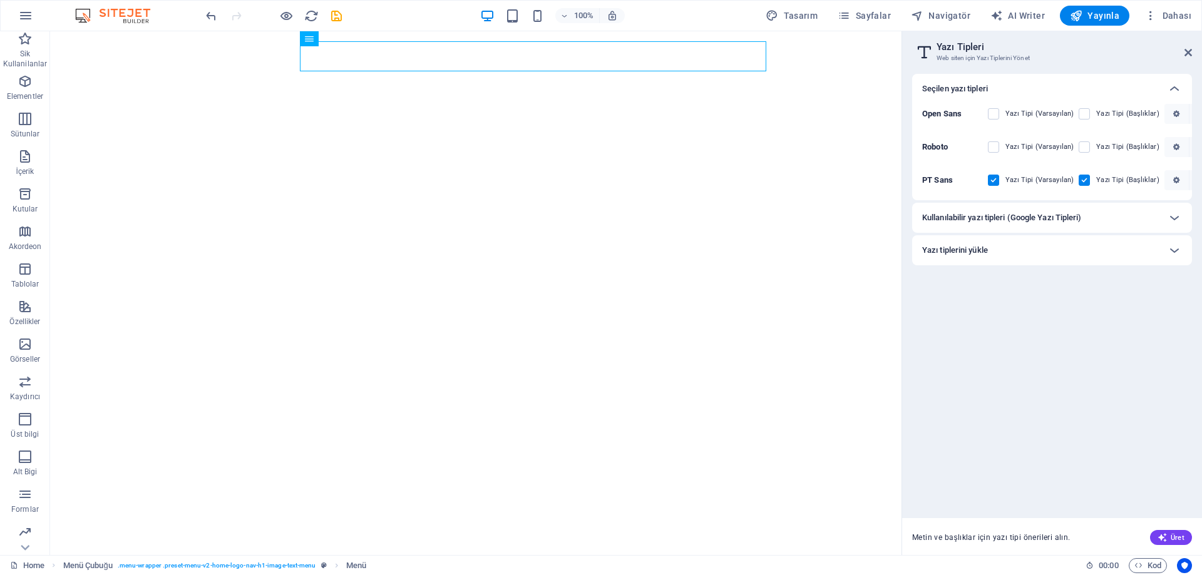
select select "popularity"
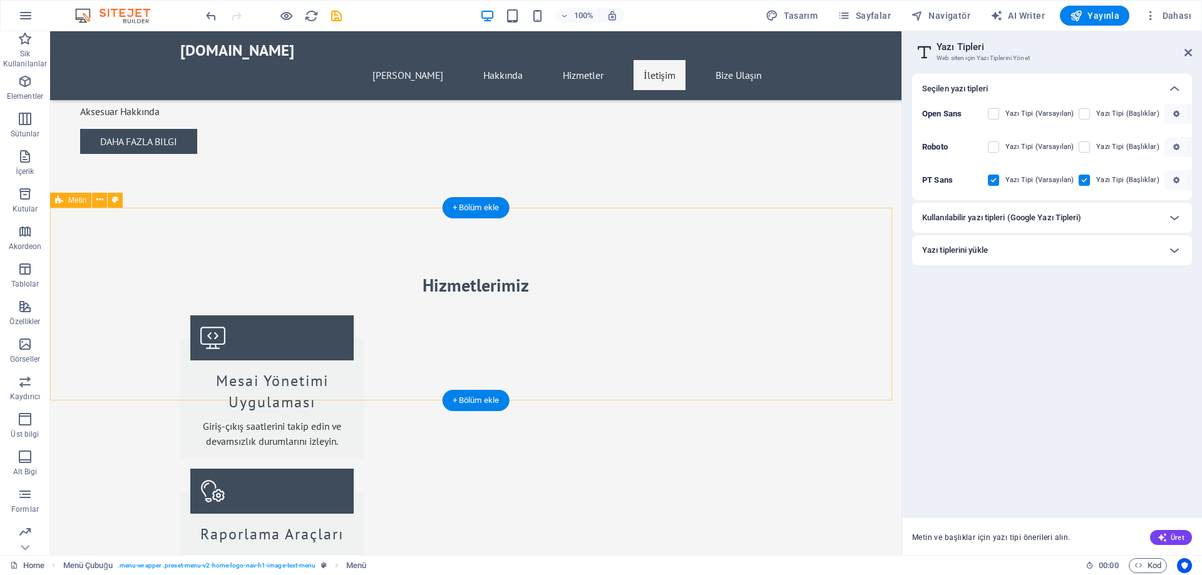
scroll to position [939, 0]
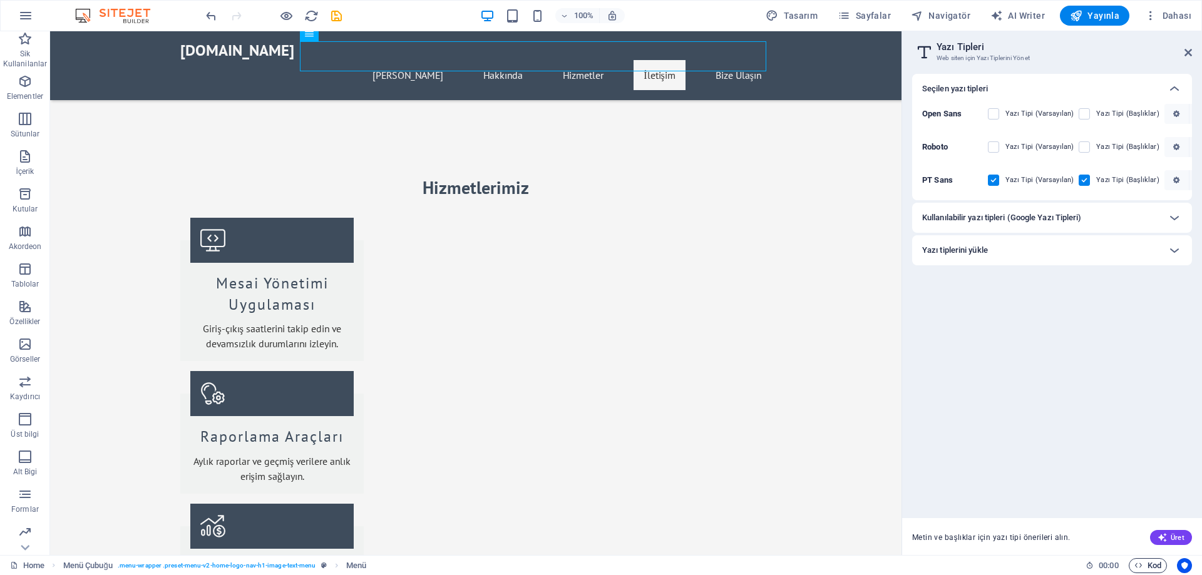
click at [1156, 565] on span "Kod" at bounding box center [1147, 565] width 27 height 15
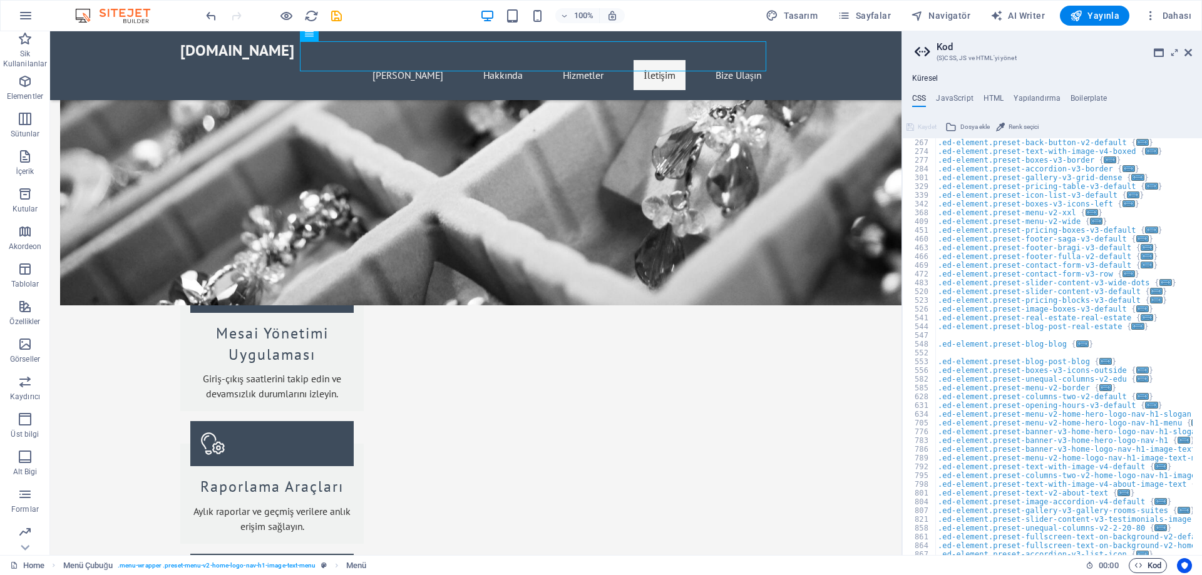
scroll to position [263, 0]
click at [1154, 565] on span "Kod" at bounding box center [1147, 565] width 27 height 15
click at [1145, 566] on span "Kod" at bounding box center [1147, 565] width 27 height 15
click at [1139, 564] on icon "button" at bounding box center [1138, 566] width 8 height 8
click at [1189, 52] on icon at bounding box center [1188, 53] width 8 height 10
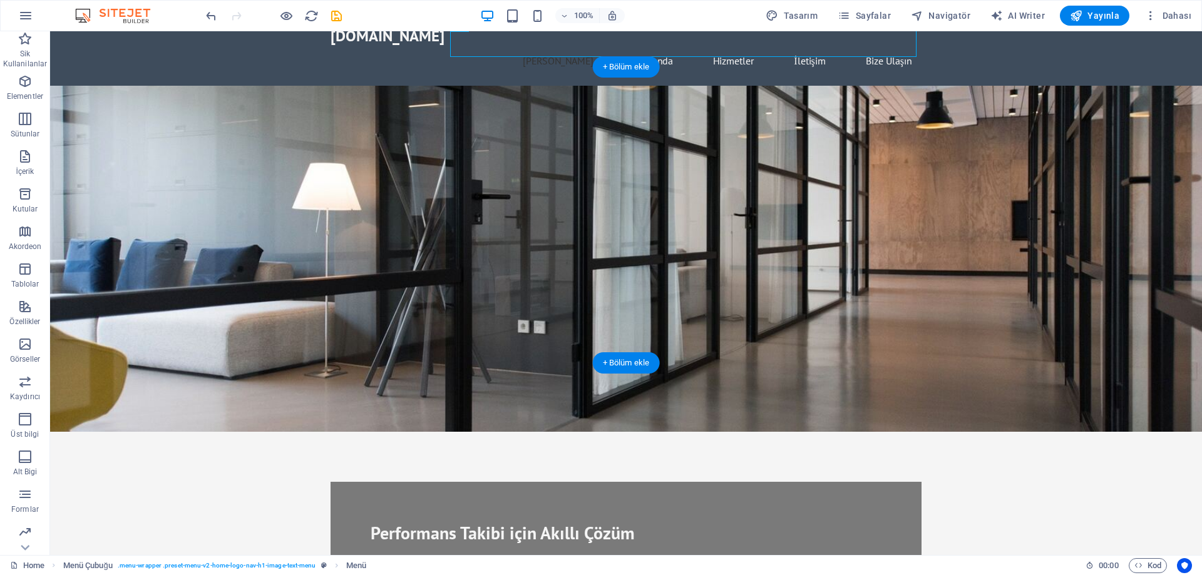
scroll to position [0, 0]
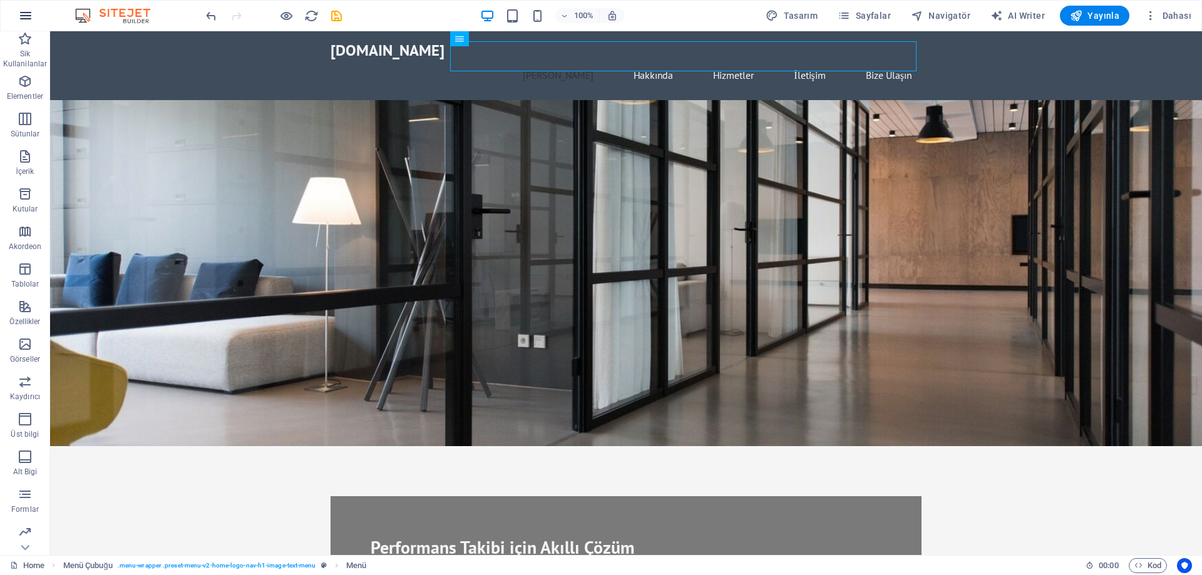
click at [24, 13] on icon "button" at bounding box center [25, 15] width 15 height 15
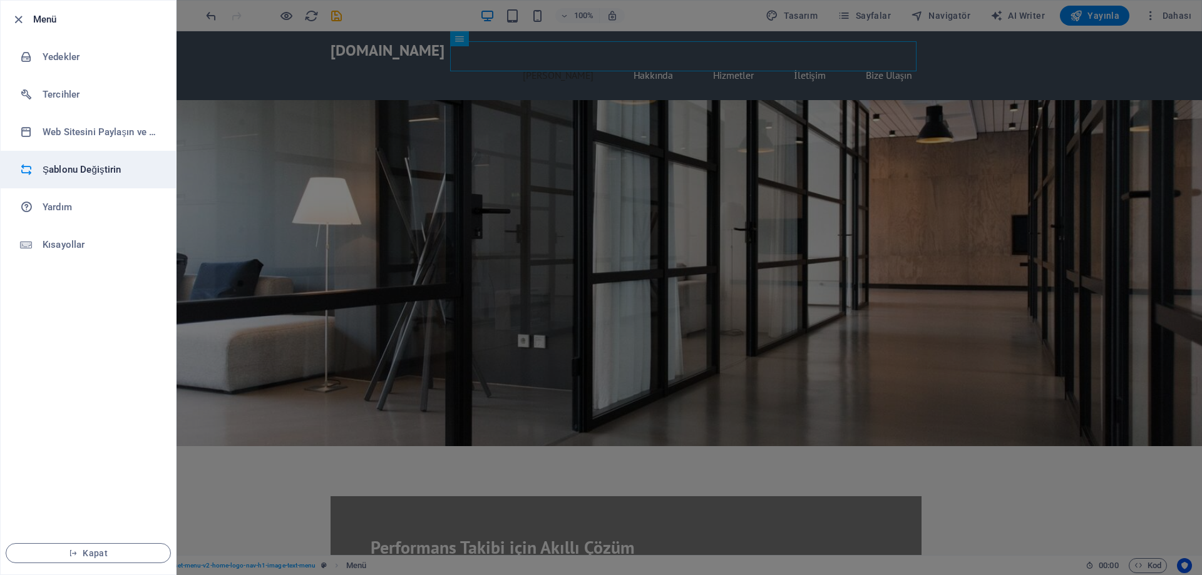
click at [74, 161] on li "Şablonu Değiştirin" at bounding box center [88, 170] width 175 height 38
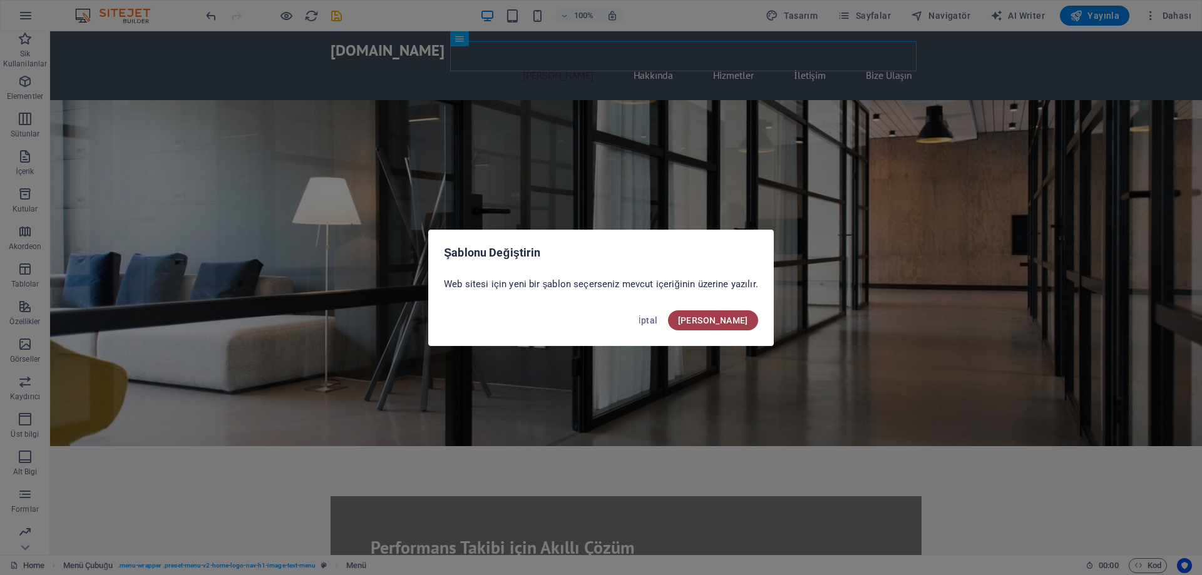
click at [726, 318] on span "Onayla" at bounding box center [713, 321] width 70 height 10
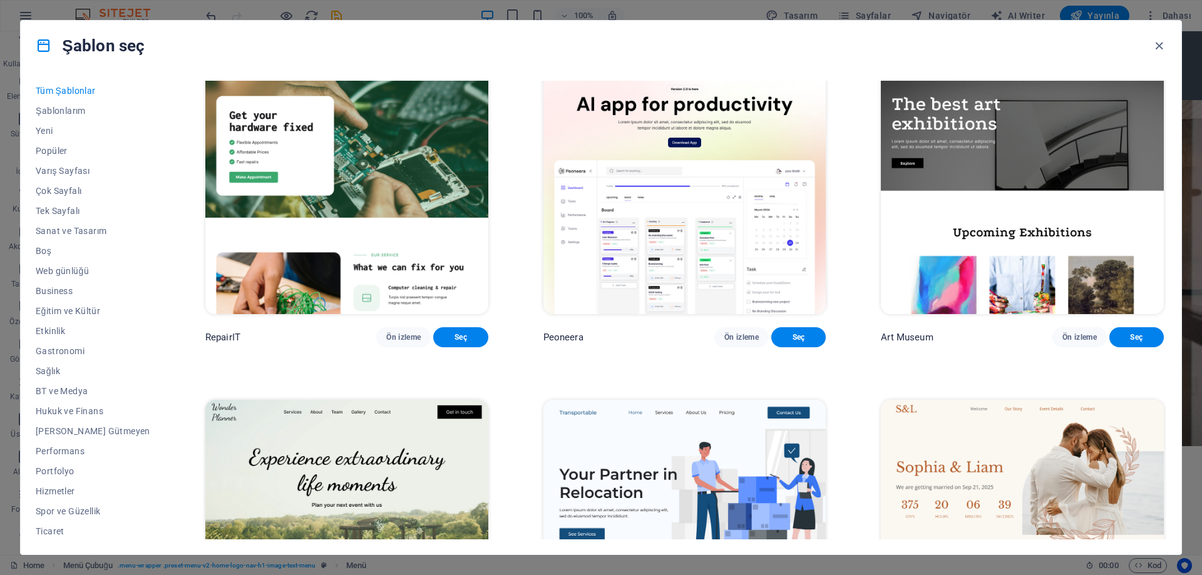
scroll to position [313, 0]
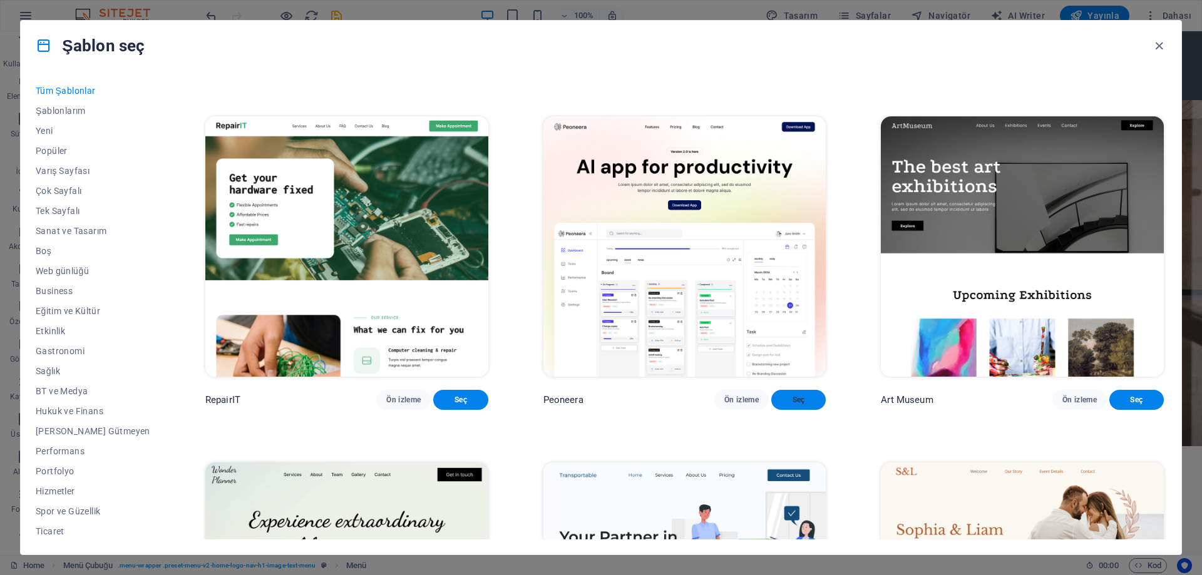
click at [782, 405] on span "Seç" at bounding box center [798, 400] width 34 height 10
checkbox input "false"
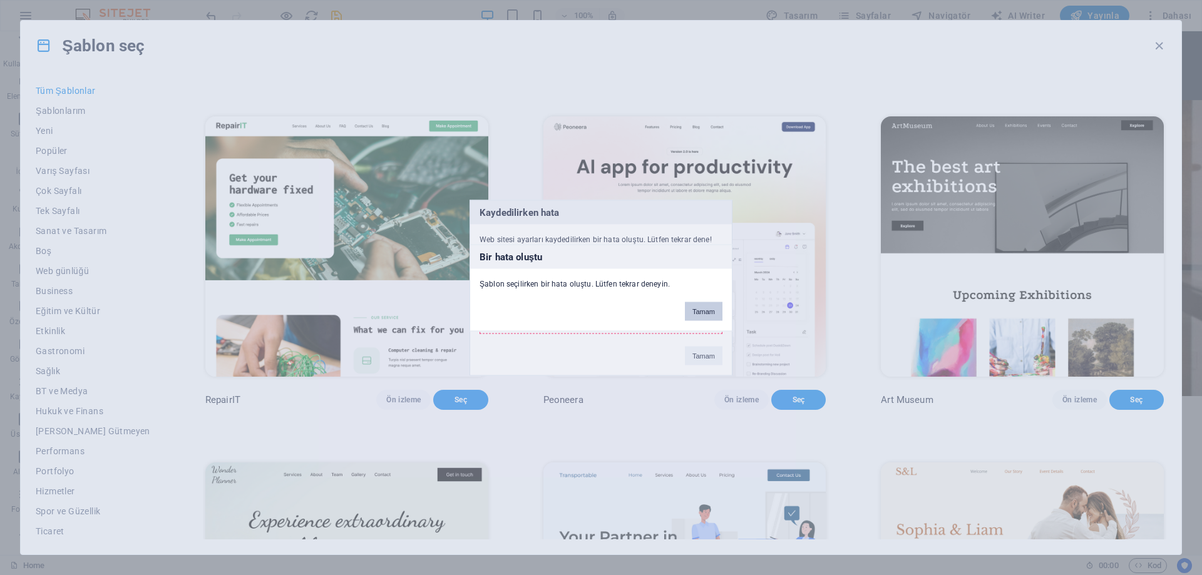
click at [703, 312] on button "Tamam" at bounding box center [704, 311] width 38 height 19
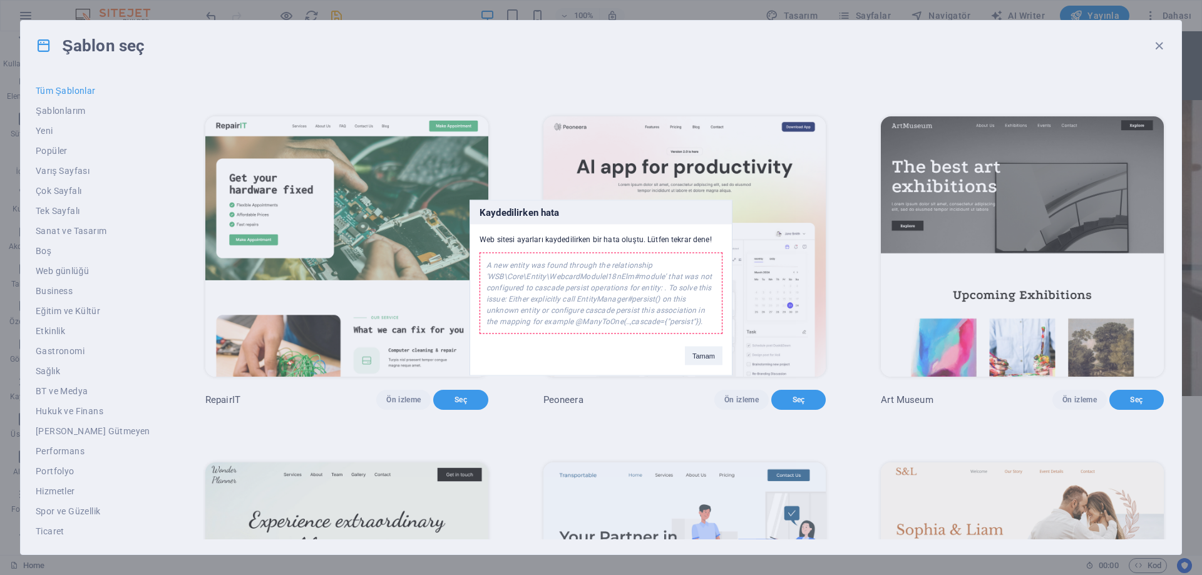
click at [629, 272] on div "A new entity was found through the relationship 'WSB\Core\Entity\WebcardModuleI…" at bounding box center [601, 292] width 243 height 81
click at [702, 358] on button "Tamam" at bounding box center [704, 355] width 38 height 19
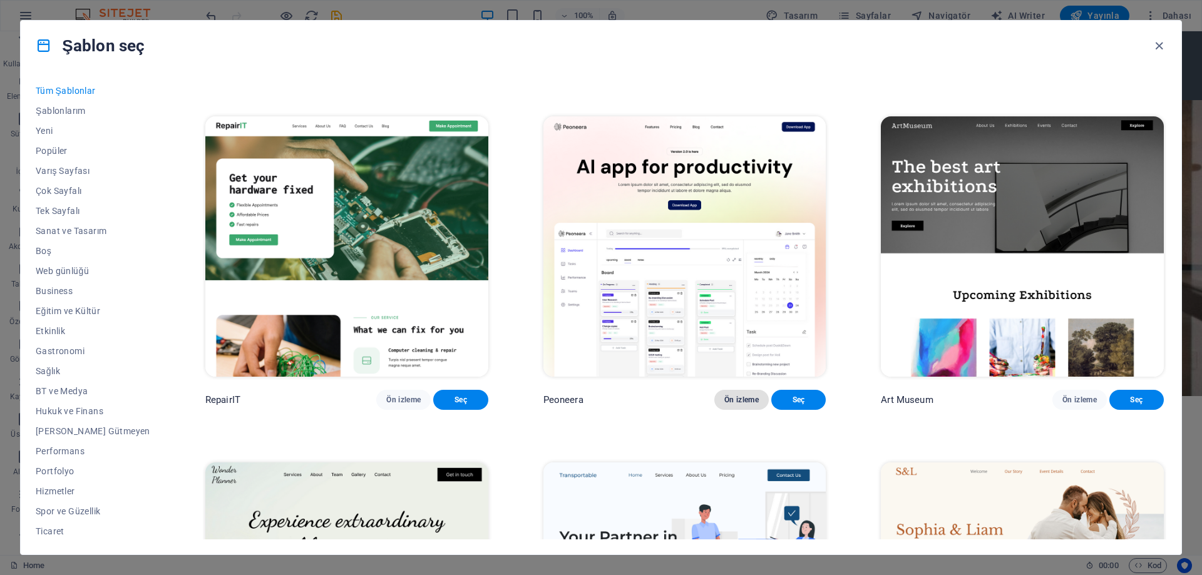
click at [733, 405] on span "Ön izleme" at bounding box center [741, 400] width 34 height 10
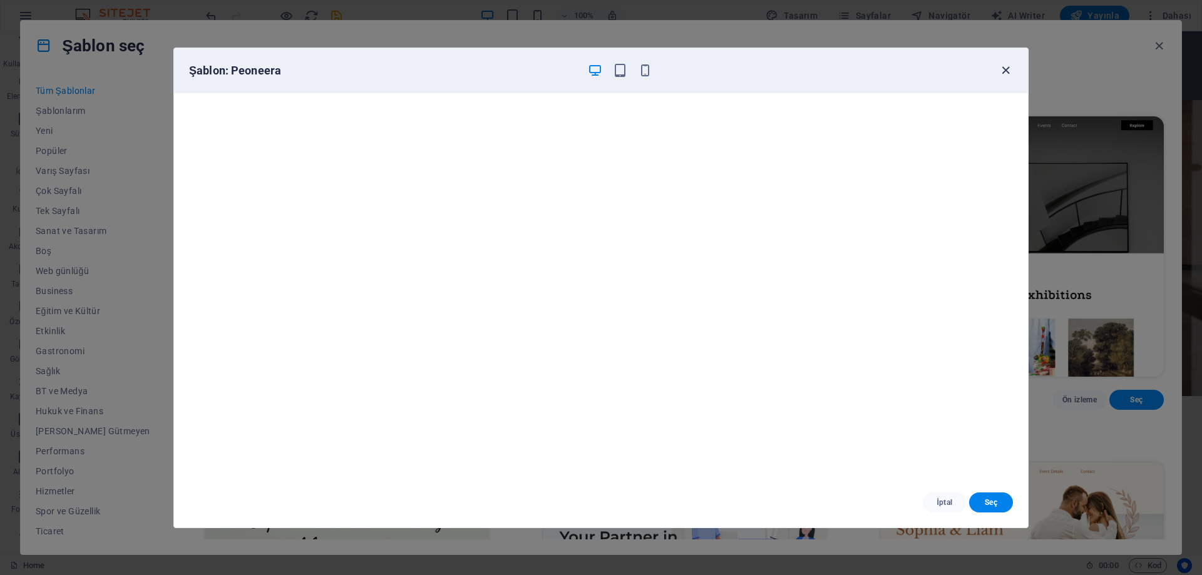
click at [1008, 67] on icon "button" at bounding box center [1006, 70] width 14 height 14
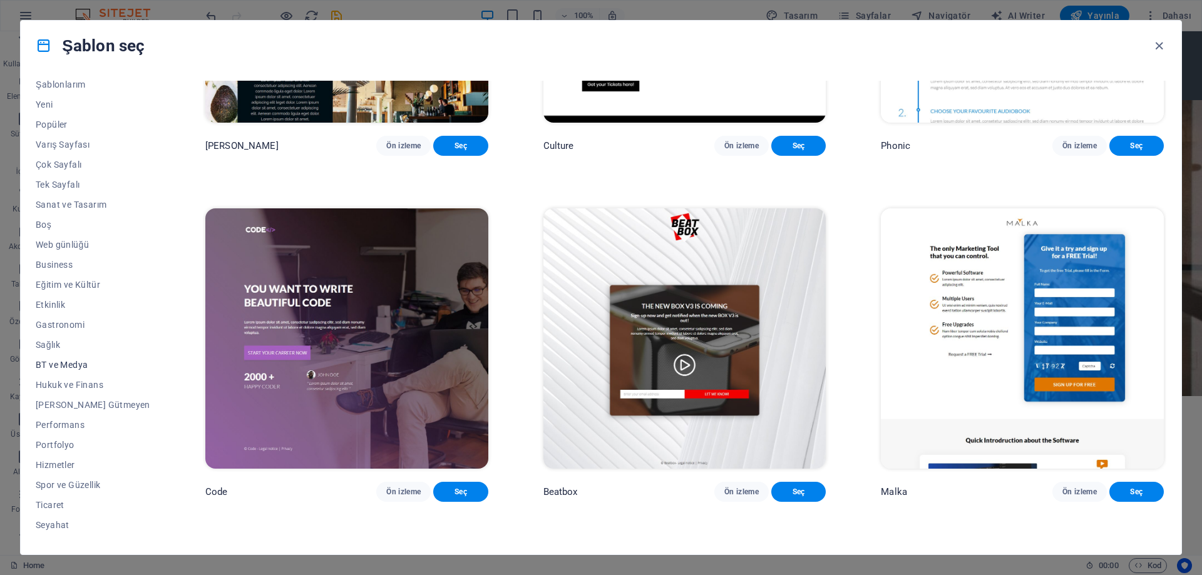
scroll to position [42, 0]
click at [58, 482] on button "Ticaret" at bounding box center [93, 490] width 115 height 20
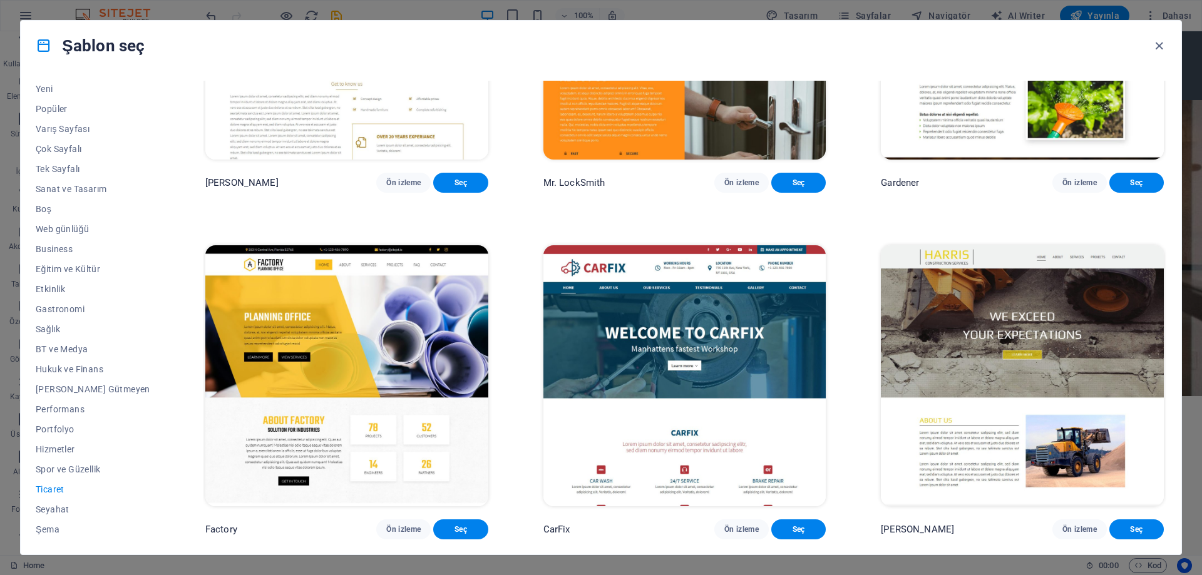
scroll to position [551, 0]
click at [66, 443] on button "Hizmetler" at bounding box center [93, 449] width 115 height 20
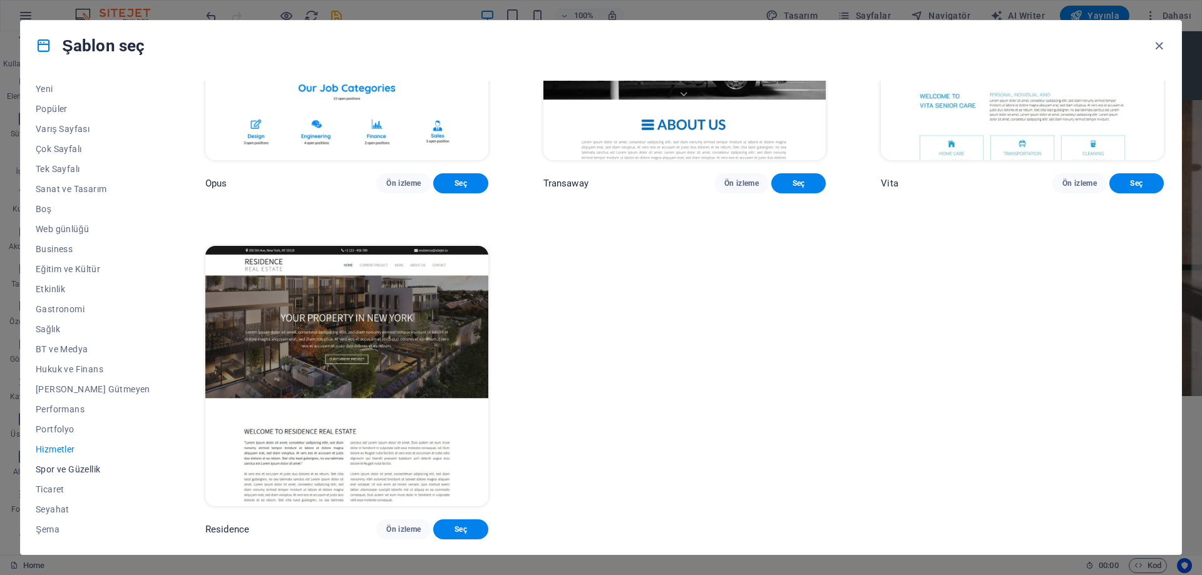
click at [73, 469] on span "Spor ve Güzellik" at bounding box center [93, 470] width 115 height 10
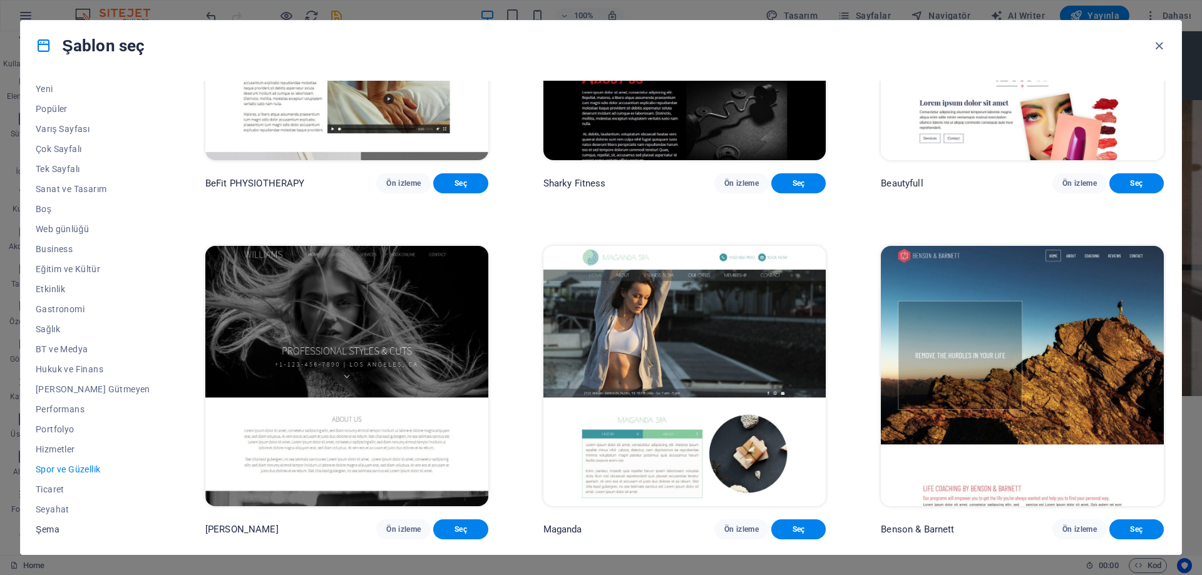
click at [56, 527] on span "Şema" at bounding box center [93, 530] width 115 height 10
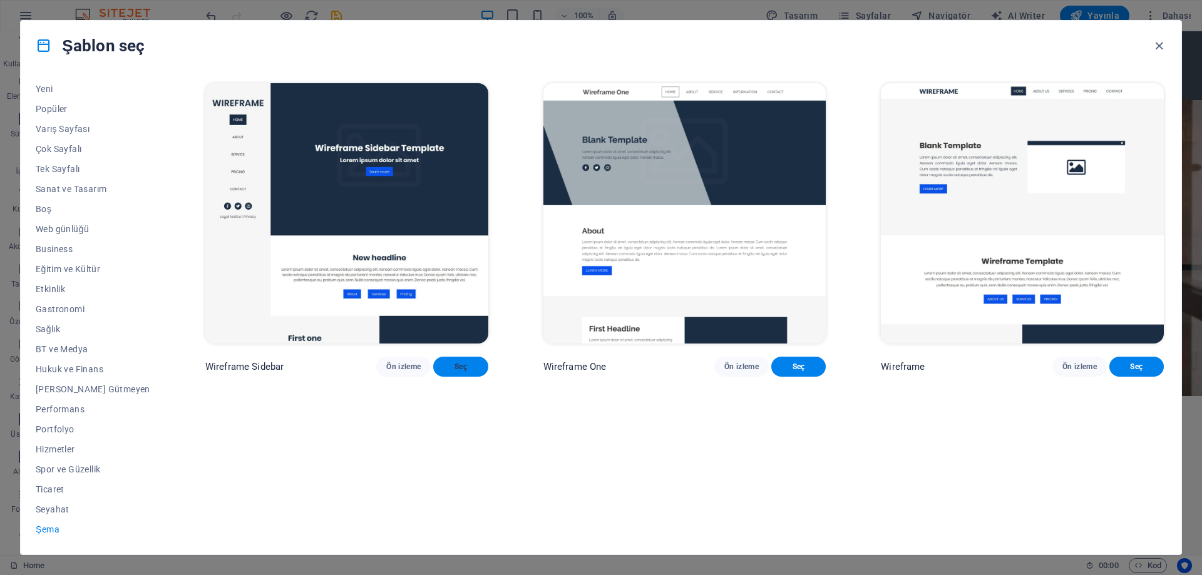
click at [443, 372] on span "Seç" at bounding box center [460, 367] width 34 height 10
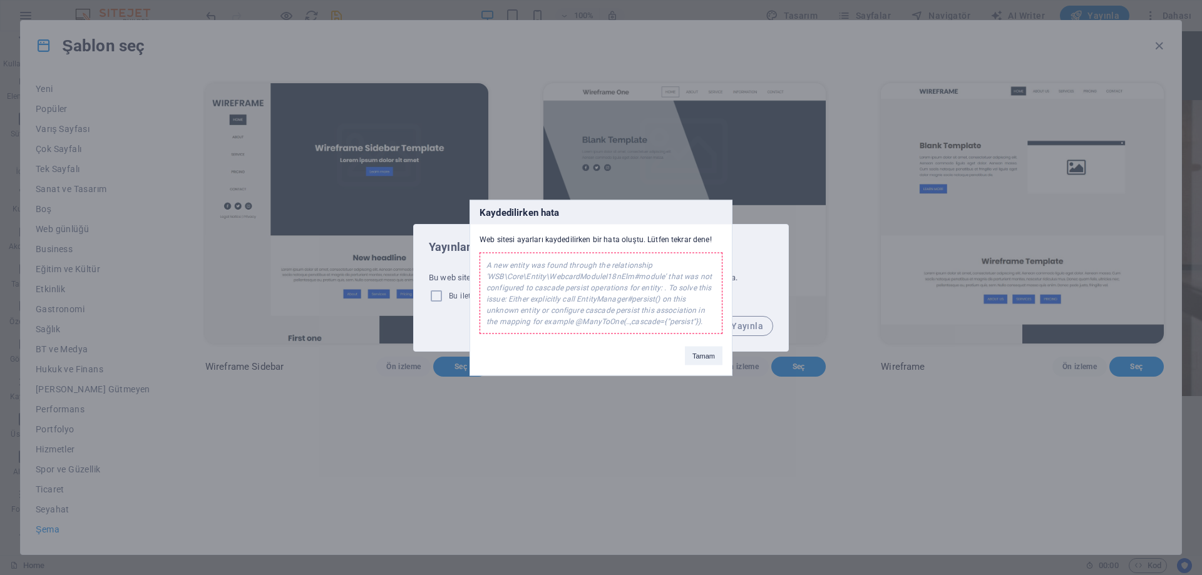
drag, startPoint x: 707, startPoint y: 357, endPoint x: 699, endPoint y: 358, distance: 8.2
click at [707, 358] on button "Tamam" at bounding box center [704, 355] width 38 height 19
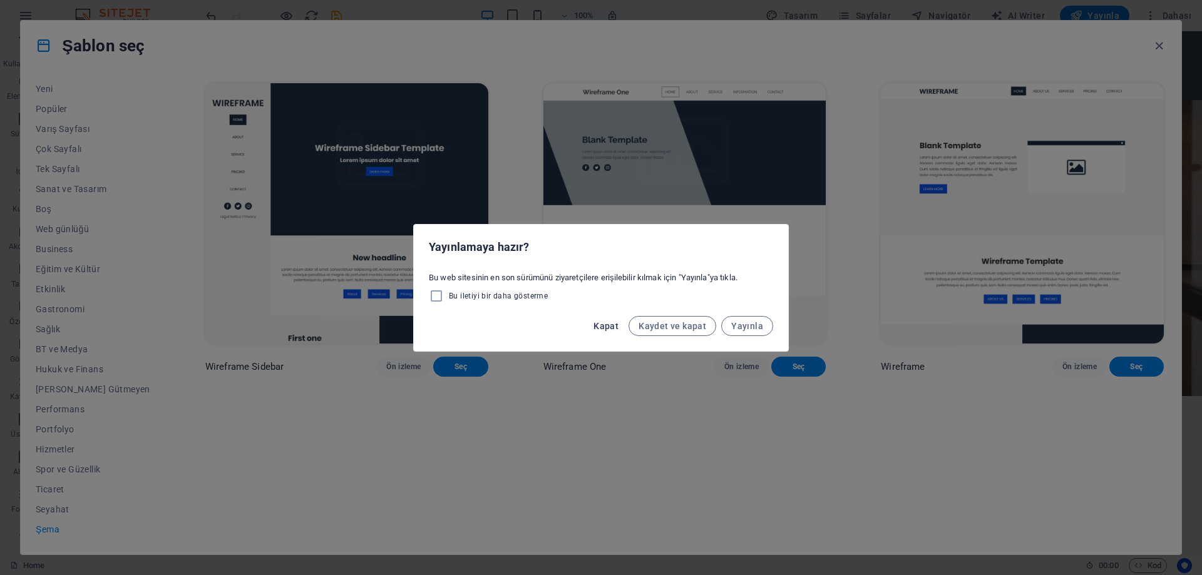
click at [611, 324] on span "Kapat" at bounding box center [605, 326] width 25 height 10
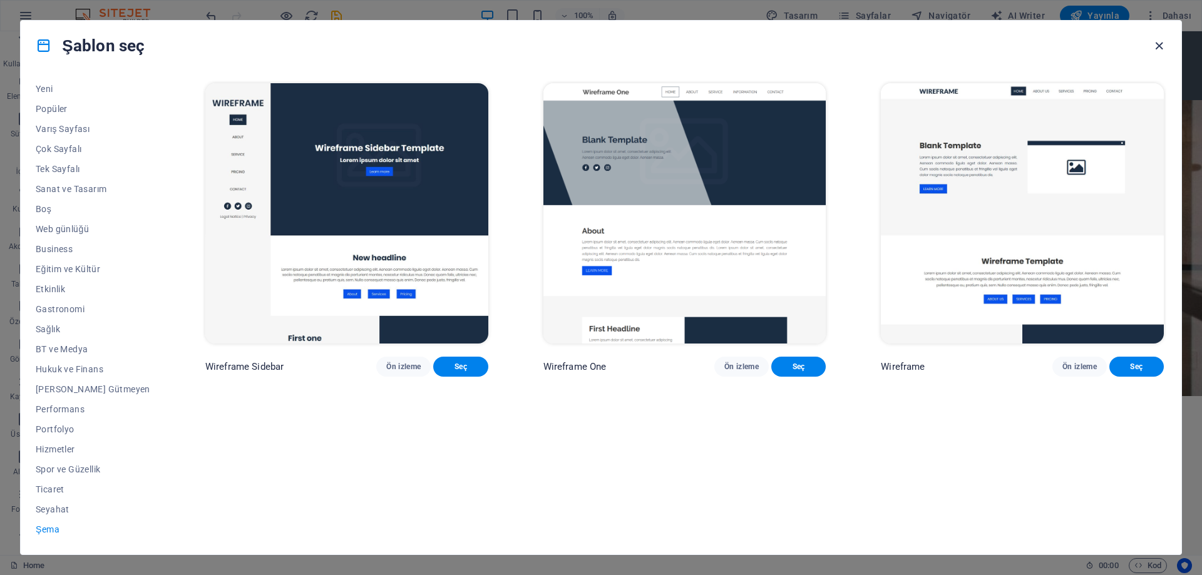
click at [1158, 45] on icon "button" at bounding box center [1159, 46] width 14 height 14
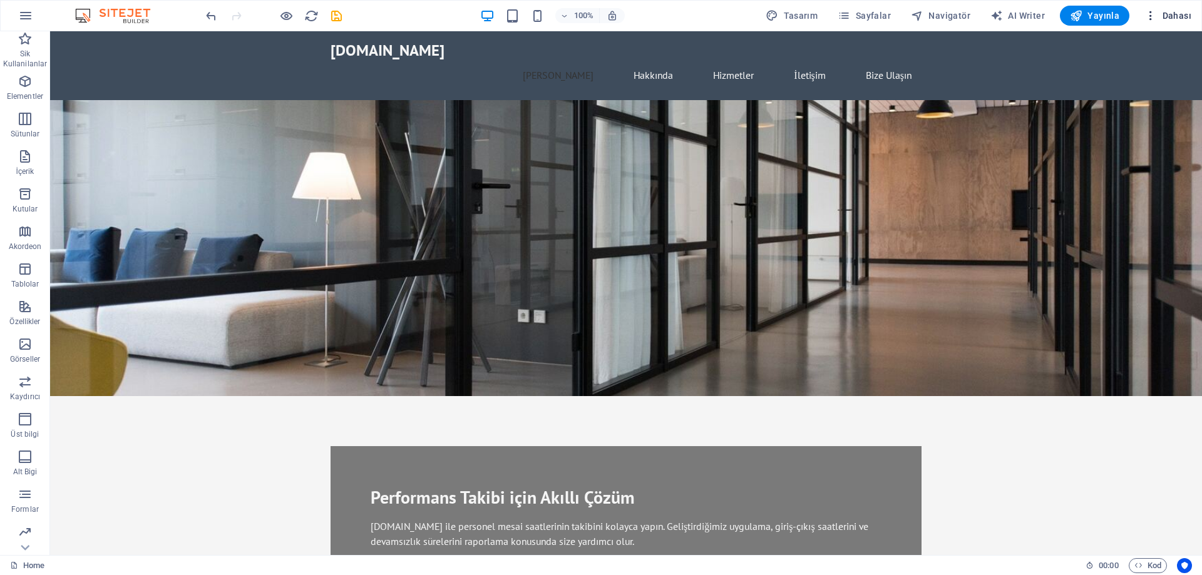
click at [1150, 17] on icon "button" at bounding box center [1150, 15] width 13 height 13
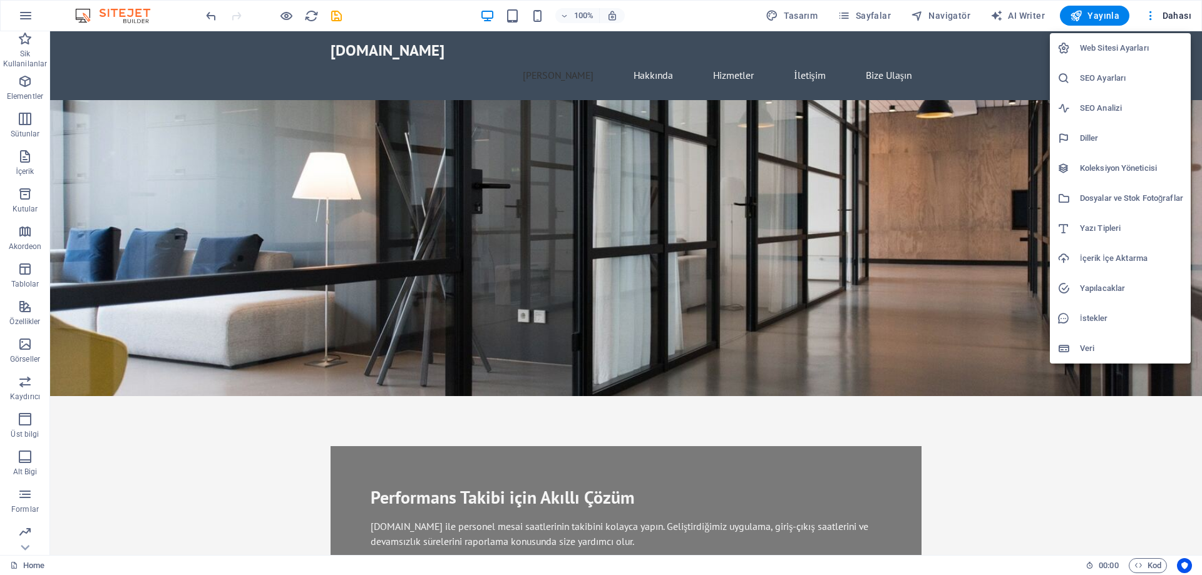
click at [1097, 351] on h6 "Veri" at bounding box center [1131, 348] width 103 height 15
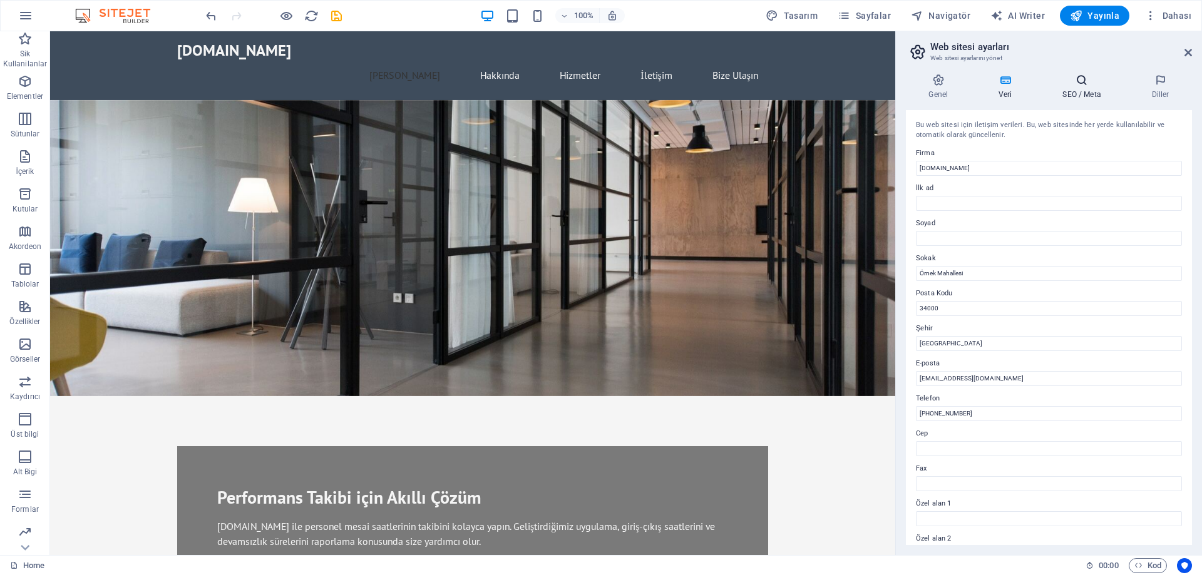
click at [1079, 91] on h4 "SEO / Meta" at bounding box center [1084, 87] width 89 height 26
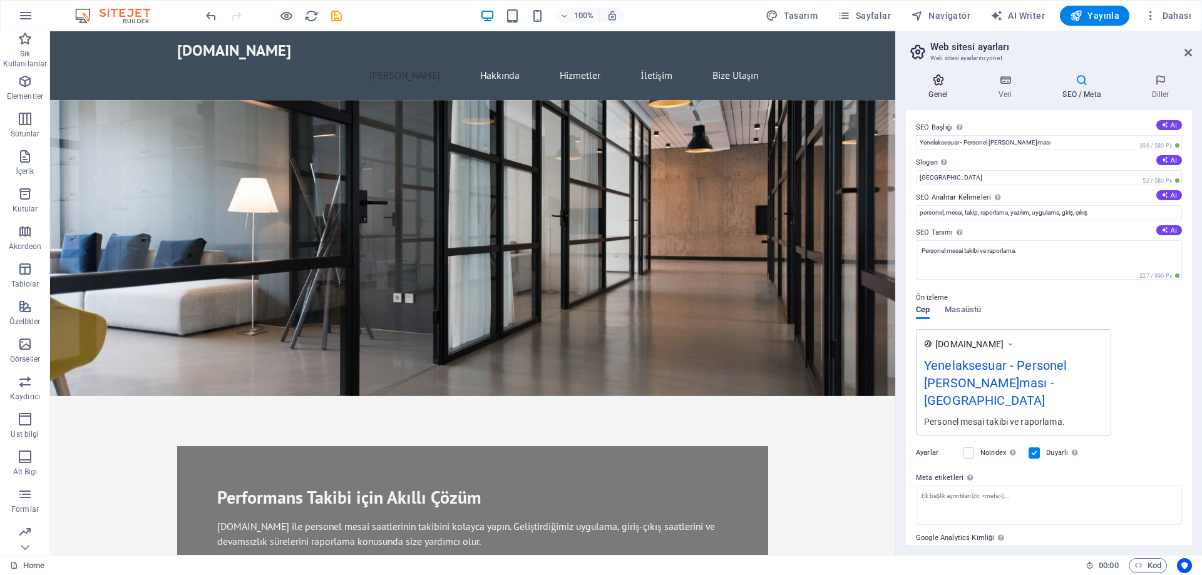
click at [935, 92] on h4 "Genel" at bounding box center [941, 87] width 70 height 26
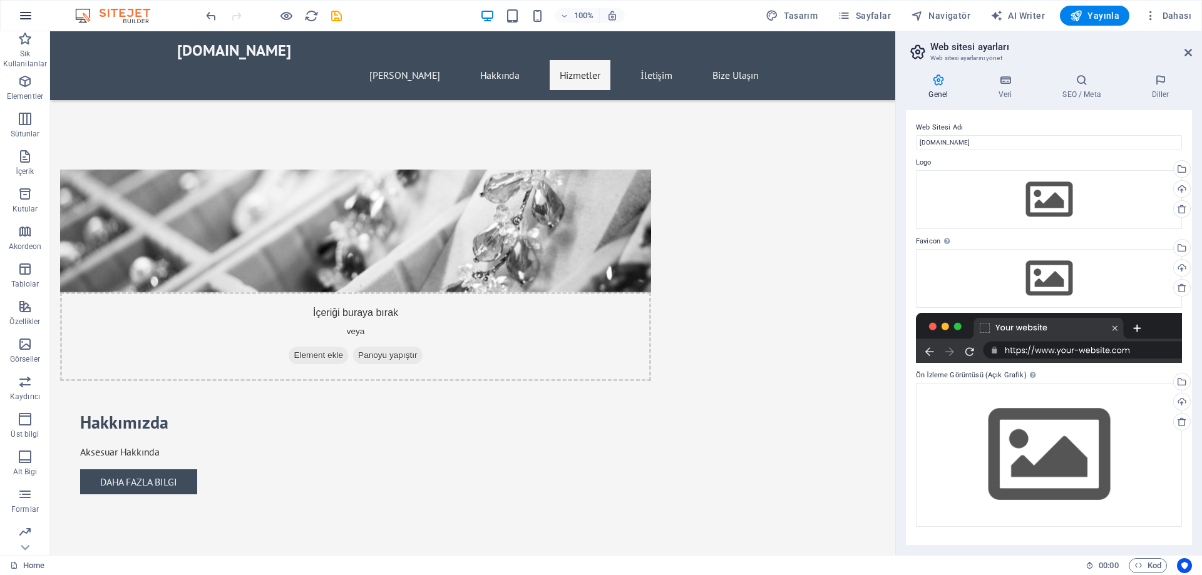
click at [23, 8] on button "button" at bounding box center [26, 16] width 30 height 30
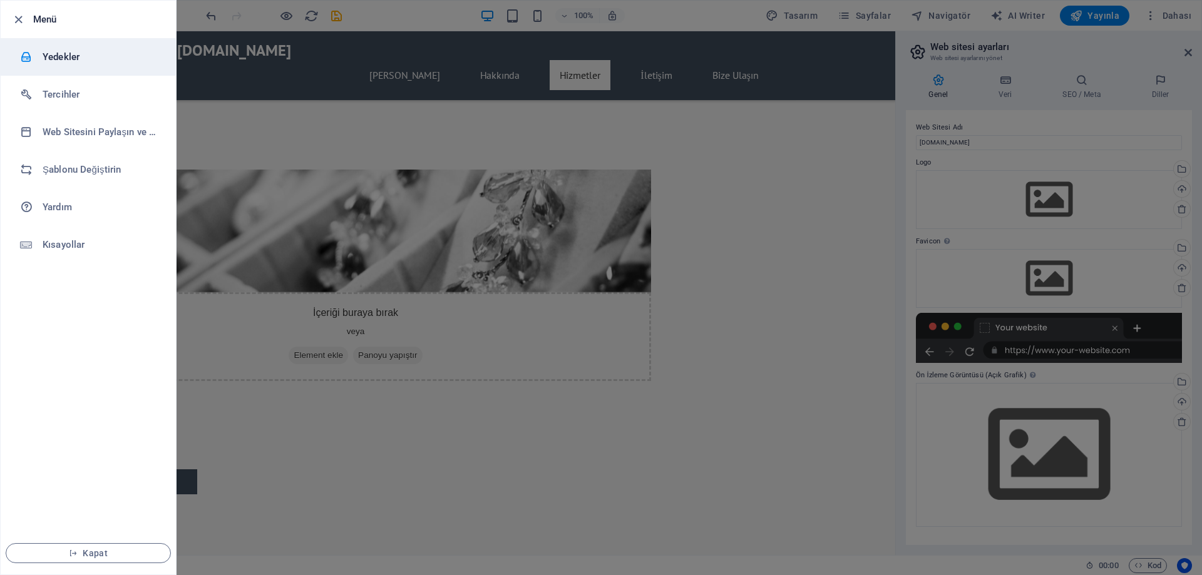
click at [84, 59] on h6 "Yedekler" at bounding box center [101, 56] width 116 height 15
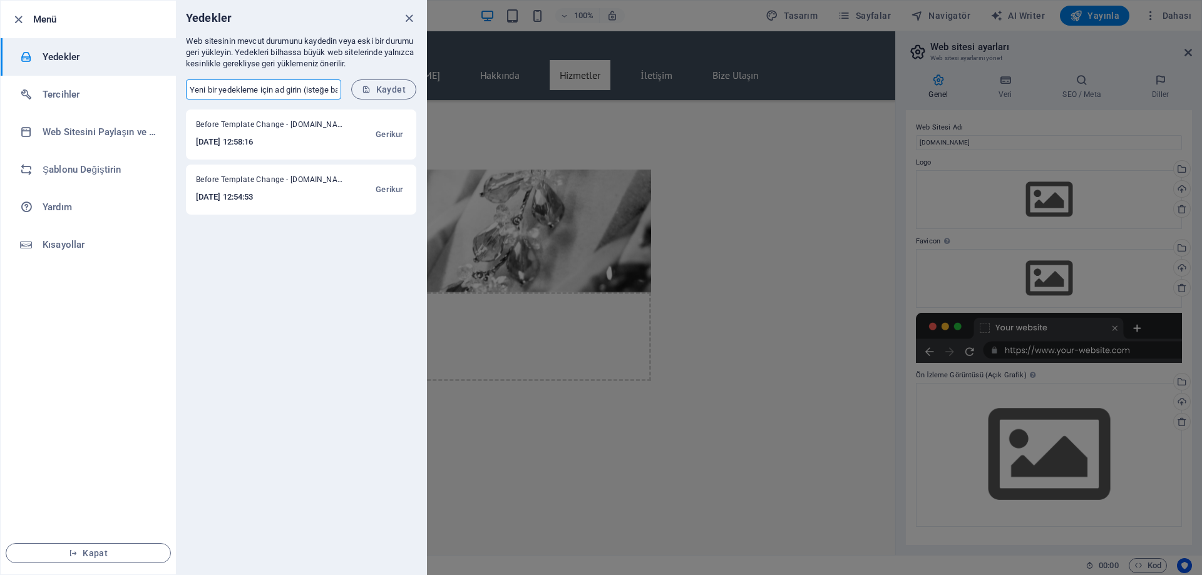
click at [317, 90] on input "text" at bounding box center [263, 90] width 155 height 20
click at [306, 322] on div "Before Template Change - yenelaksesuar.com 2025-10-01 12:58:16 Gerikur Before T…" at bounding box center [301, 342] width 250 height 465
click at [96, 93] on h6 "Tercihler" at bounding box center [101, 94] width 116 height 15
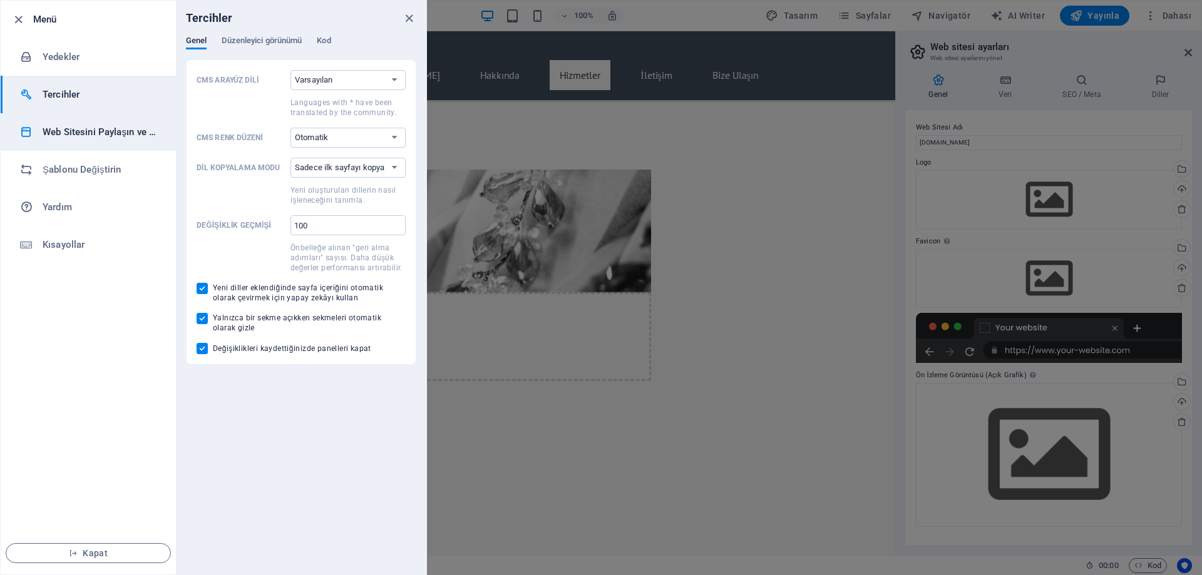
click at [112, 137] on h6 "Web Sitesini Paylaşın ve Kopyalayın" at bounding box center [101, 132] width 116 height 15
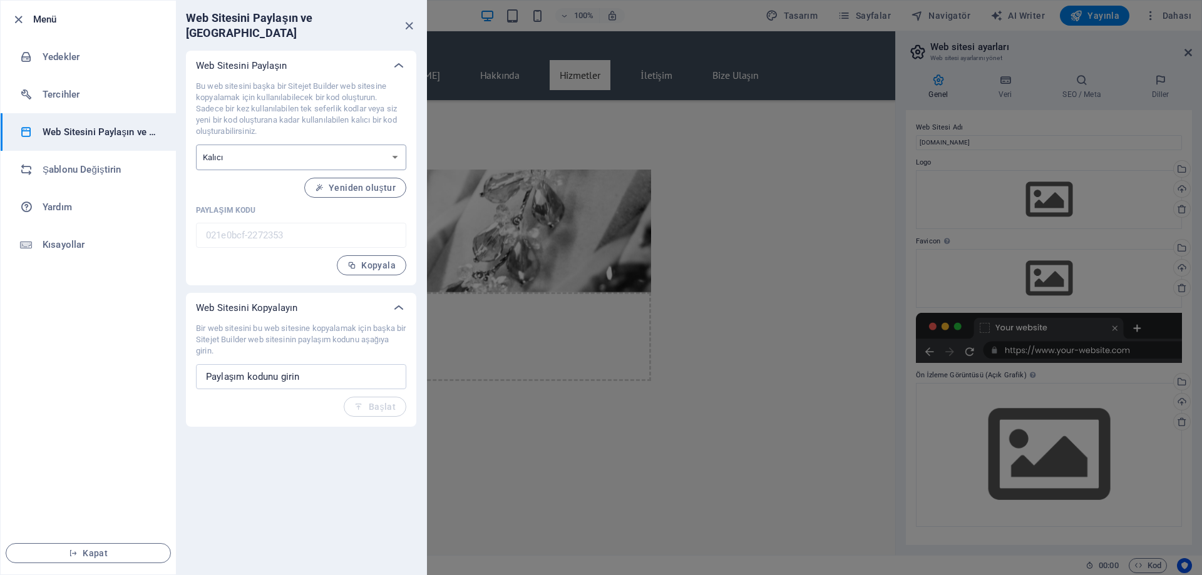
click at [391, 146] on select "Tek seferlik Kalıcı" at bounding box center [301, 158] width 210 height 26
click at [261, 264] on div "Bu web sitesini başka bir Sitejet Builder web sitesine kopyalamak için kullanıl…" at bounding box center [301, 183] width 230 height 205
click at [411, 19] on icon "close" at bounding box center [409, 26] width 14 height 14
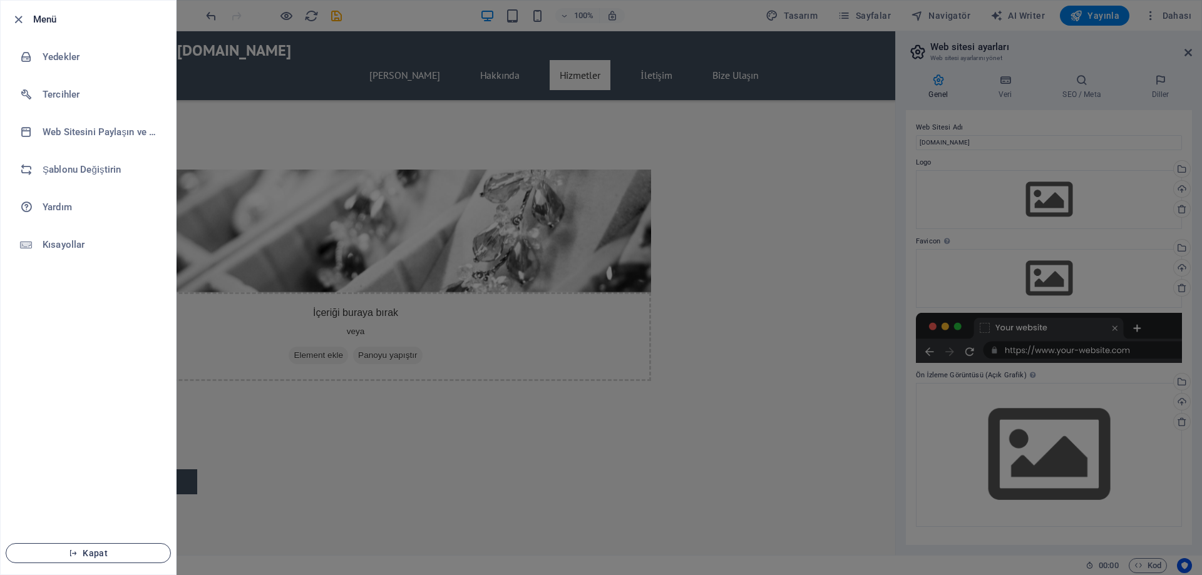
click at [106, 551] on span "Kapat" at bounding box center [88, 553] width 144 height 10
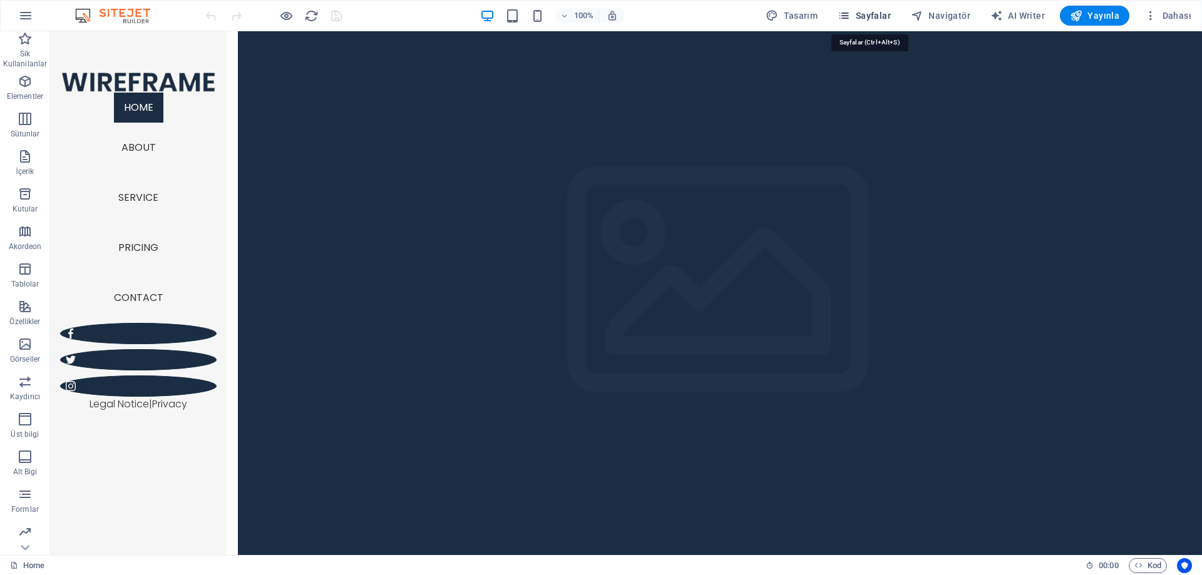
click at [850, 19] on icon "button" at bounding box center [844, 15] width 13 height 13
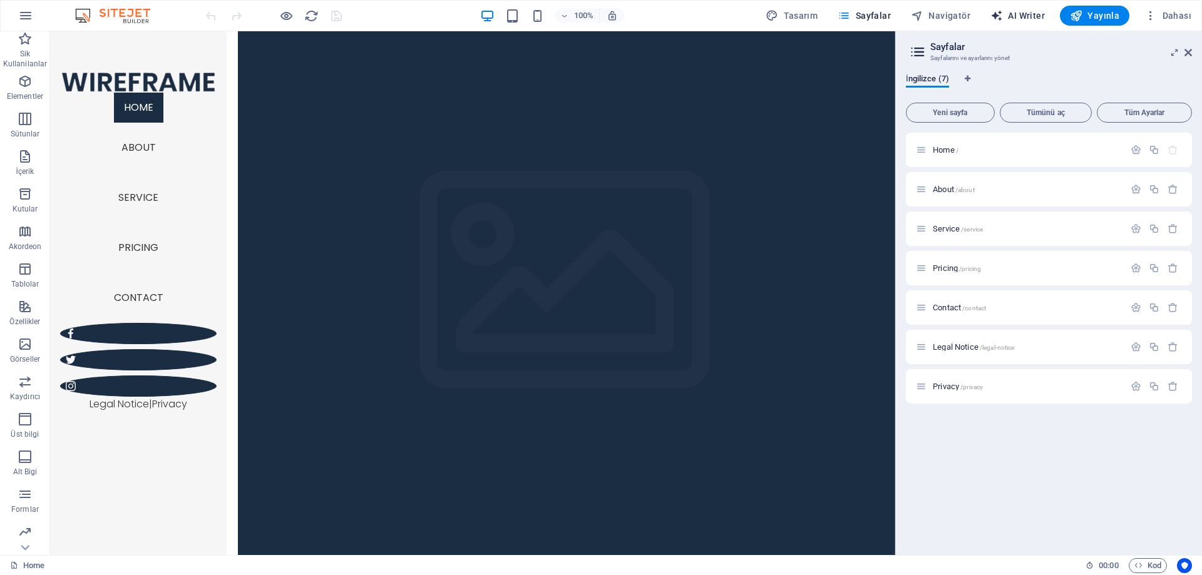
click at [1029, 15] on span "AI Writer" at bounding box center [1017, 15] width 54 height 13
select select "English"
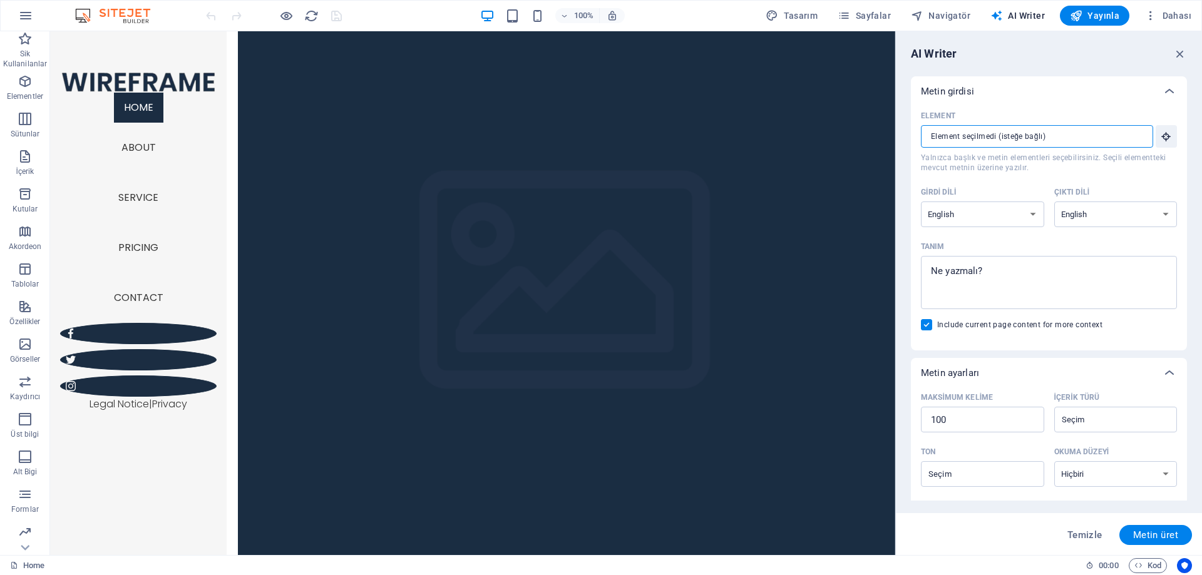
click at [1029, 143] on input "Element ​ Yalnızca başlık ve metin elementleri seçebilirsiniz. Seçili elementte…" at bounding box center [1032, 136] width 223 height 23
drag, startPoint x: 1179, startPoint y: 57, endPoint x: 1102, endPoint y: 35, distance: 80.1
click at [1179, 57] on icon "button" at bounding box center [1180, 54] width 14 height 14
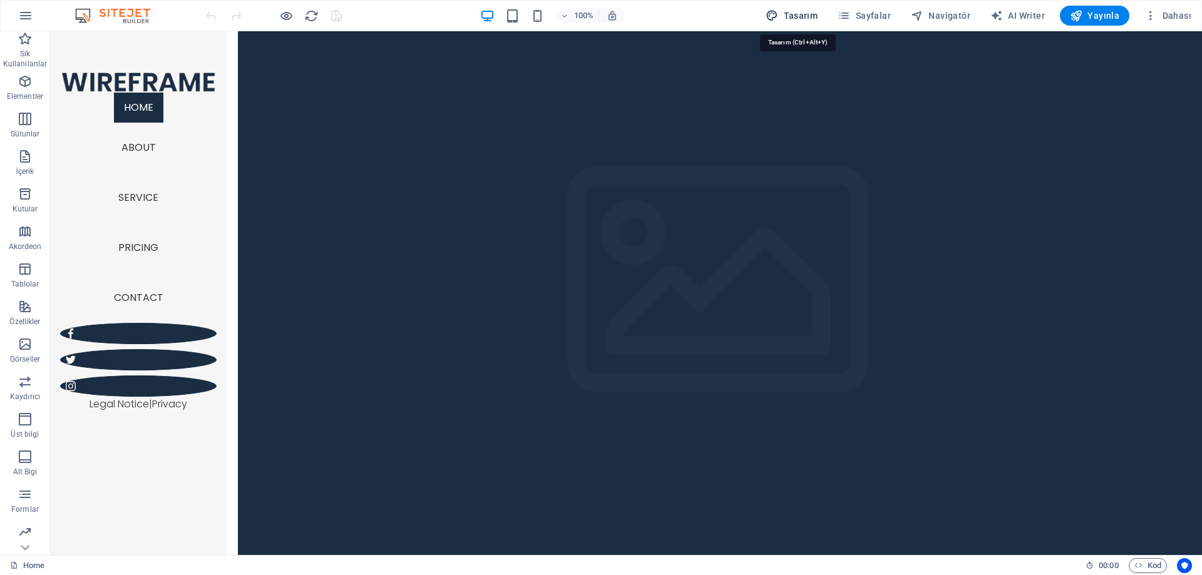
click at [792, 16] on span "Tasarım" at bounding box center [792, 15] width 52 height 13
select select "px"
select select "300"
select select "px"
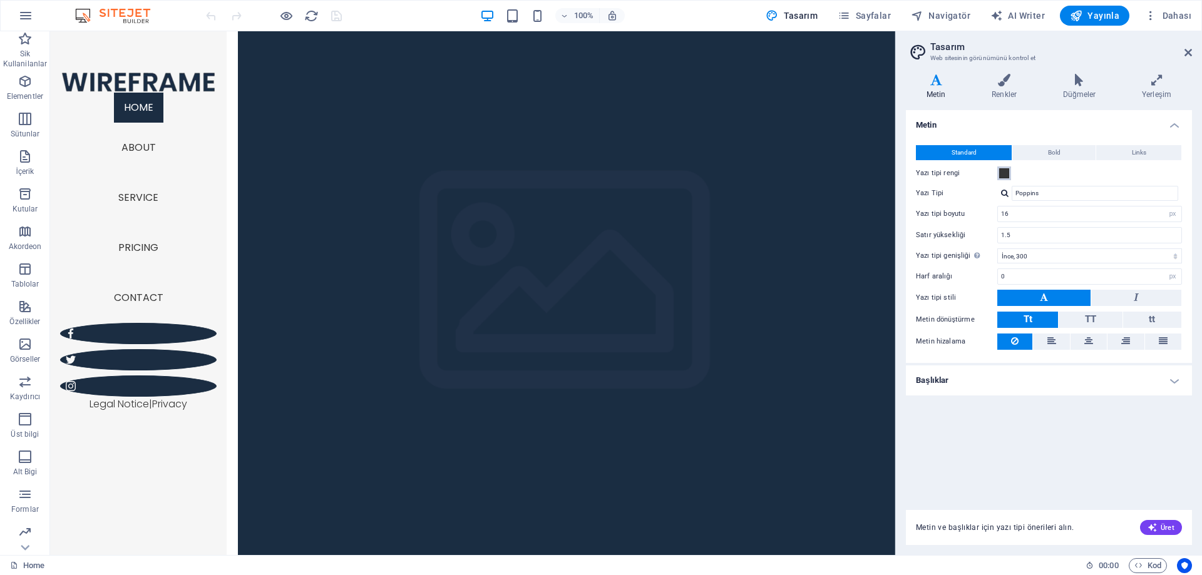
click at [1000, 177] on span at bounding box center [1004, 173] width 10 height 10
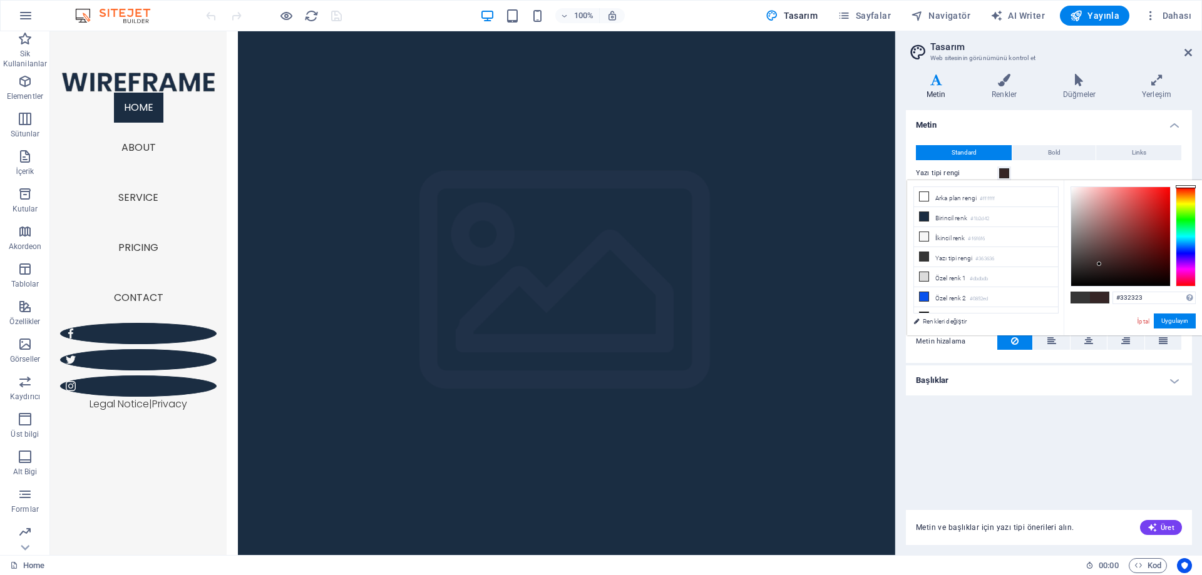
drag, startPoint x: 1088, startPoint y: 230, endPoint x: 1102, endPoint y: 265, distance: 38.3
click at [1102, 265] on div at bounding box center [1120, 236] width 99 height 99
click at [1188, 250] on div "#332323 Desteklenen biçimler #0852ed rgb(8, 82, 237) rgba(8, 82, 237, %90) hsv(…" at bounding box center [1133, 348] width 138 height 337
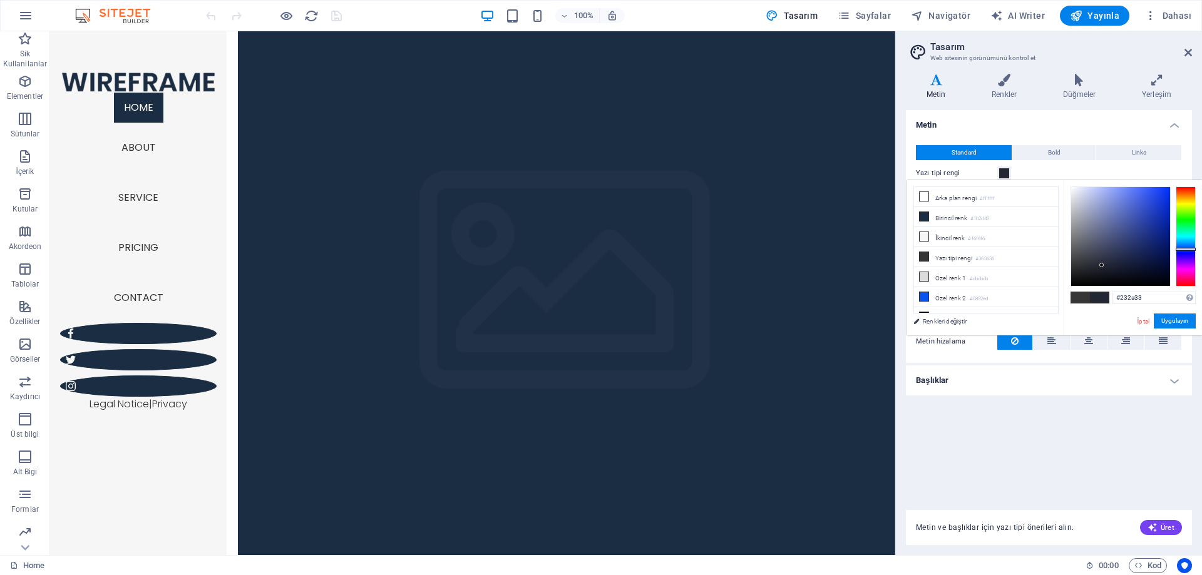
click at [1183, 245] on div at bounding box center [1186, 237] width 20 height 100
type input "#5c6570"
drag, startPoint x: 1100, startPoint y: 224, endPoint x: 1089, endPoint y: 242, distance: 20.8
click at [1089, 242] on div at bounding box center [1120, 236] width 99 height 99
click at [1168, 316] on button "Uygulayın" at bounding box center [1175, 321] width 42 height 15
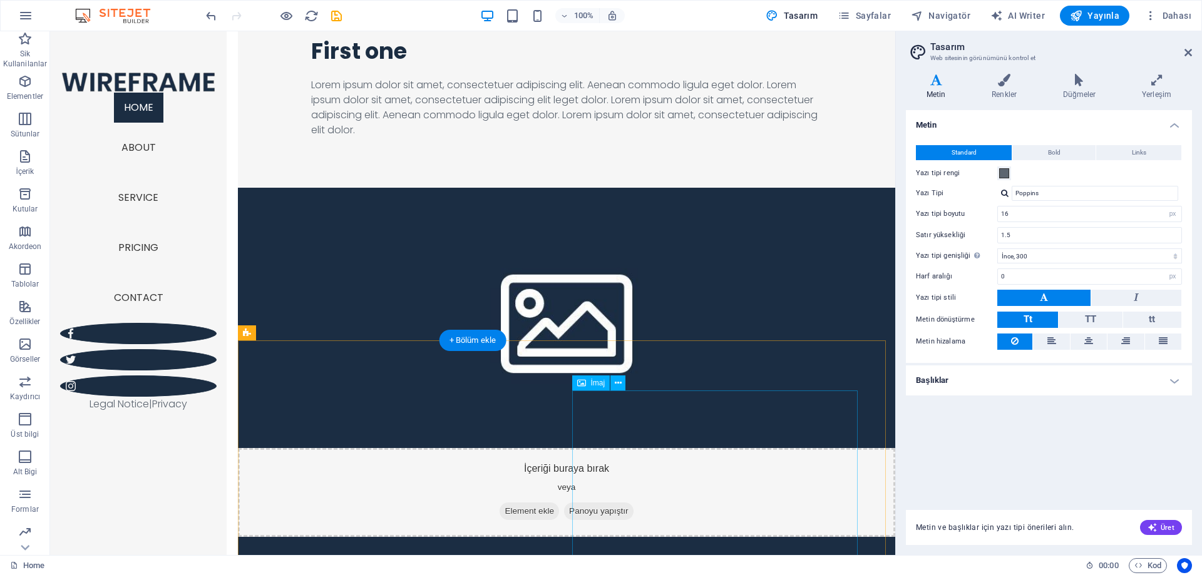
scroll to position [1127, 0]
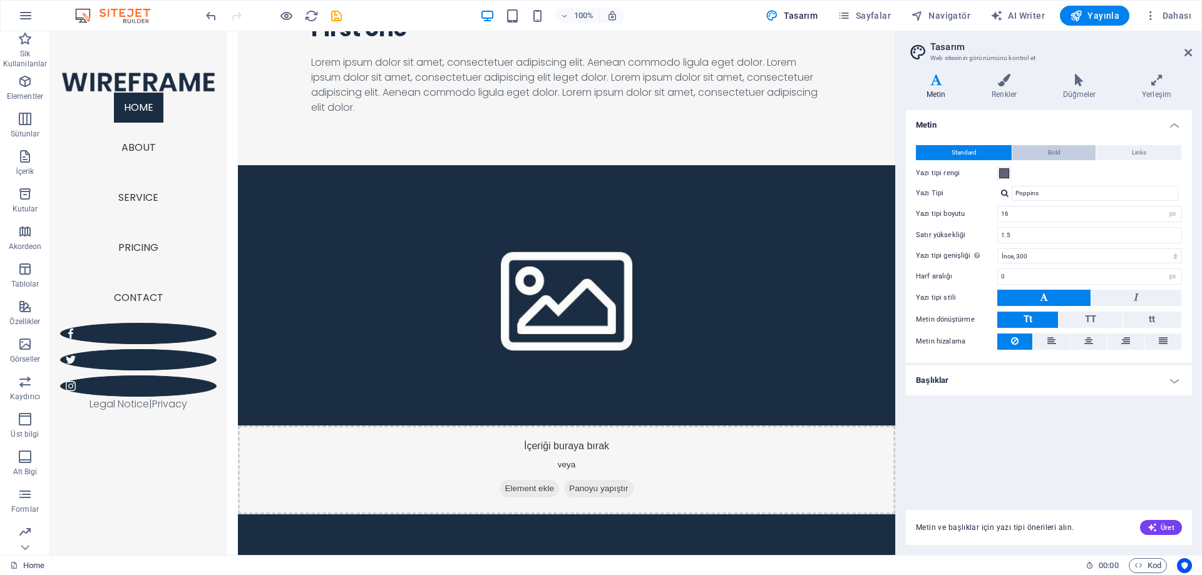
click at [1062, 155] on button "Bold" at bounding box center [1053, 152] width 83 height 15
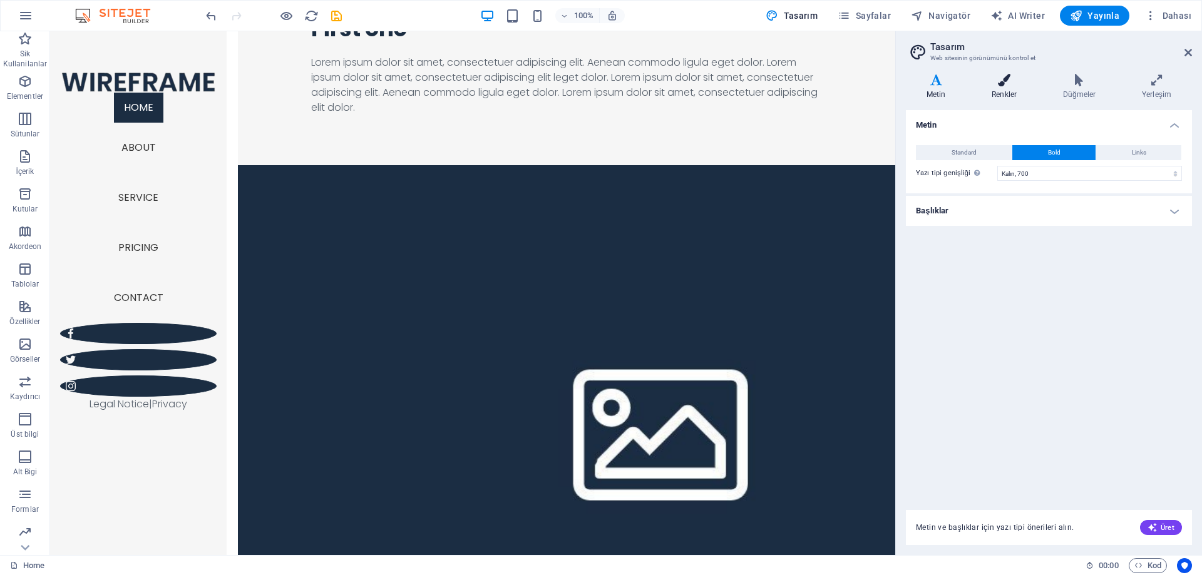
click at [1005, 99] on h4 "Renkler" at bounding box center [1006, 87] width 71 height 26
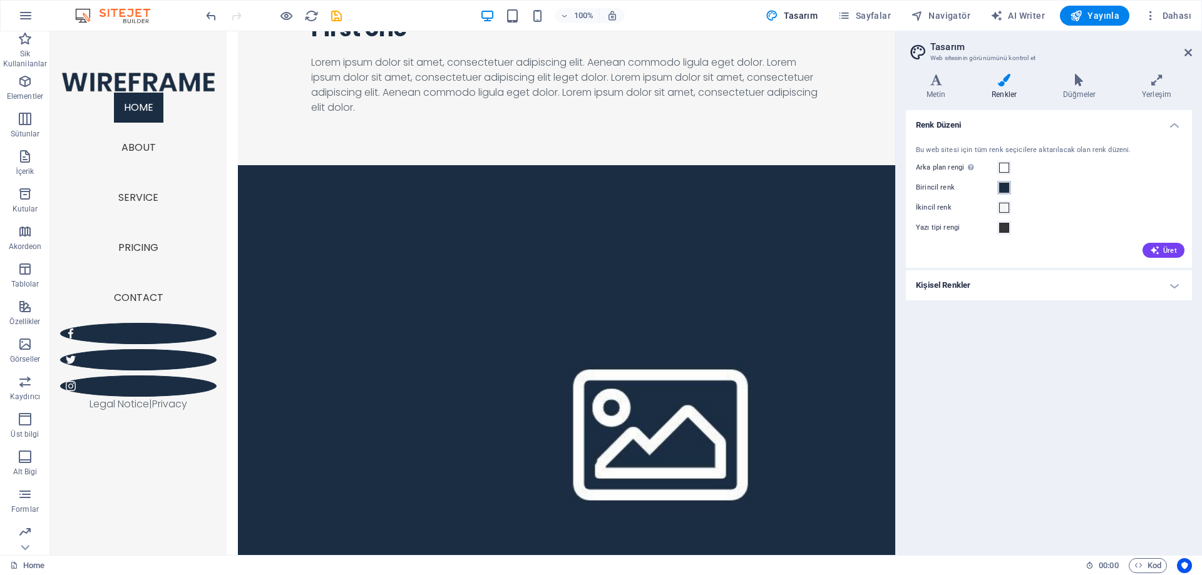
click at [1004, 185] on span at bounding box center [1004, 188] width 10 height 10
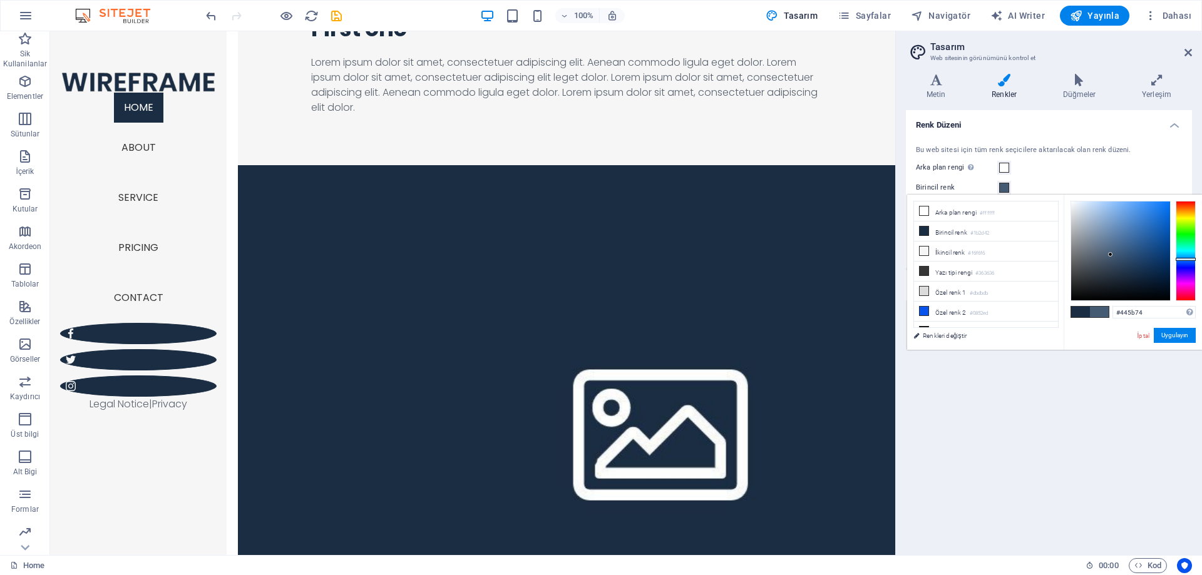
type input "#445a74"
drag, startPoint x: 1097, startPoint y: 240, endPoint x: 1112, endPoint y: 255, distance: 20.8
click at [1112, 255] on div at bounding box center [1120, 251] width 99 height 99
click at [1026, 411] on div "Renk Düzeni Bu web sitesi için tüm renk seçicilere aktarılacak olan renk düzeni…" at bounding box center [1049, 327] width 286 height 435
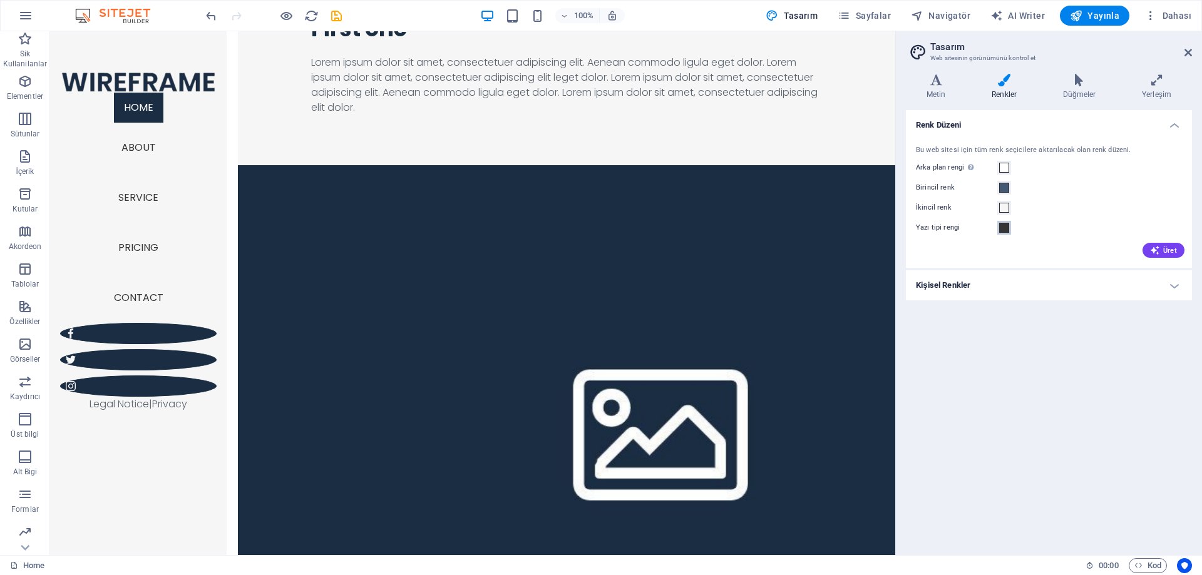
click at [1001, 228] on span at bounding box center [1004, 228] width 10 height 10
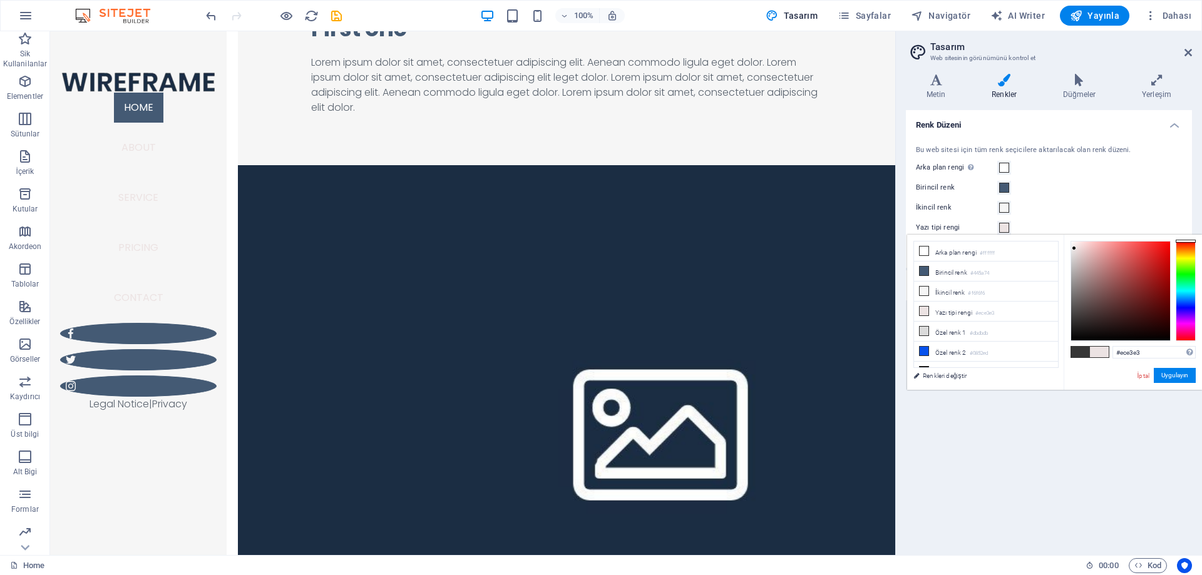
type input "#f4ebeb"
drag, startPoint x: 1089, startPoint y: 287, endPoint x: 1074, endPoint y: 245, distance: 44.3
click at [1074, 245] on div at bounding box center [1120, 291] width 99 height 99
click at [1084, 170] on div "Arka plan [PERSON_NAME] başka arka planlar tarafından kapsanmıyorsa görünür." at bounding box center [1049, 167] width 266 height 15
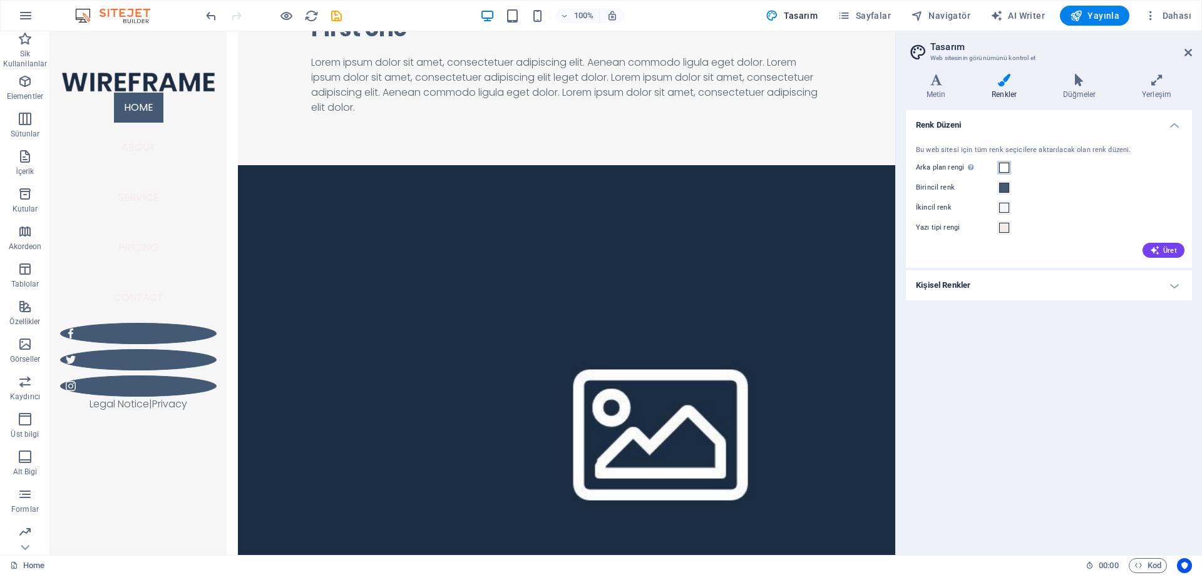
click at [1005, 167] on span at bounding box center [1004, 168] width 10 height 10
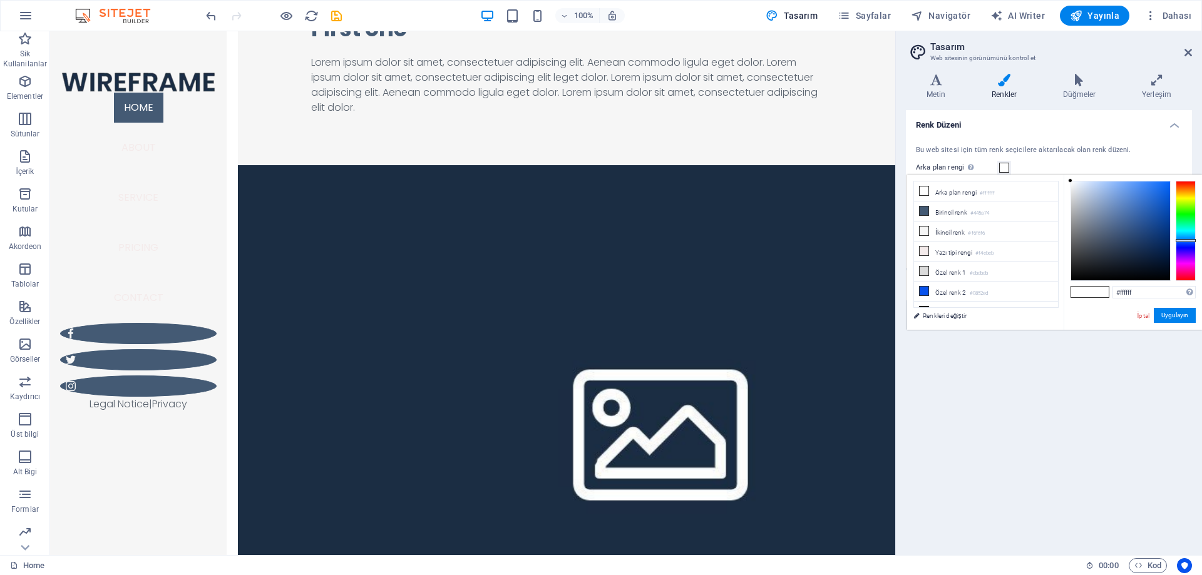
drag, startPoint x: 1177, startPoint y: 245, endPoint x: 1184, endPoint y: 240, distance: 8.7
click at [1184, 240] on div at bounding box center [1186, 231] width 20 height 100
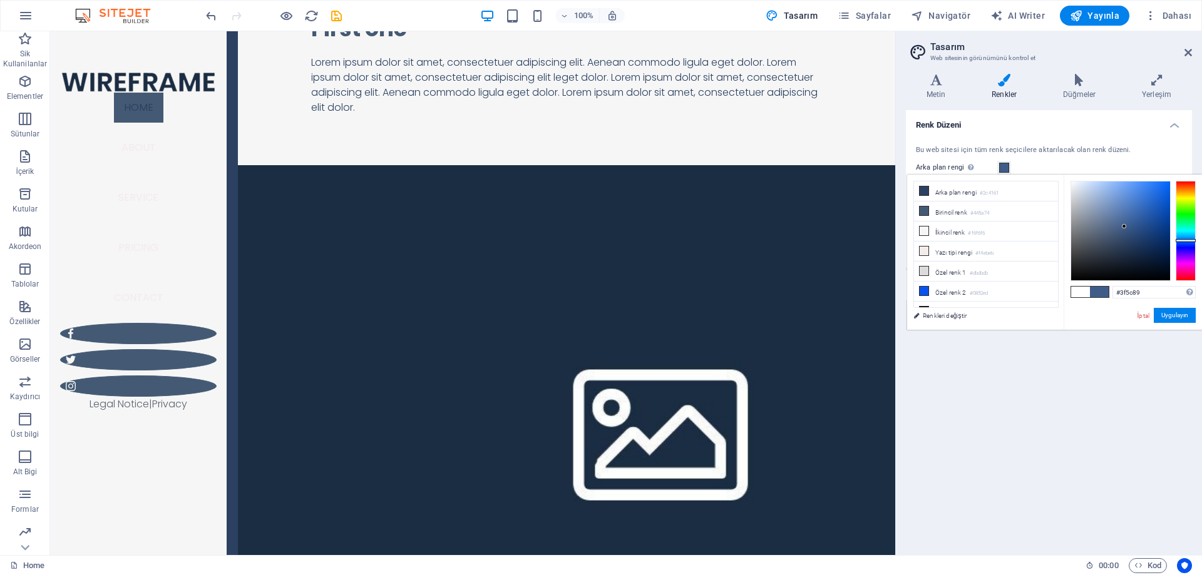
type input "#3e5c89"
drag, startPoint x: 1107, startPoint y: 249, endPoint x: 1125, endPoint y: 227, distance: 28.5
click at [1125, 227] on div at bounding box center [1120, 231] width 99 height 99
click at [1126, 141] on div "Bu web sitesi için tüm renk seçicilere aktarılacak olan renk düzeni. Arka plan …" at bounding box center [1048, 201] width 291 height 136
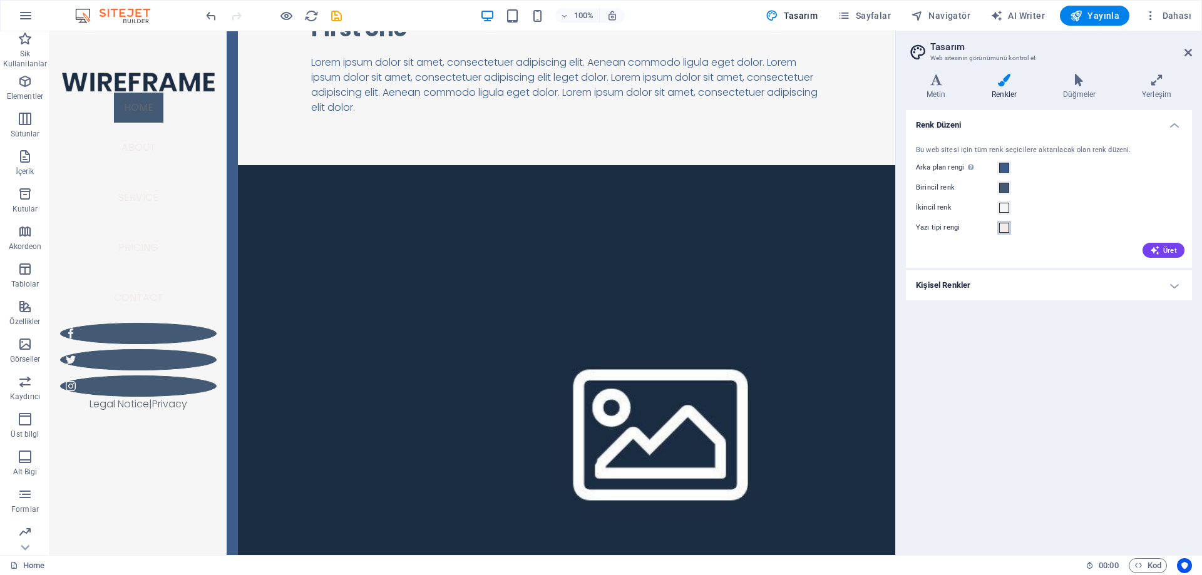
click at [1004, 232] on span at bounding box center [1004, 228] width 10 height 10
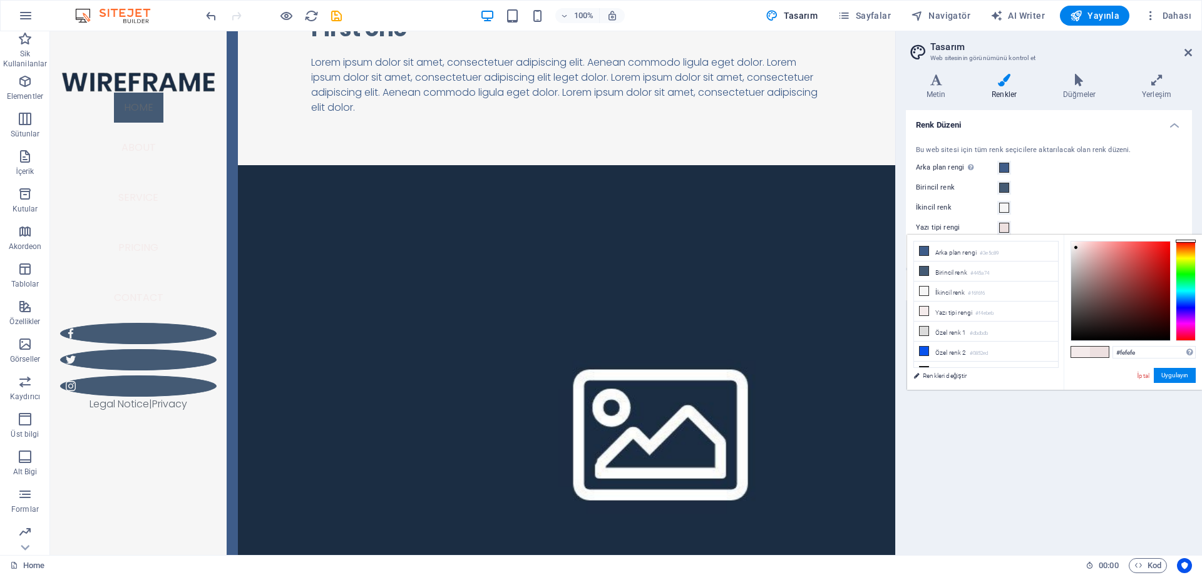
type input "#ffffff"
drag, startPoint x: 1082, startPoint y: 268, endPoint x: 1058, endPoint y: 234, distance: 41.9
click at [1058, 234] on body "[DOMAIN_NAME] Home Sik Kullanilanlar Elementler Sütunlar İçerik Kutular Akordeo…" at bounding box center [601, 287] width 1202 height 575
click at [1090, 183] on div "Birincil renk" at bounding box center [1049, 187] width 266 height 15
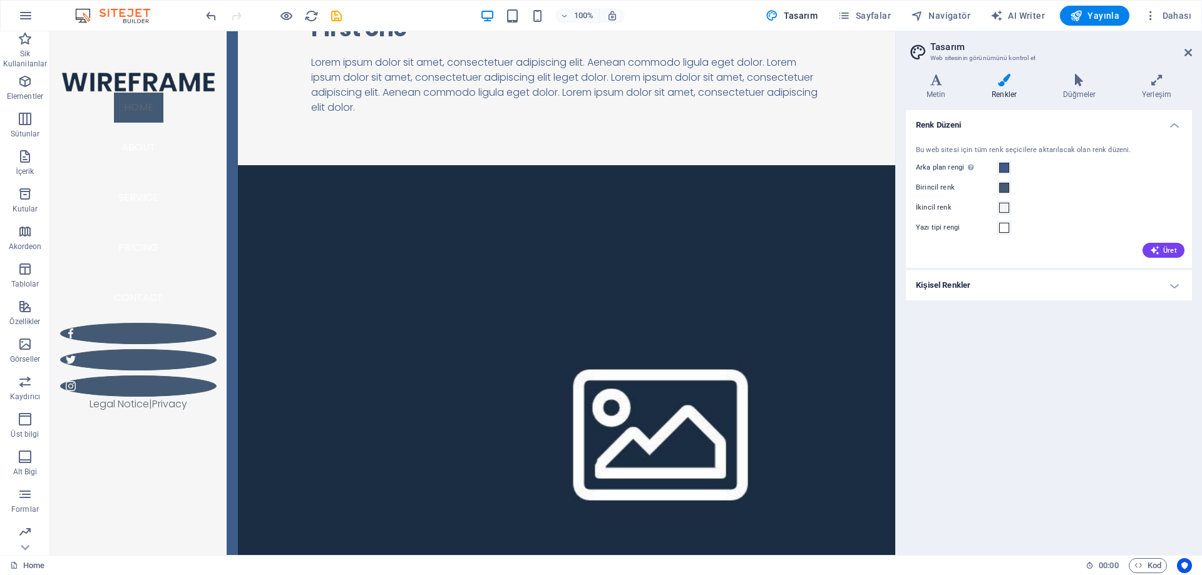
click at [1154, 282] on h4 "Kişisel Renkler" at bounding box center [1049, 285] width 286 height 30
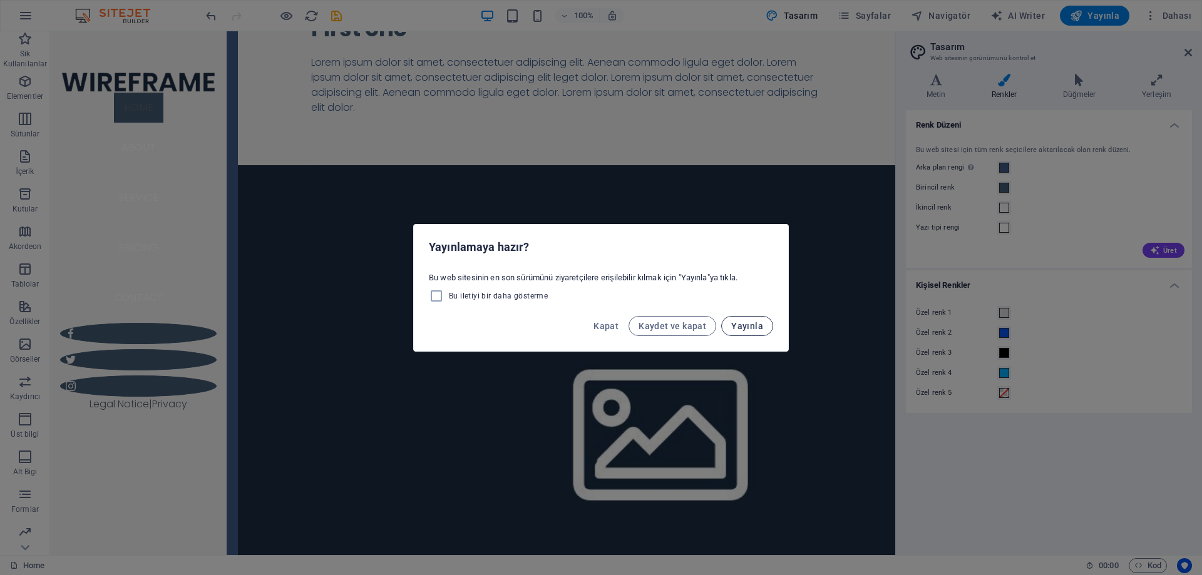
click at [747, 325] on span "Yayınla" at bounding box center [747, 326] width 32 height 10
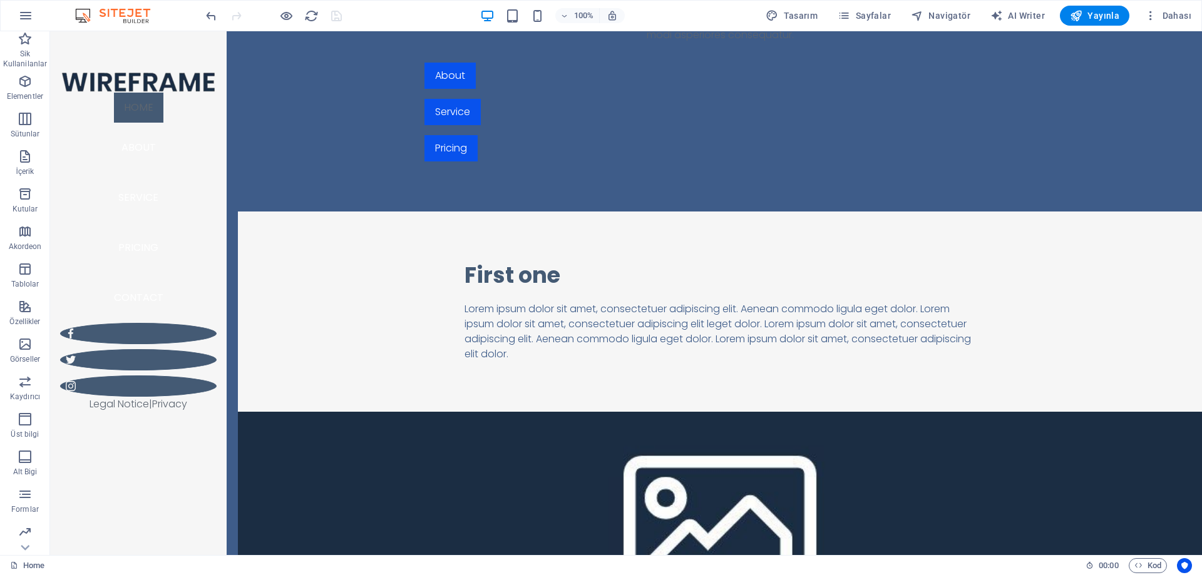
scroll to position [751, 0]
